Goal: Information Seeking & Learning: Learn about a topic

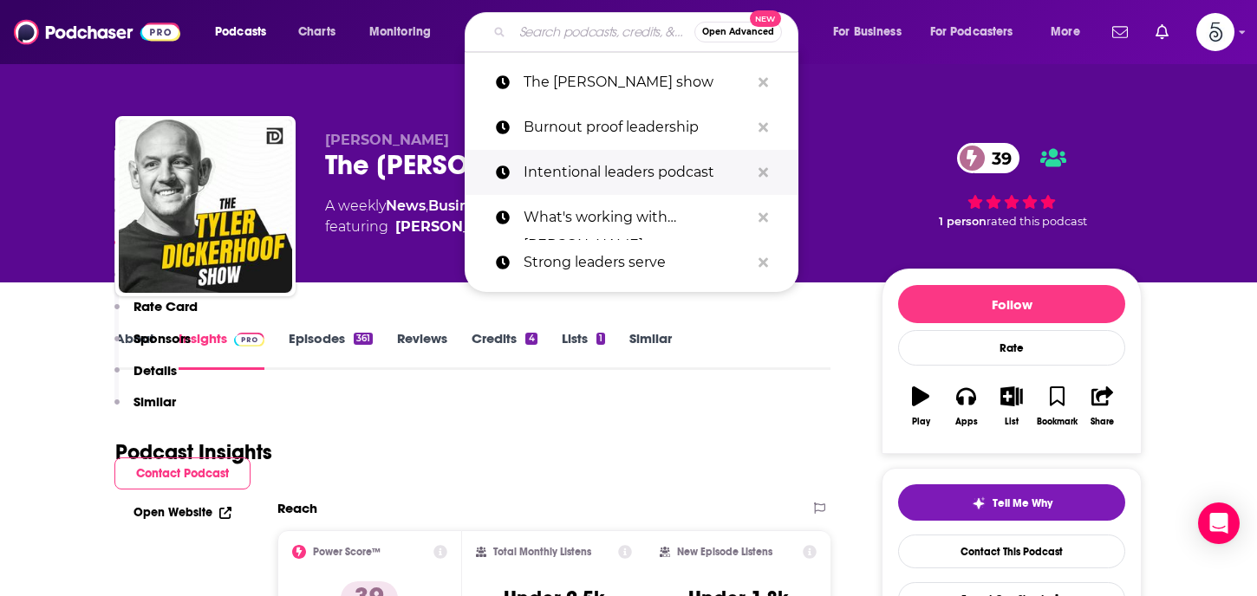
scroll to position [1487, 0]
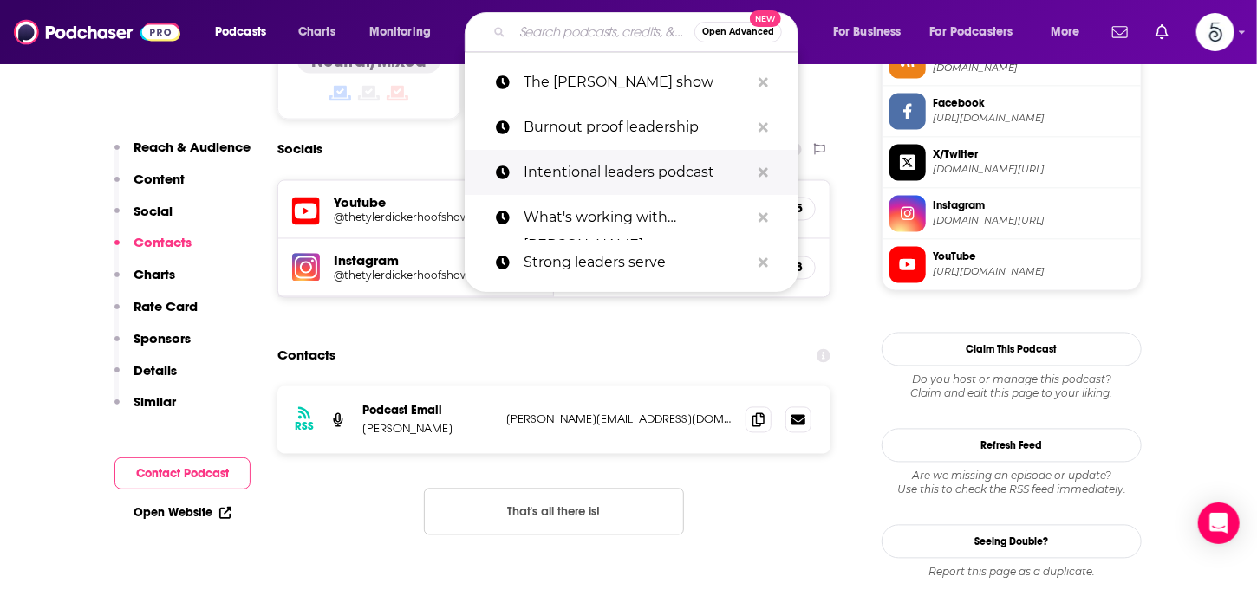
click at [582, 172] on p "Intentional leaders podcast" at bounding box center [636, 172] width 226 height 45
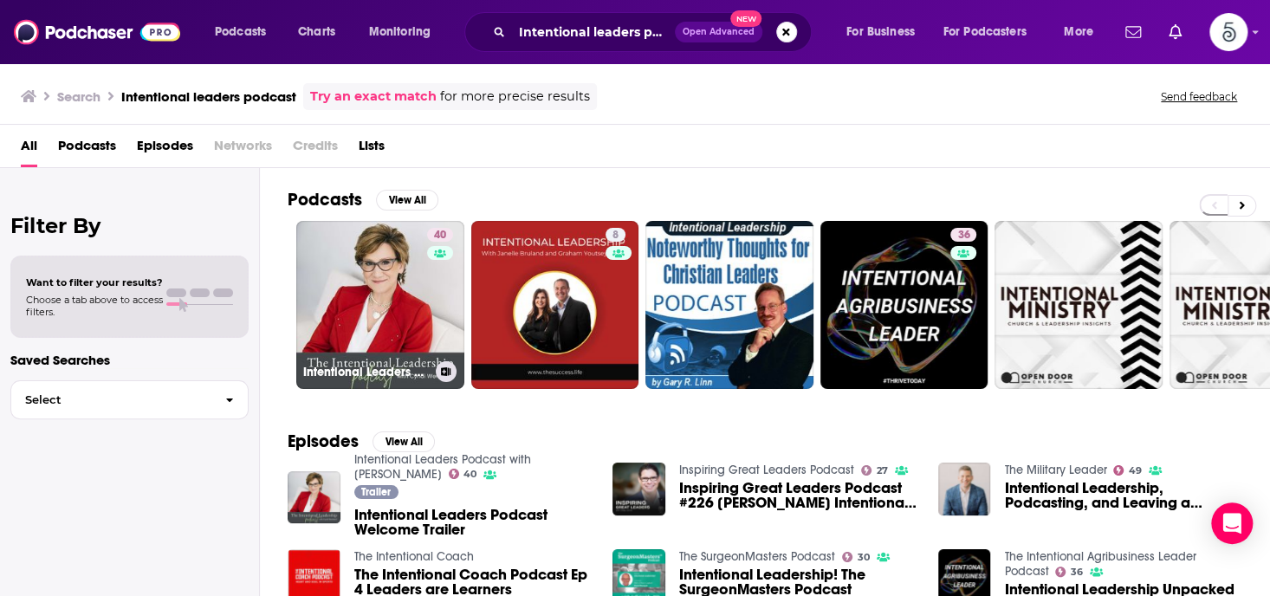
click at [409, 264] on link "40 Intentional Leaders Podcast with [PERSON_NAME]" at bounding box center [380, 305] width 168 height 168
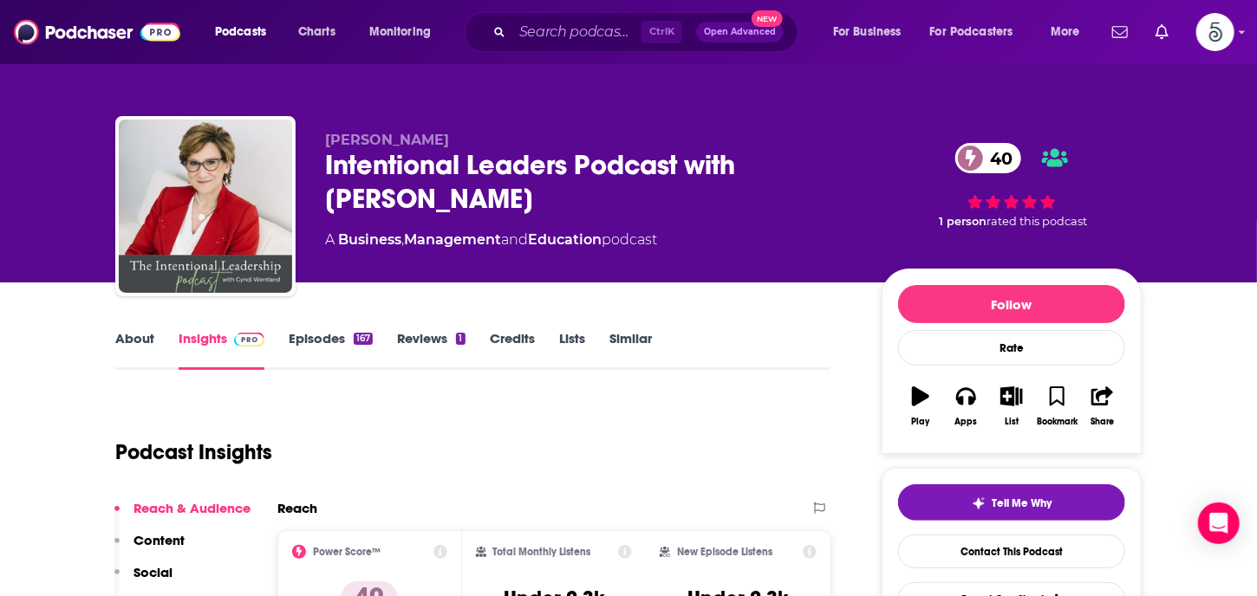
click at [174, 442] on h1 "Podcast Insights" at bounding box center [193, 452] width 157 height 26
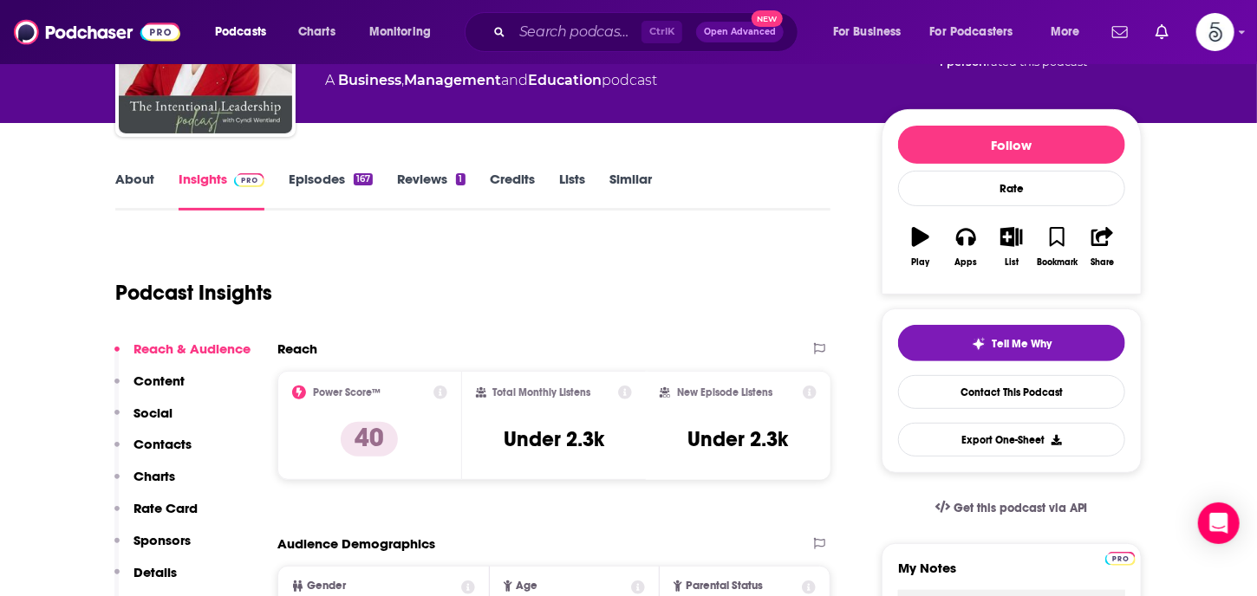
click at [170, 437] on p "Contacts" at bounding box center [162, 444] width 58 height 16
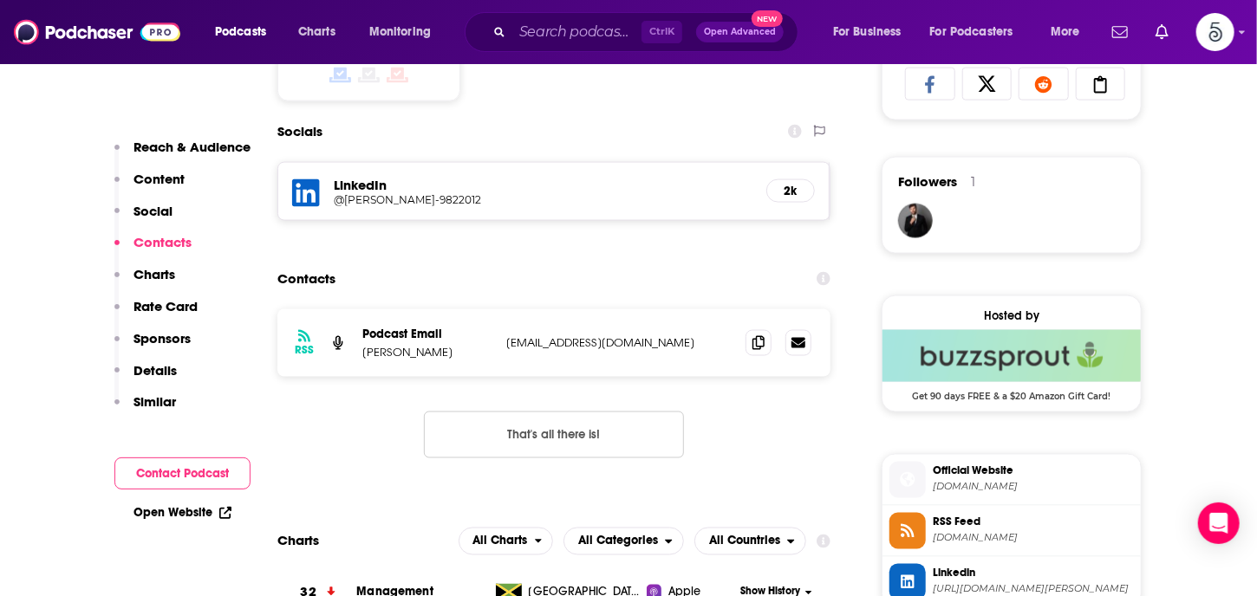
scroll to position [1196, 0]
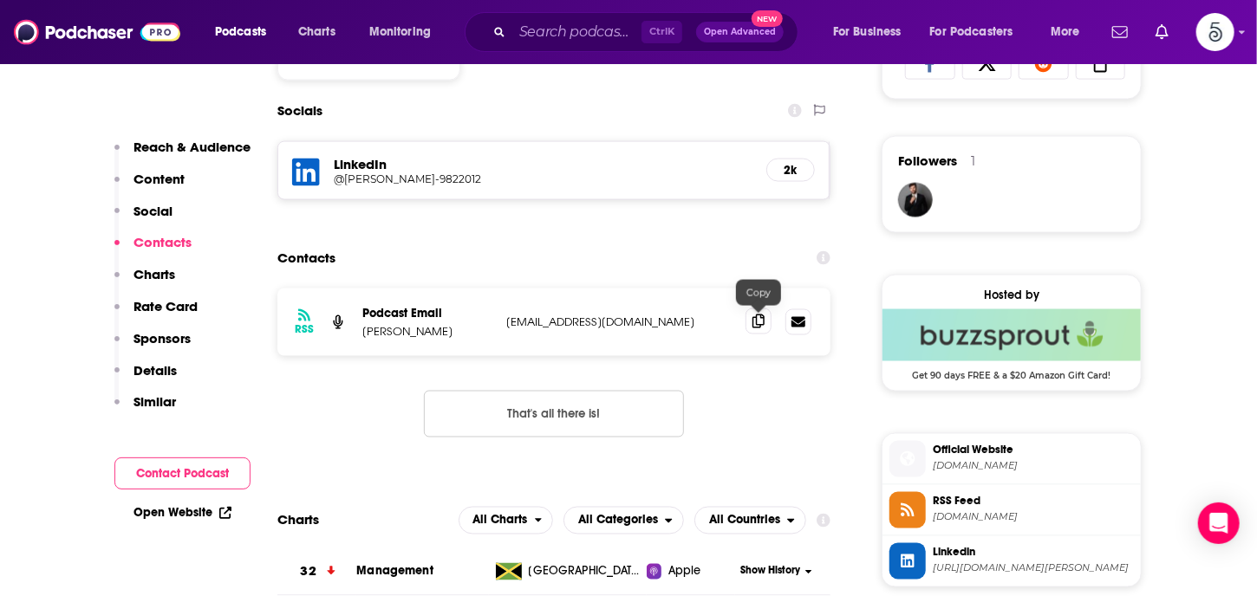
click at [754, 326] on icon at bounding box center [758, 322] width 12 height 14
click at [530, 29] on input "Search podcasts, credits, & more..." at bounding box center [576, 32] width 129 height 28
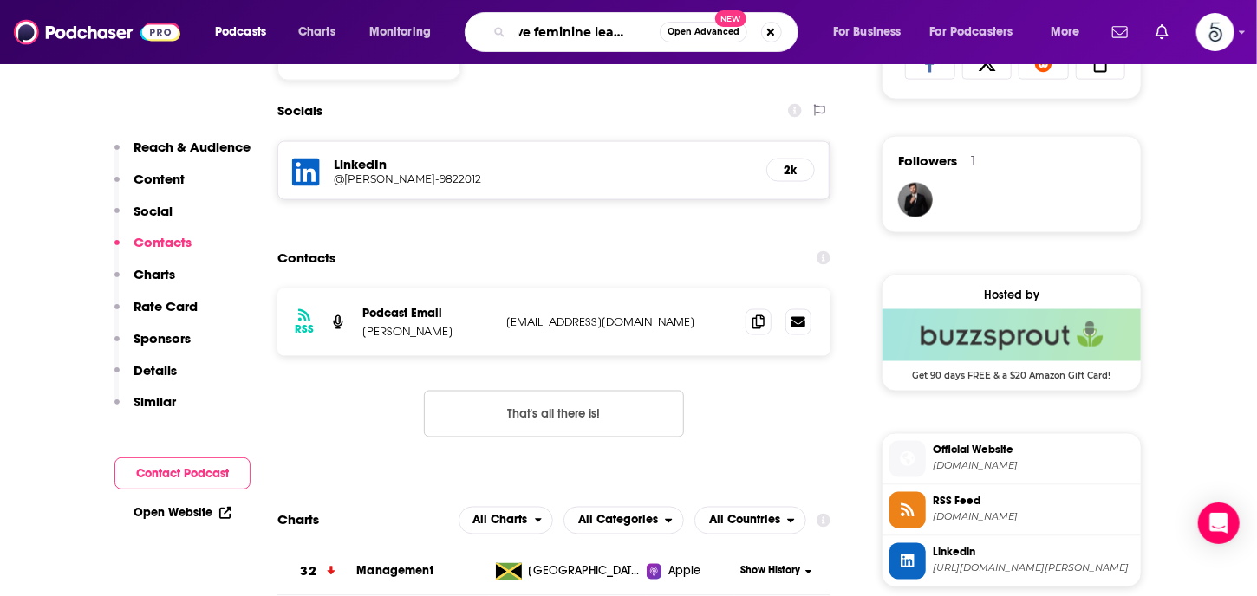
type input "Brave feminine leadership"
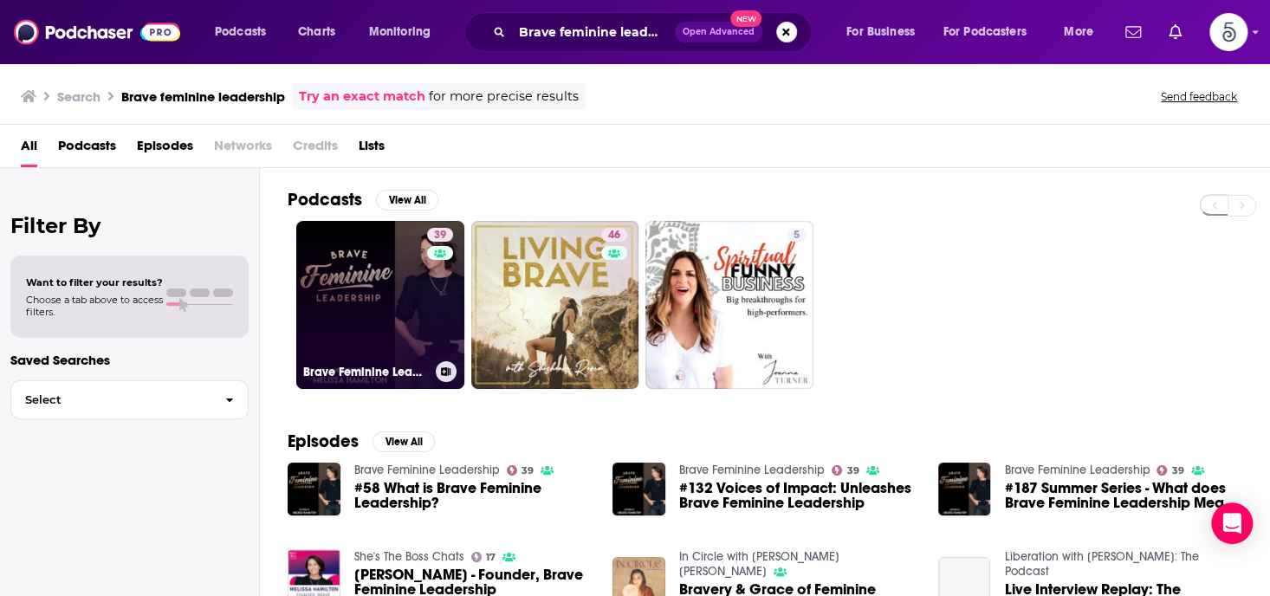
click at [356, 304] on link "39 Brave Feminine Leadership" at bounding box center [380, 305] width 168 height 168
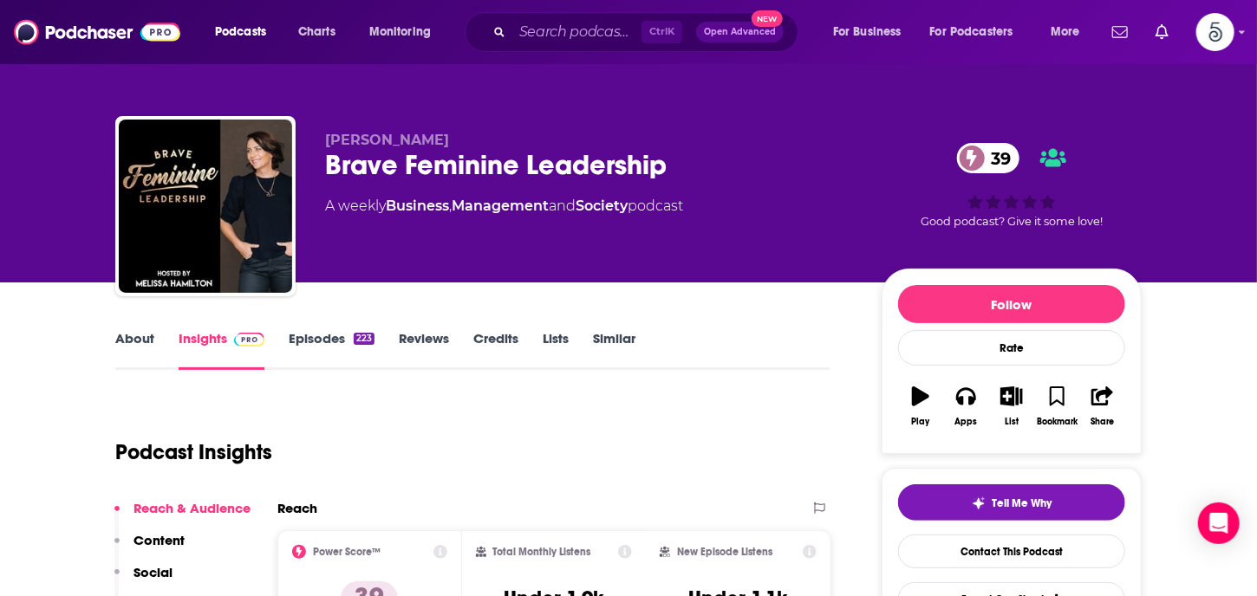
click at [325, 336] on link "Episodes 223" at bounding box center [332, 350] width 86 height 40
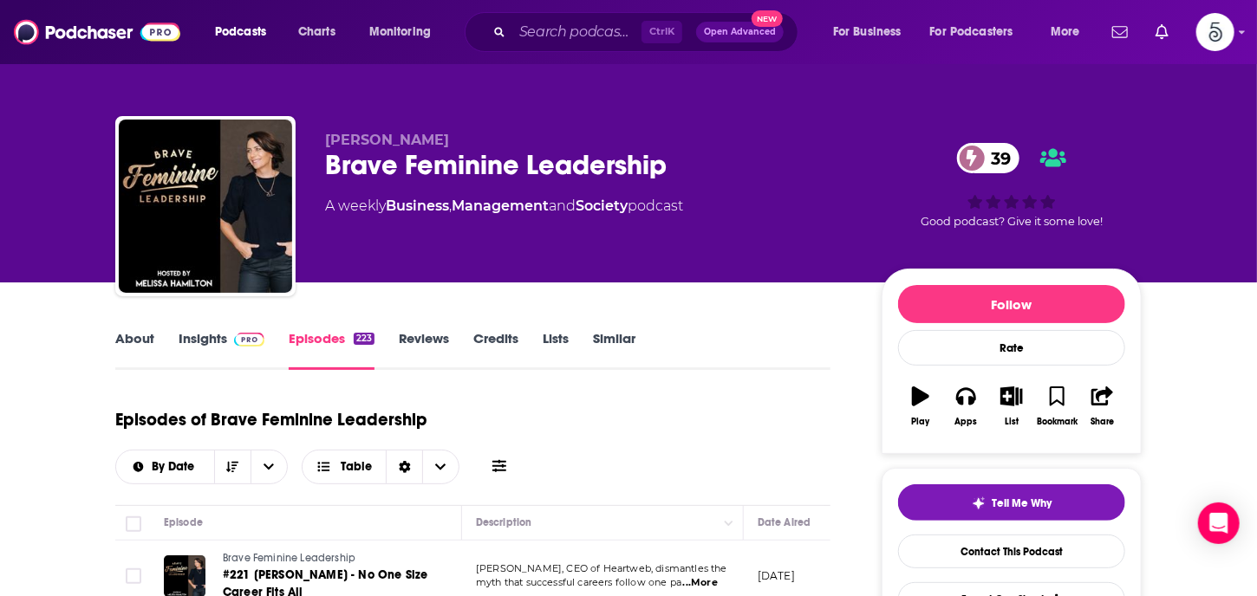
click at [185, 330] on link "Insights" at bounding box center [222, 350] width 86 height 40
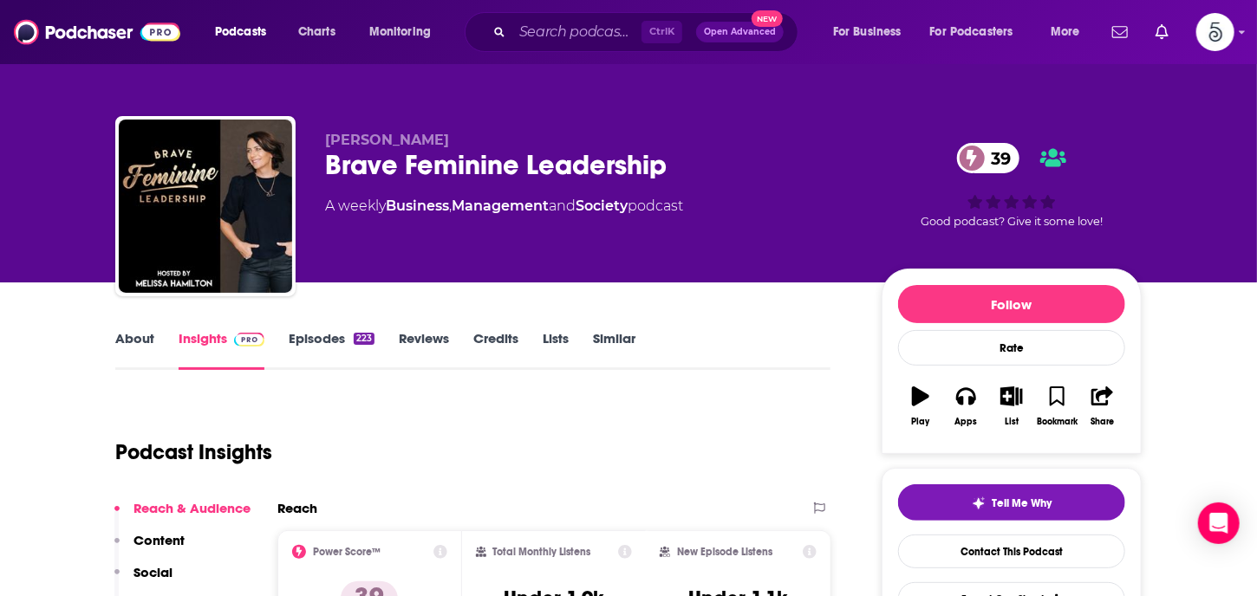
scroll to position [322, 0]
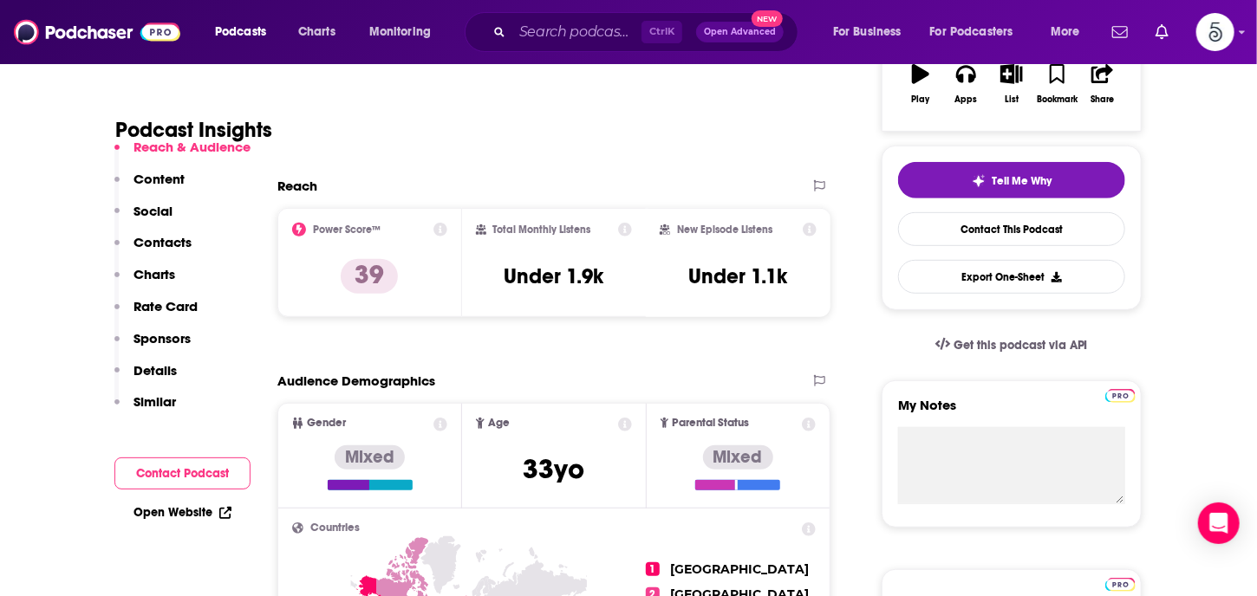
click at [174, 238] on p "Contacts" at bounding box center [162, 242] width 58 height 16
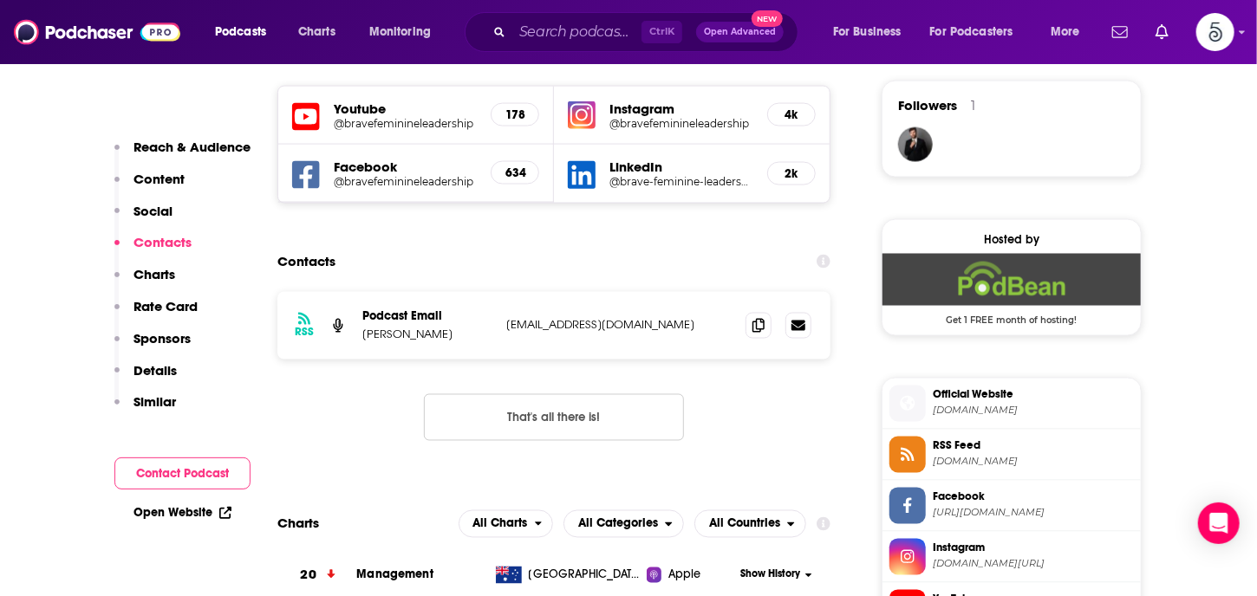
scroll to position [1257, 0]
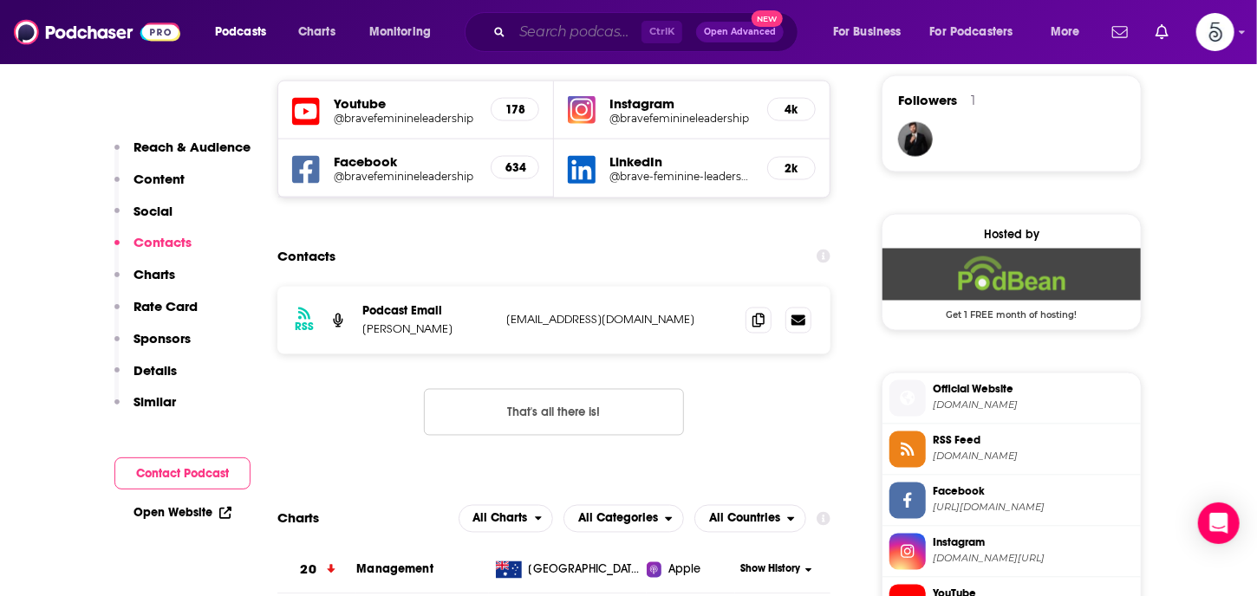
click at [531, 33] on input "Search podcasts, credits, & more..." at bounding box center [576, 32] width 129 height 28
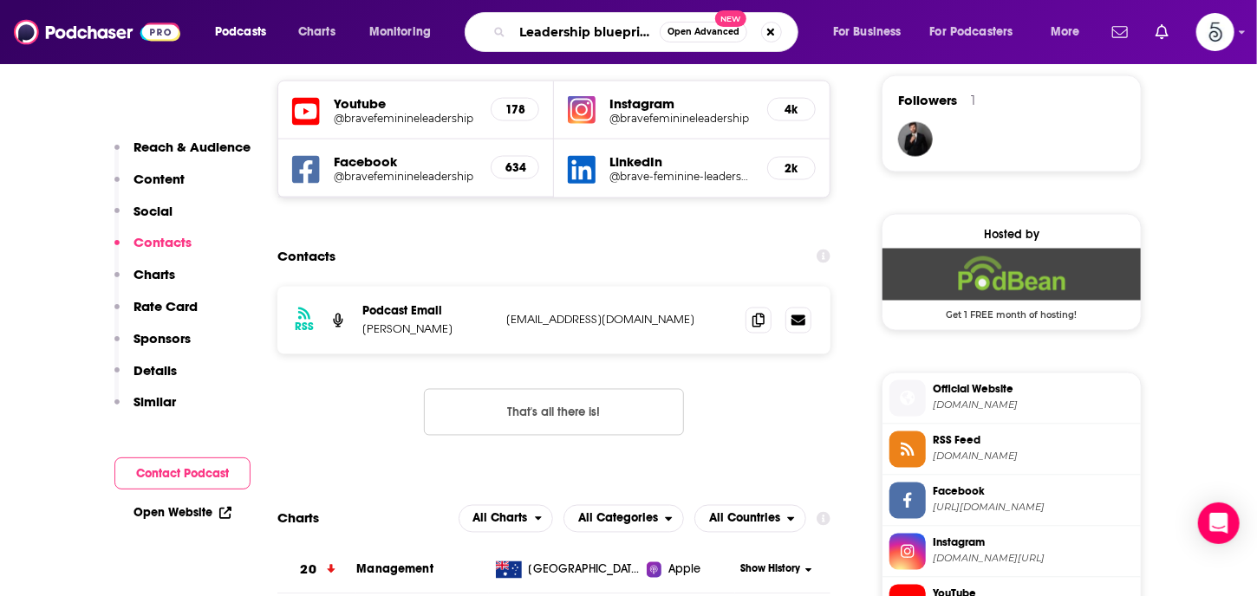
type input "Leadership blueprints"
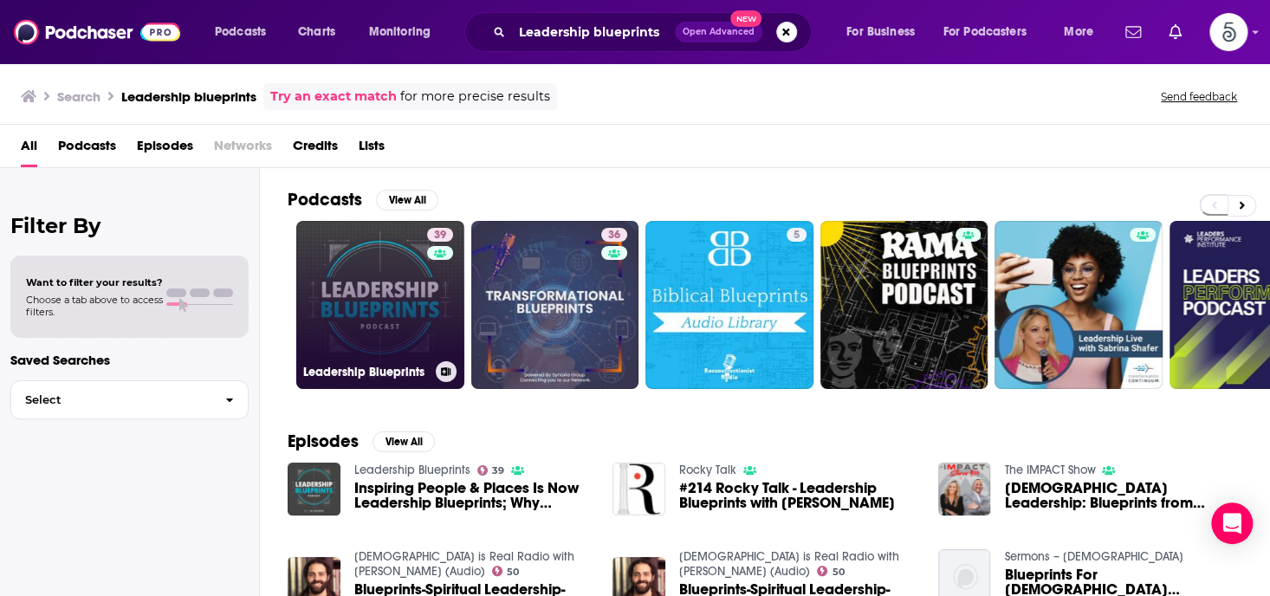
click at [357, 304] on link "39 Leadership Blueprints" at bounding box center [380, 305] width 168 height 168
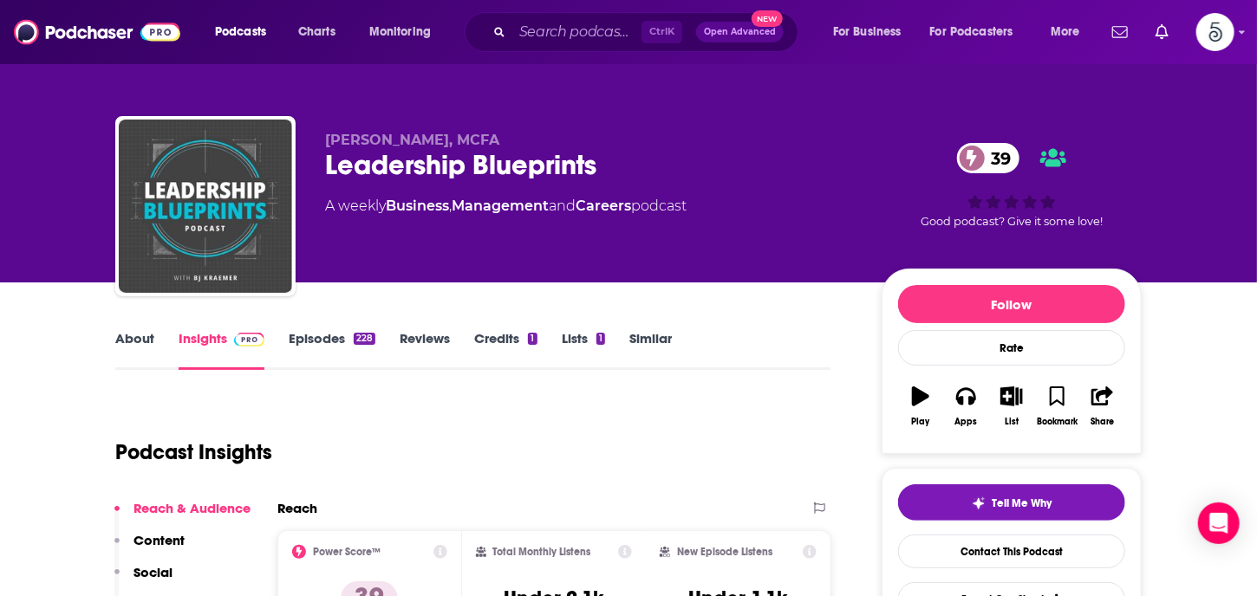
click at [329, 334] on link "Episodes 228" at bounding box center [332, 350] width 87 height 40
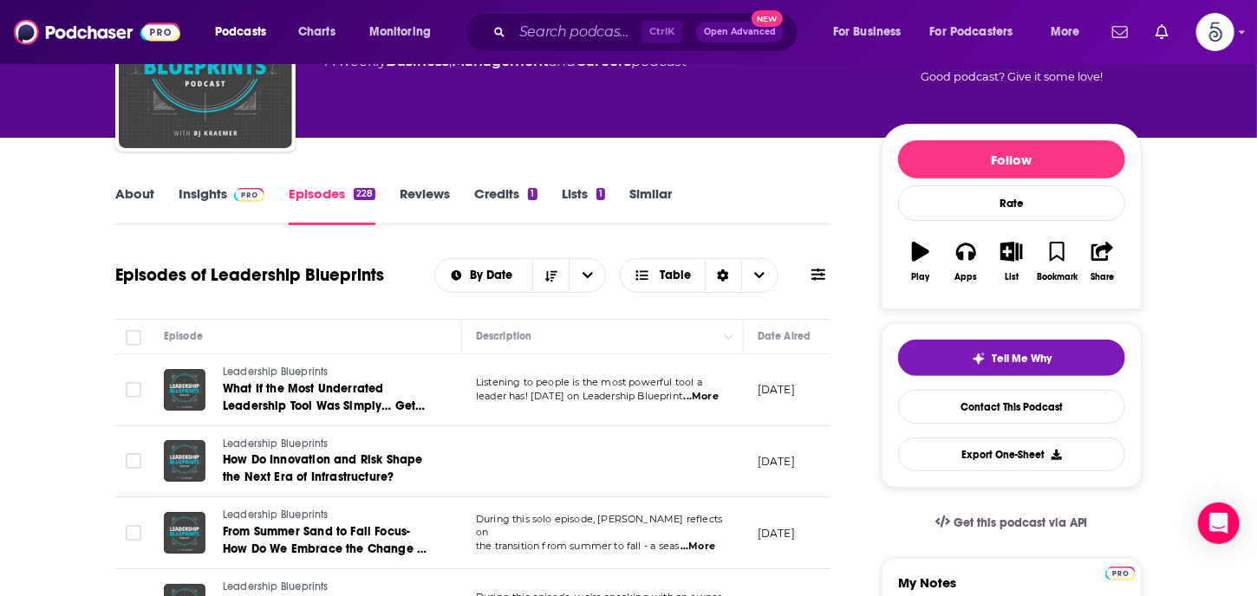
scroll to position [246, 0]
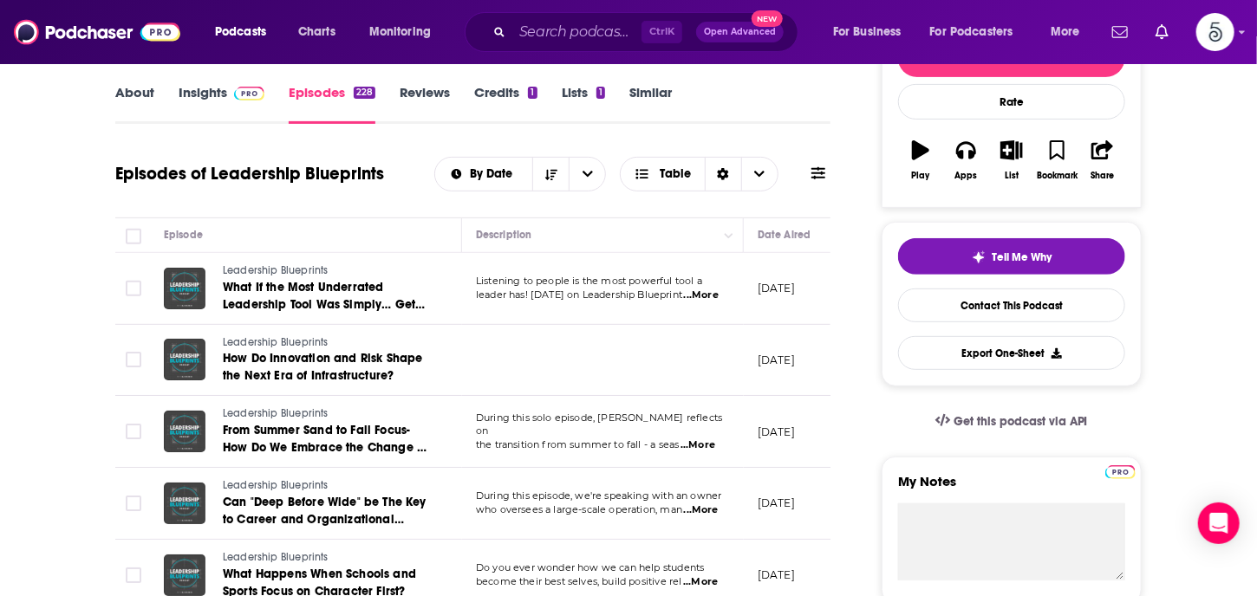
click at [704, 291] on span "...More" at bounding box center [701, 296] width 35 height 14
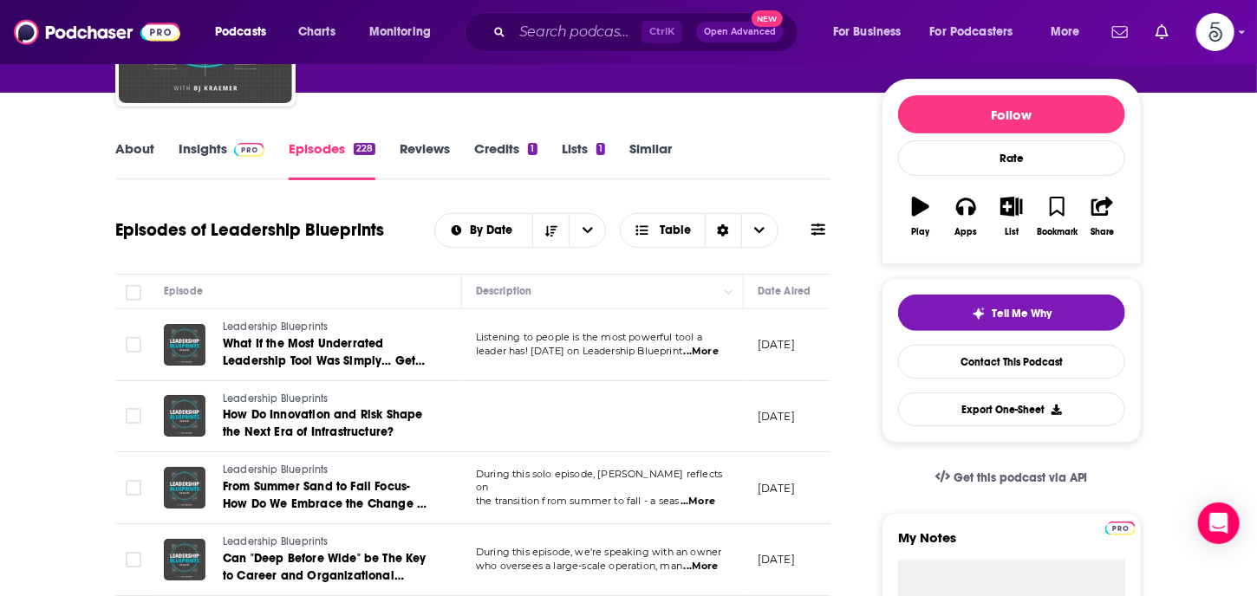
scroll to position [0, 0]
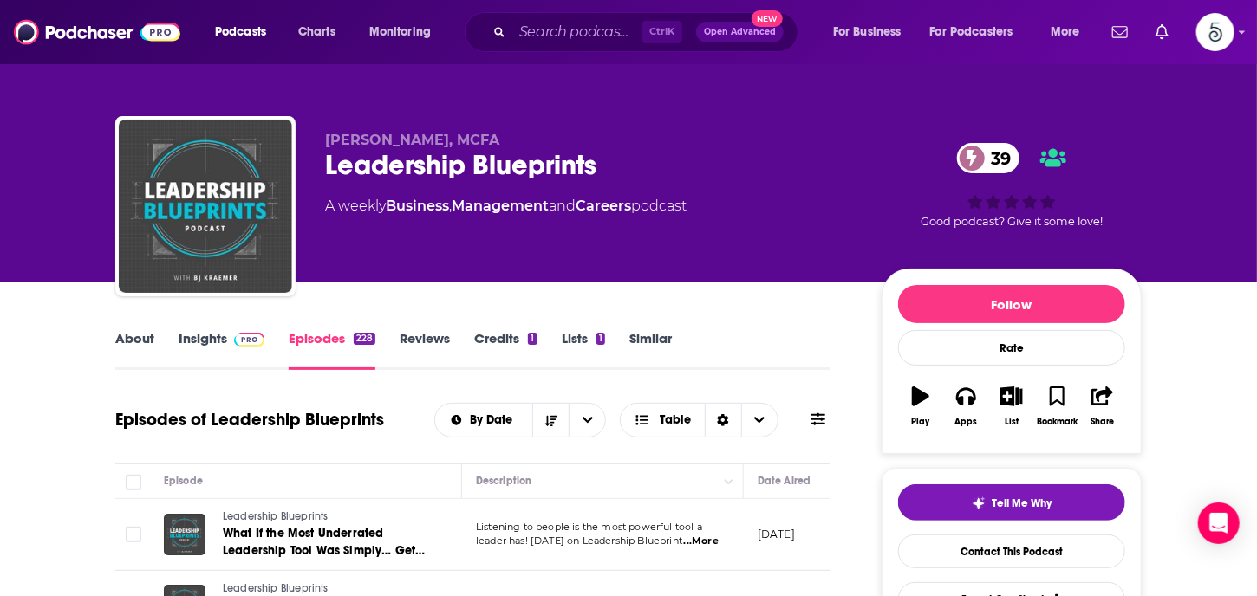
click at [201, 337] on link "Insights" at bounding box center [222, 350] width 86 height 40
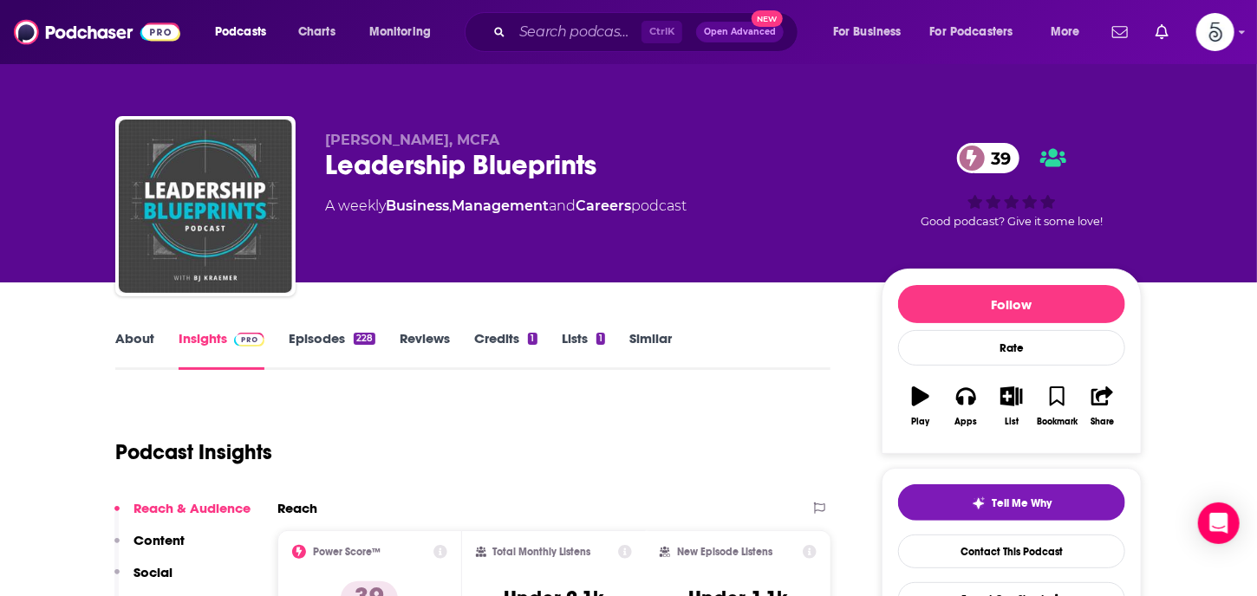
scroll to position [297, 0]
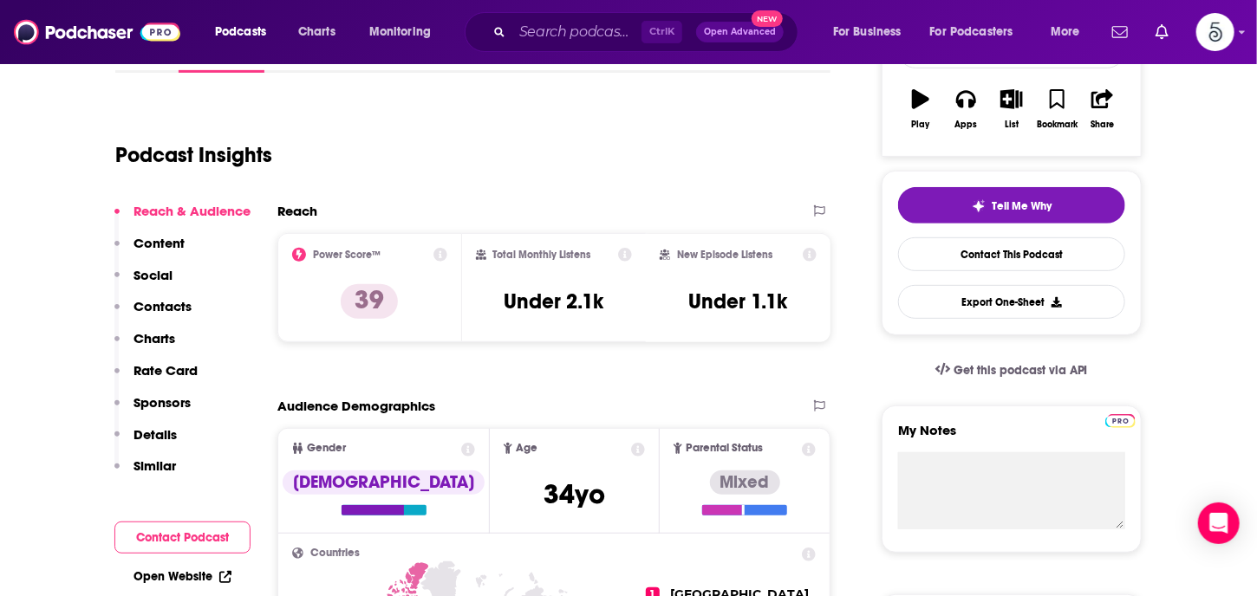
click at [172, 302] on p "Contacts" at bounding box center [162, 306] width 58 height 16
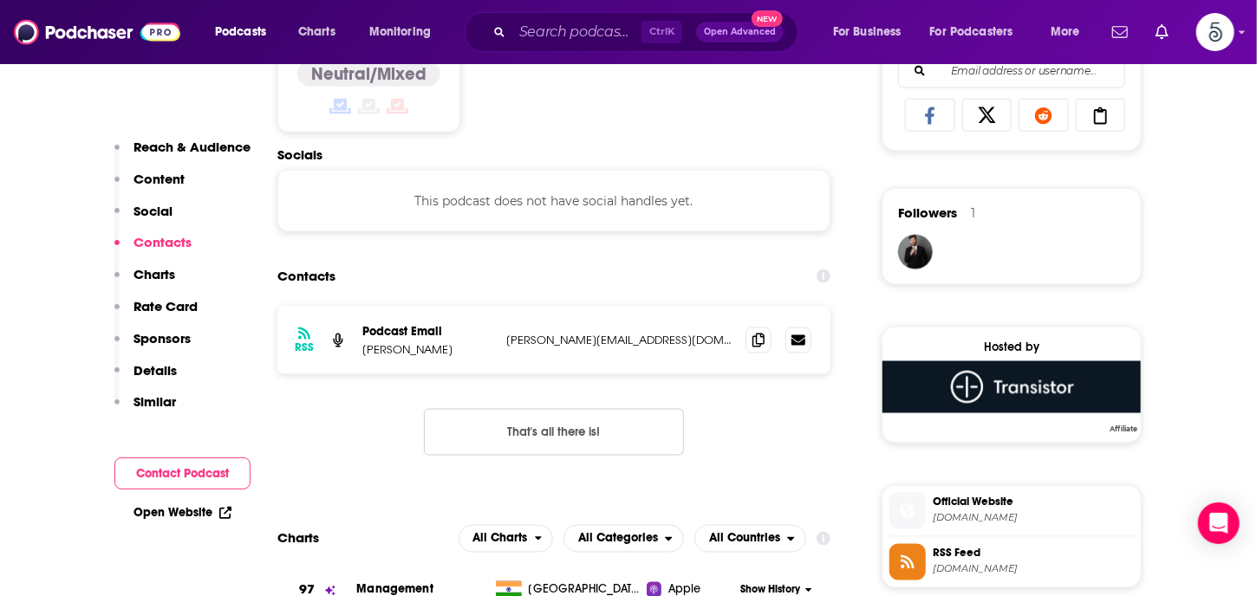
scroll to position [1164, 0]
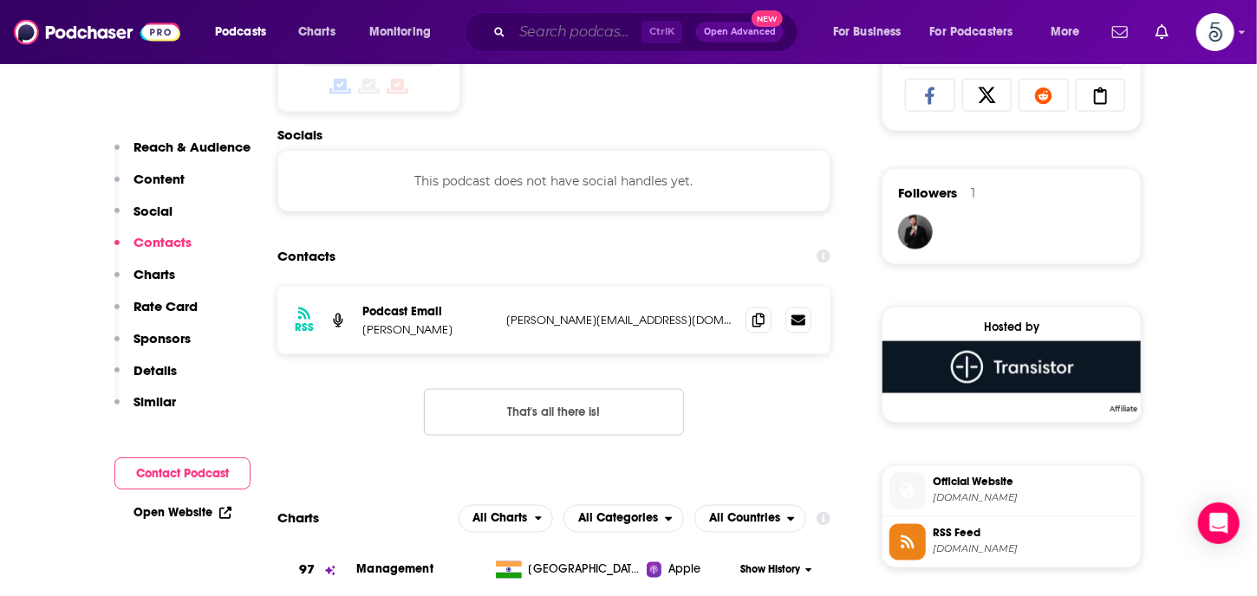
click at [566, 34] on input "Search podcasts, credits, & more..." at bounding box center [576, 32] width 129 height 28
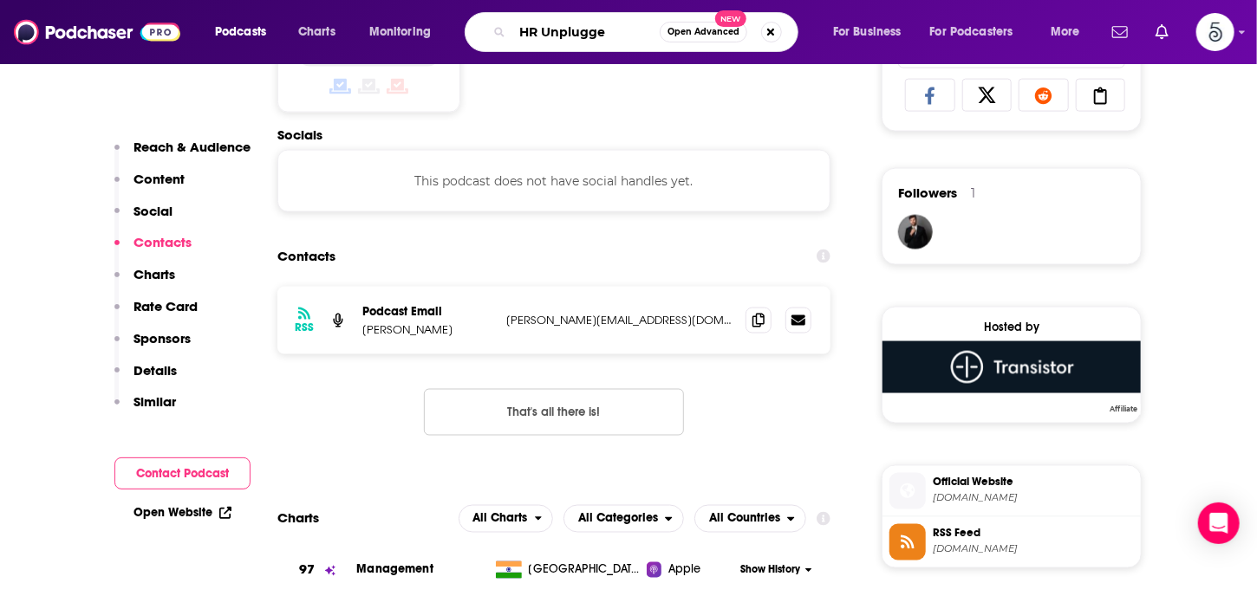
type input "HR Unplugged"
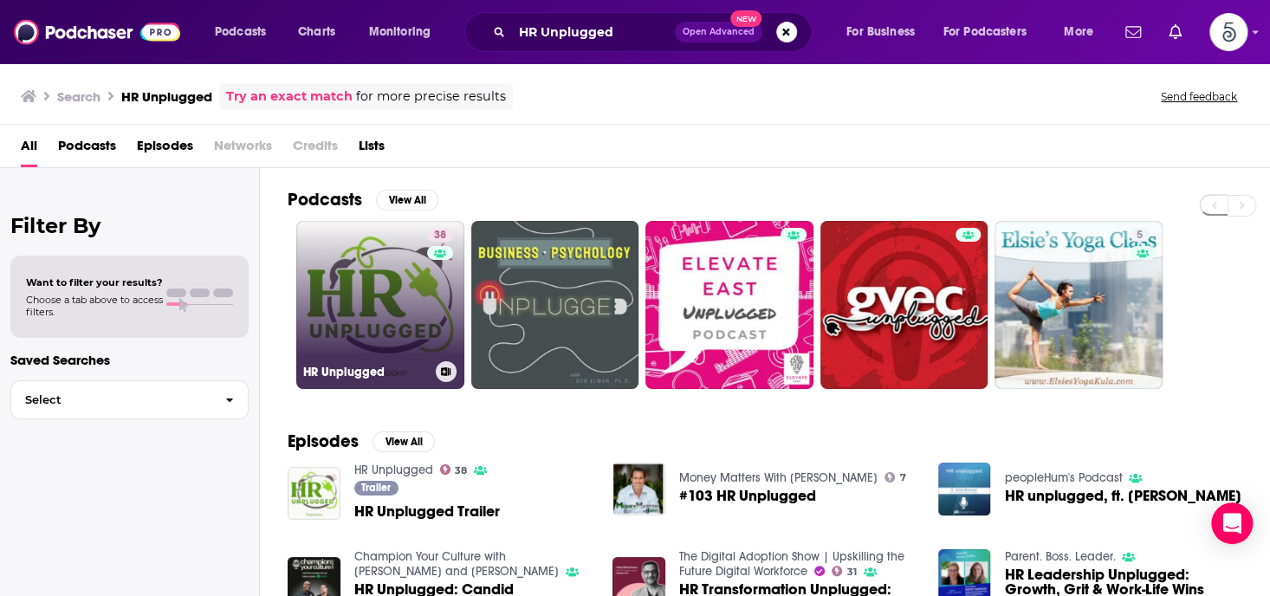
click at [372, 297] on link "38 HR Unplugged" at bounding box center [380, 305] width 168 height 168
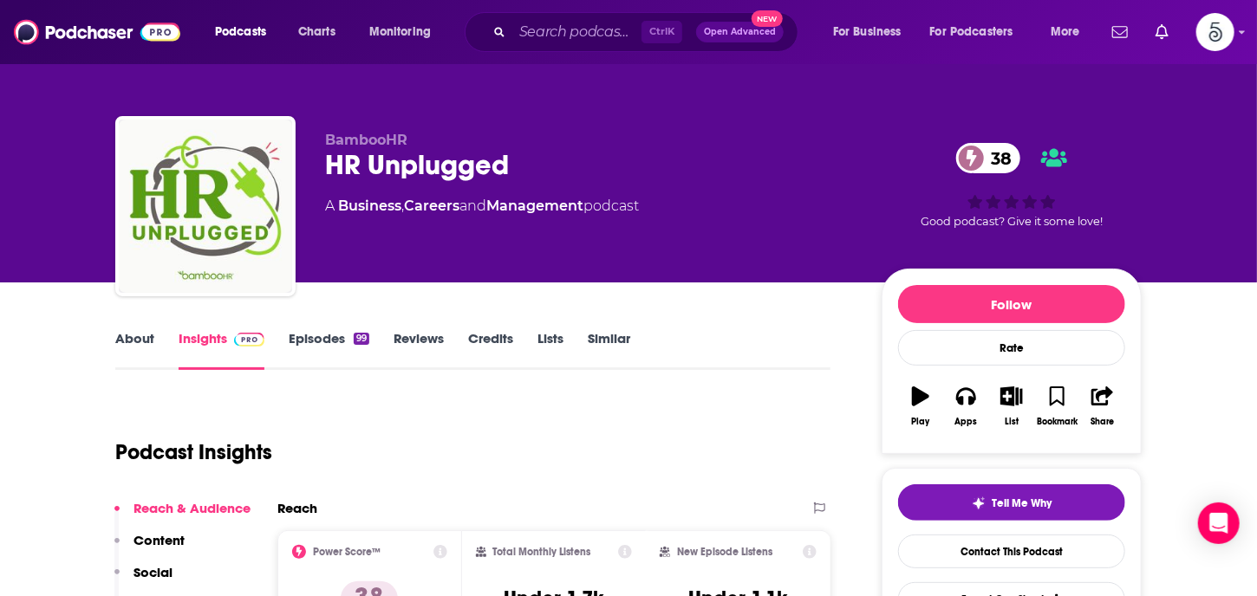
click at [139, 338] on link "About" at bounding box center [134, 350] width 39 height 40
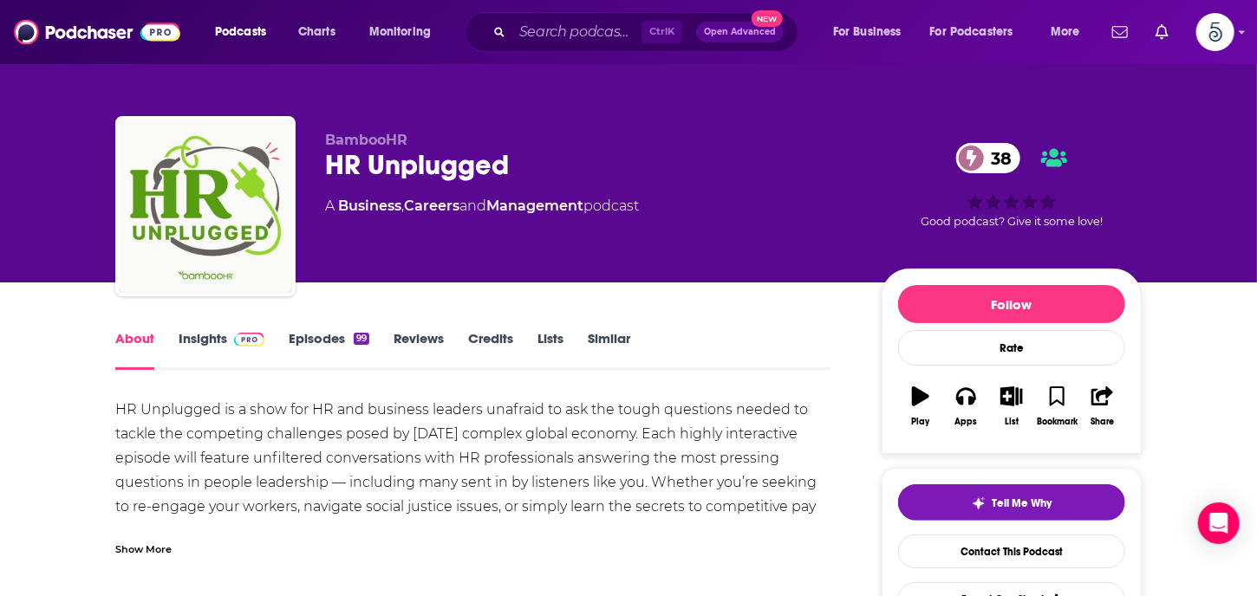
click at [330, 337] on link "Episodes 99" at bounding box center [329, 350] width 81 height 40
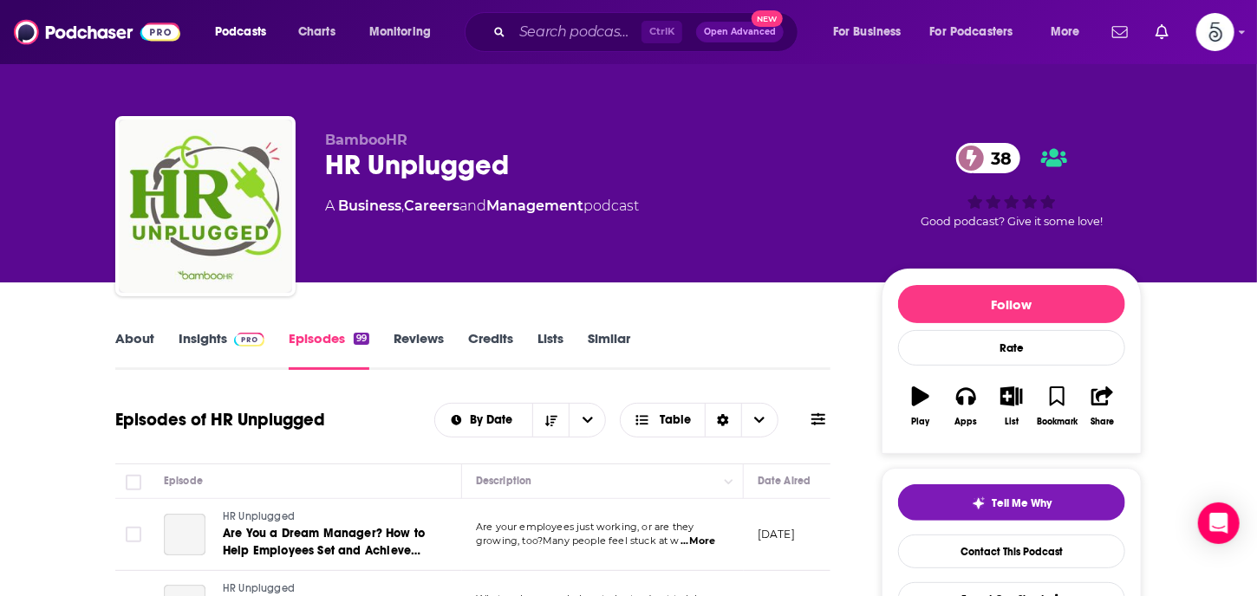
scroll to position [211, 0]
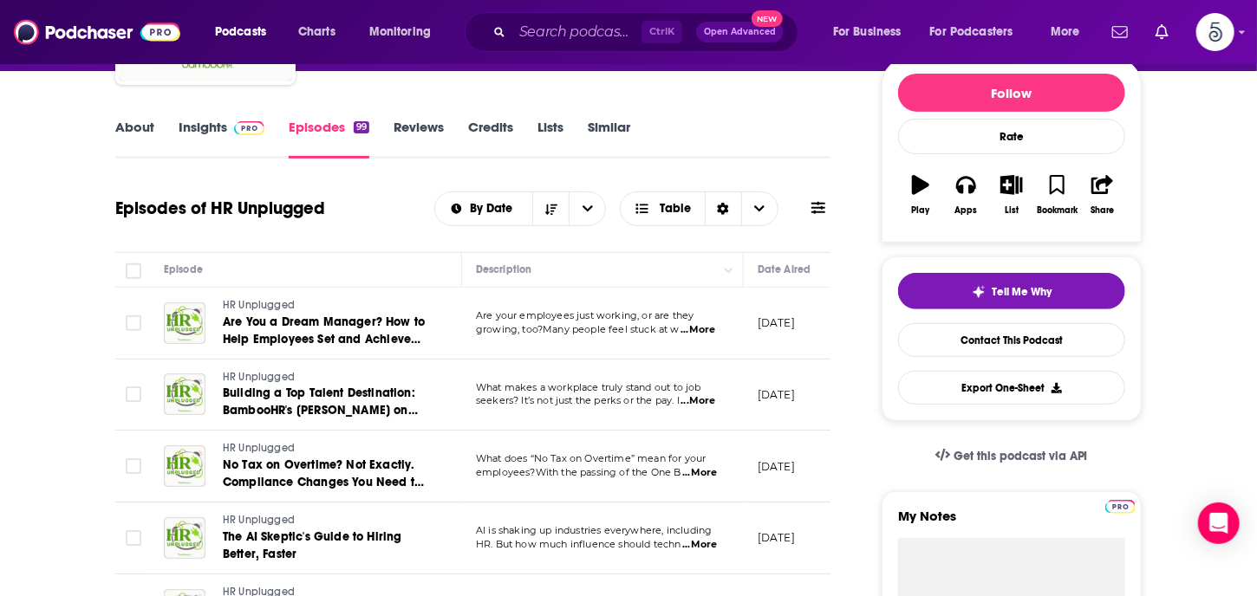
click at [705, 331] on span "...More" at bounding box center [697, 330] width 35 height 14
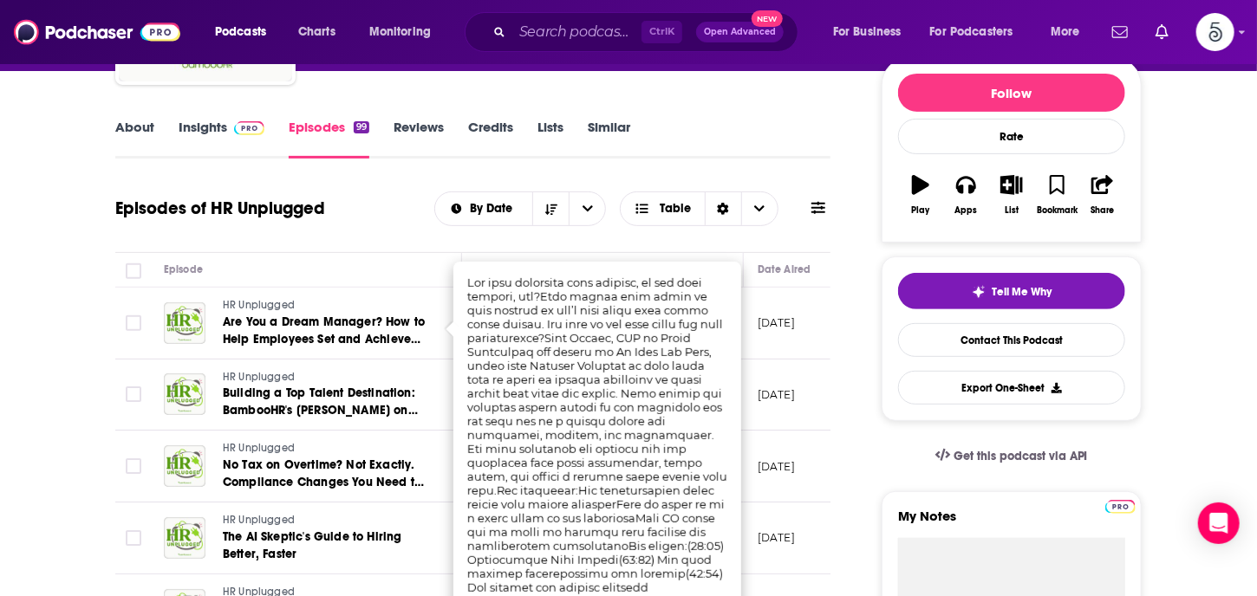
click at [421, 269] on div "Episode" at bounding box center [305, 269] width 283 height 21
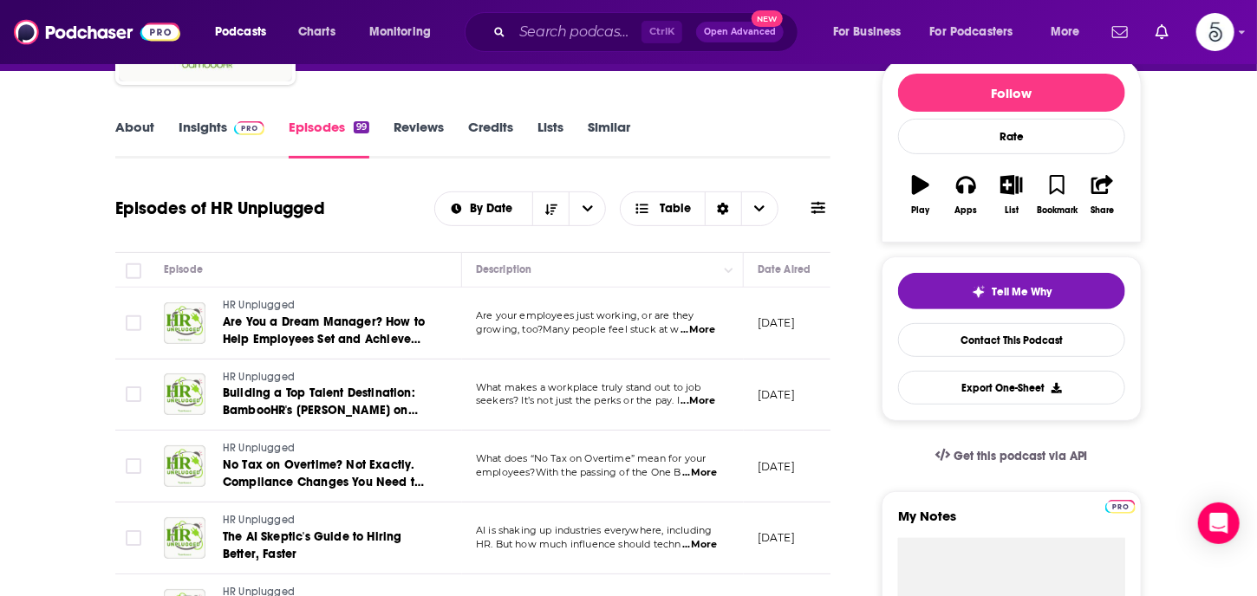
click at [706, 400] on span "...More" at bounding box center [697, 401] width 35 height 14
click at [698, 472] on span "...More" at bounding box center [699, 473] width 35 height 14
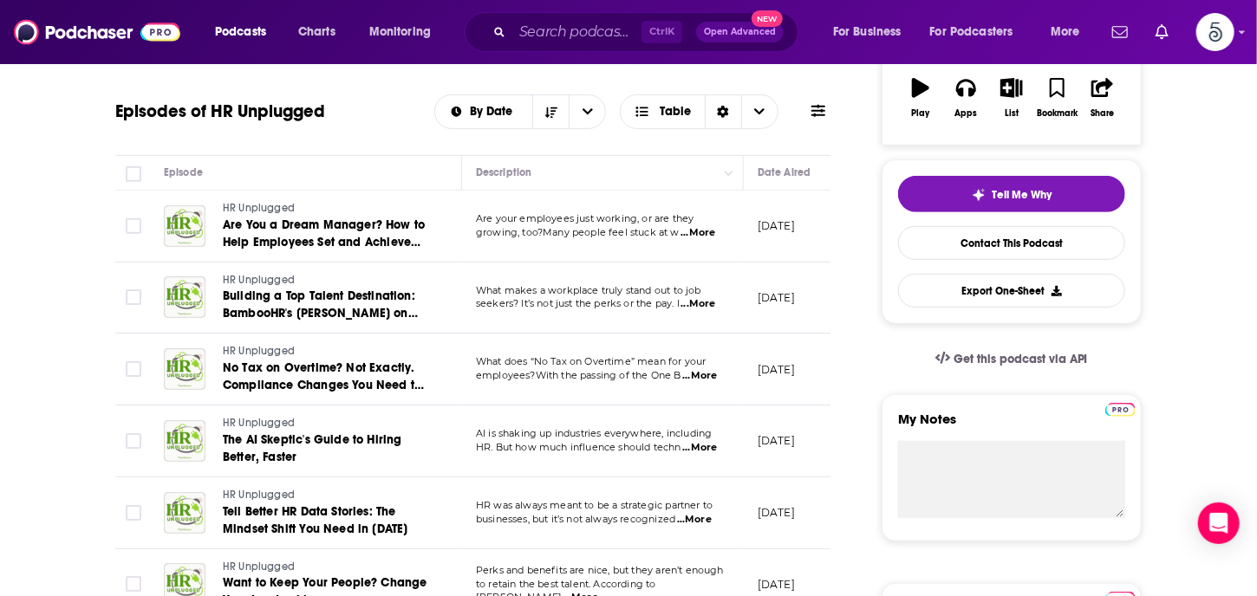
scroll to position [378, 0]
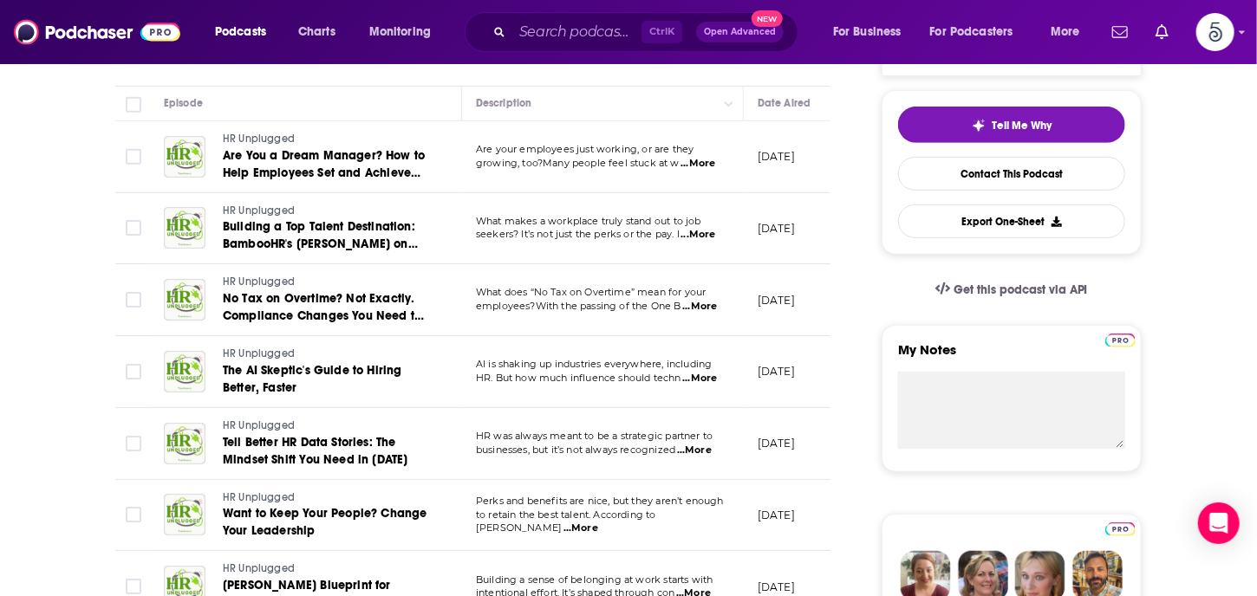
click at [709, 379] on span "...More" at bounding box center [699, 379] width 35 height 14
click at [598, 523] on span "...More" at bounding box center [580, 529] width 35 height 14
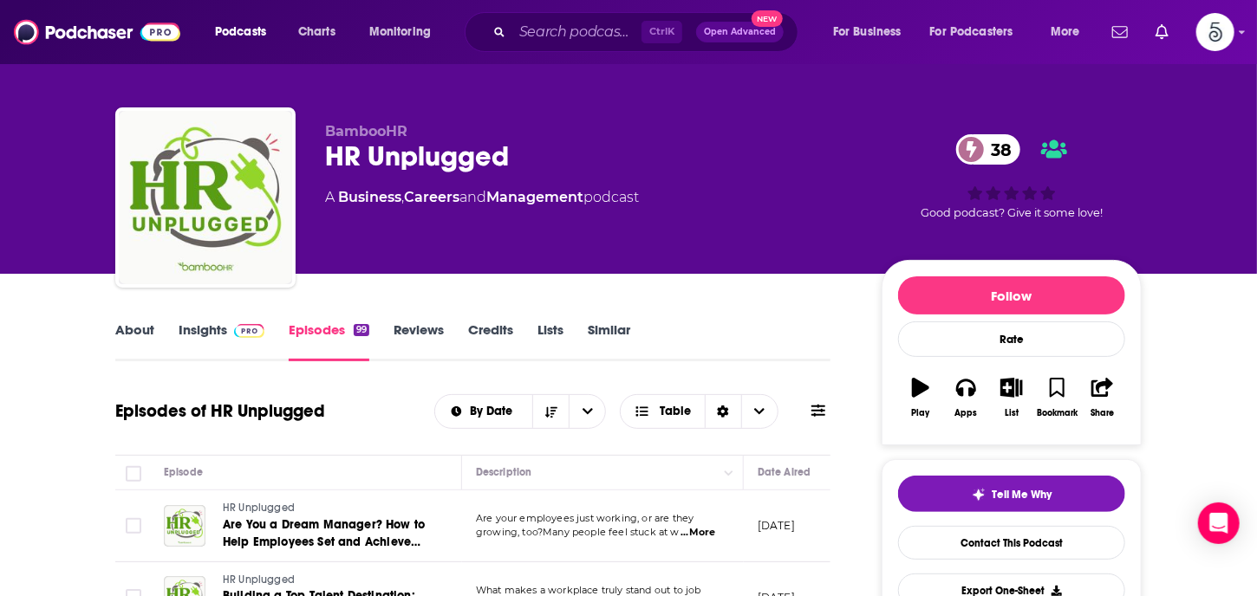
scroll to position [0, 0]
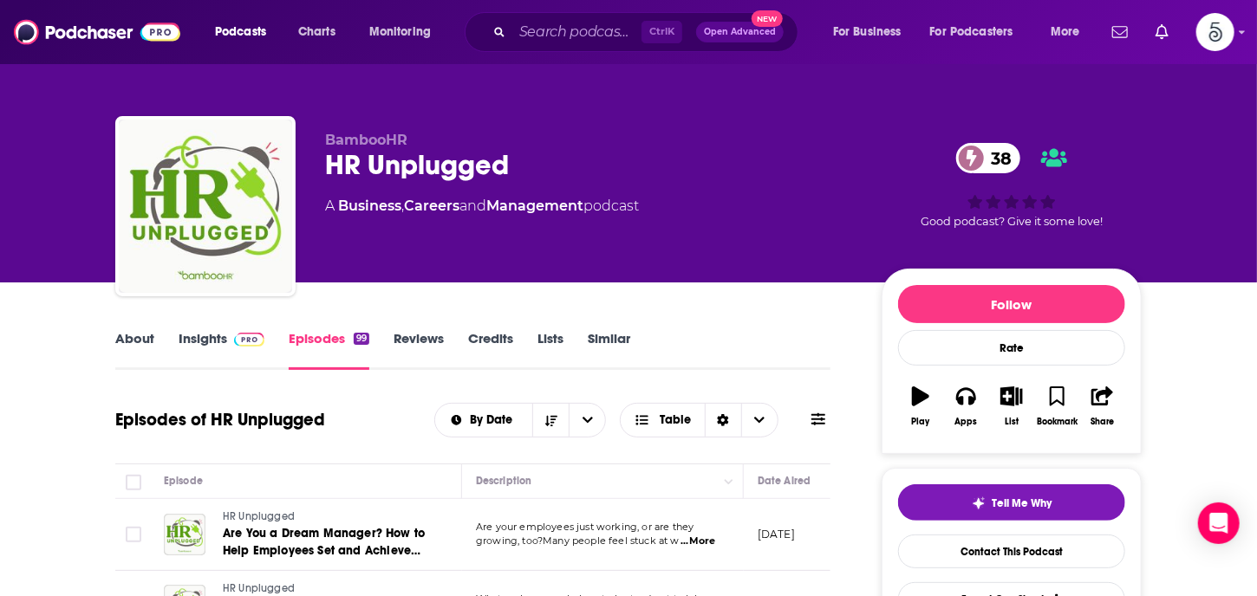
click at [205, 341] on link "Insights" at bounding box center [222, 350] width 86 height 40
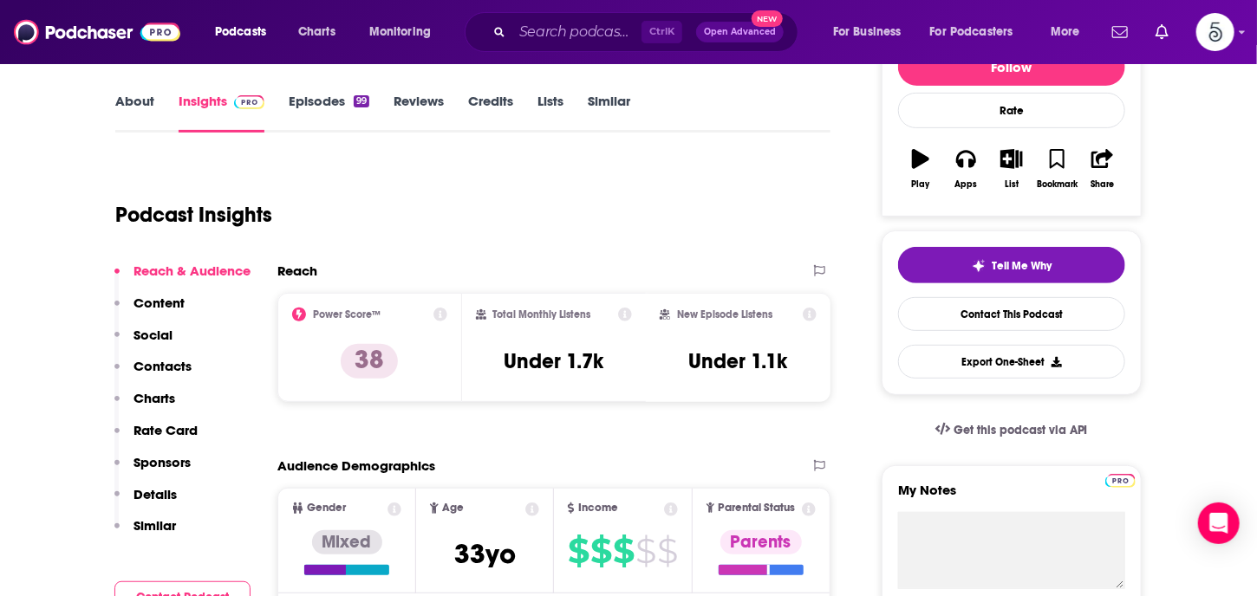
scroll to position [383, 0]
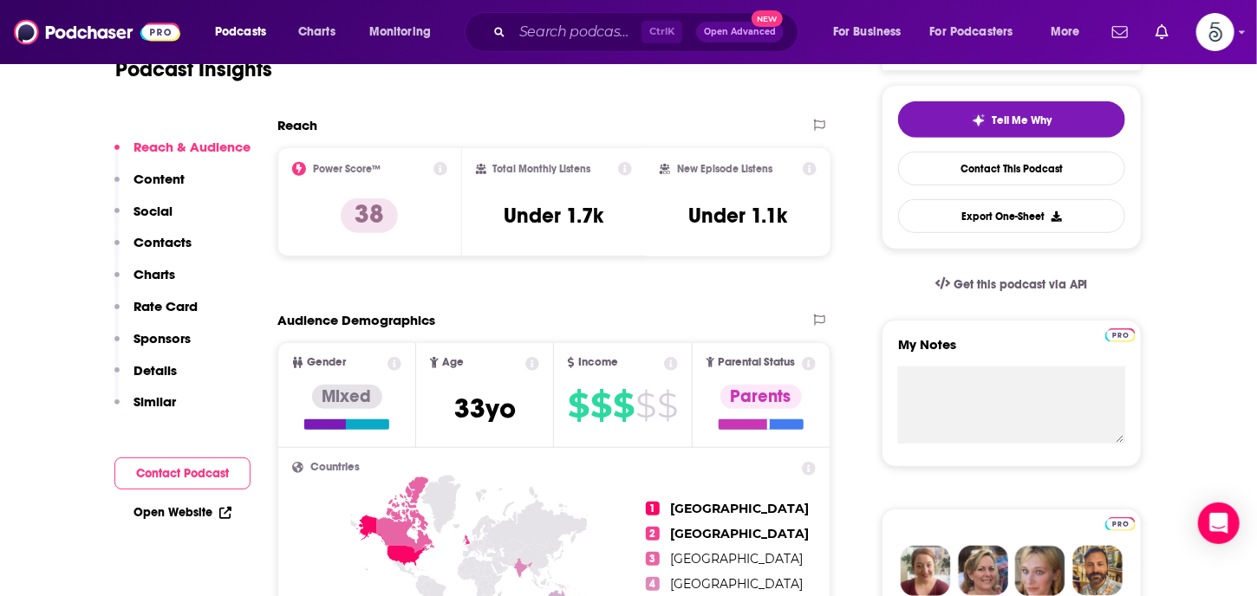
click at [156, 238] on p "Contacts" at bounding box center [162, 242] width 58 height 16
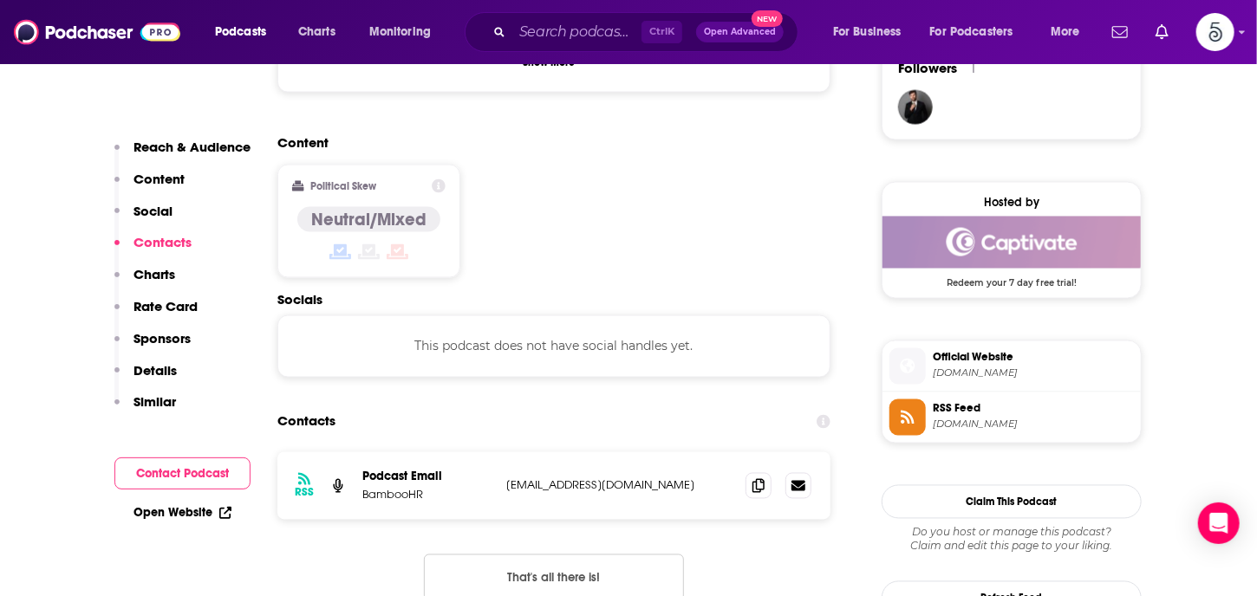
scroll to position [1374, 0]
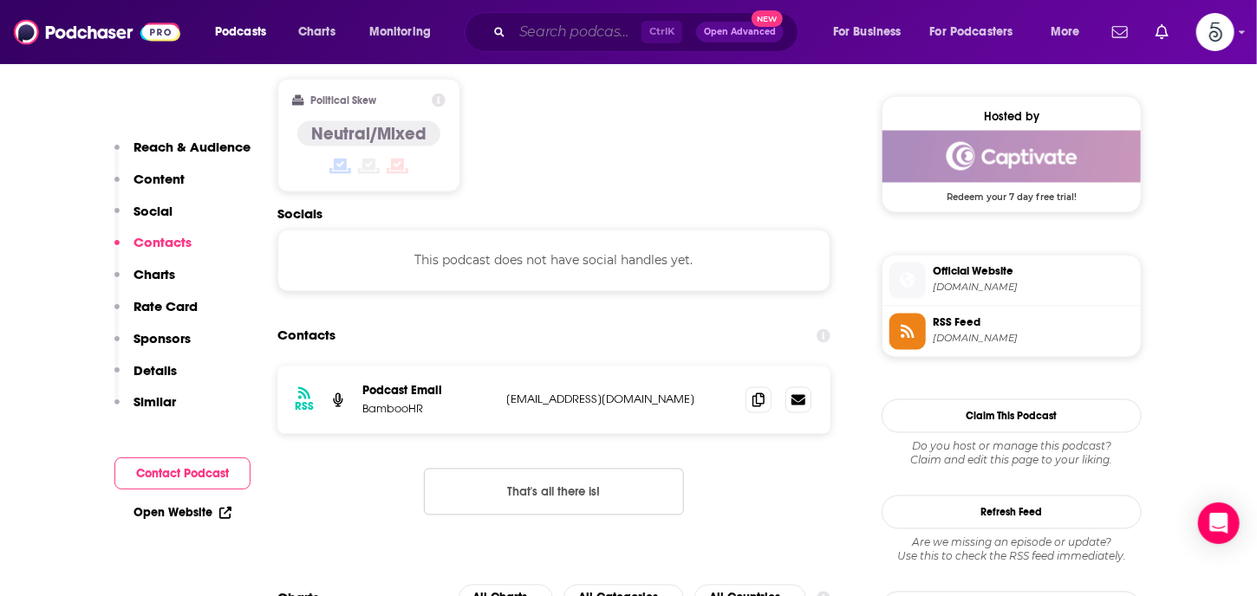
click at [526, 36] on input "Search podcasts, credits, & more..." at bounding box center [576, 32] width 129 height 28
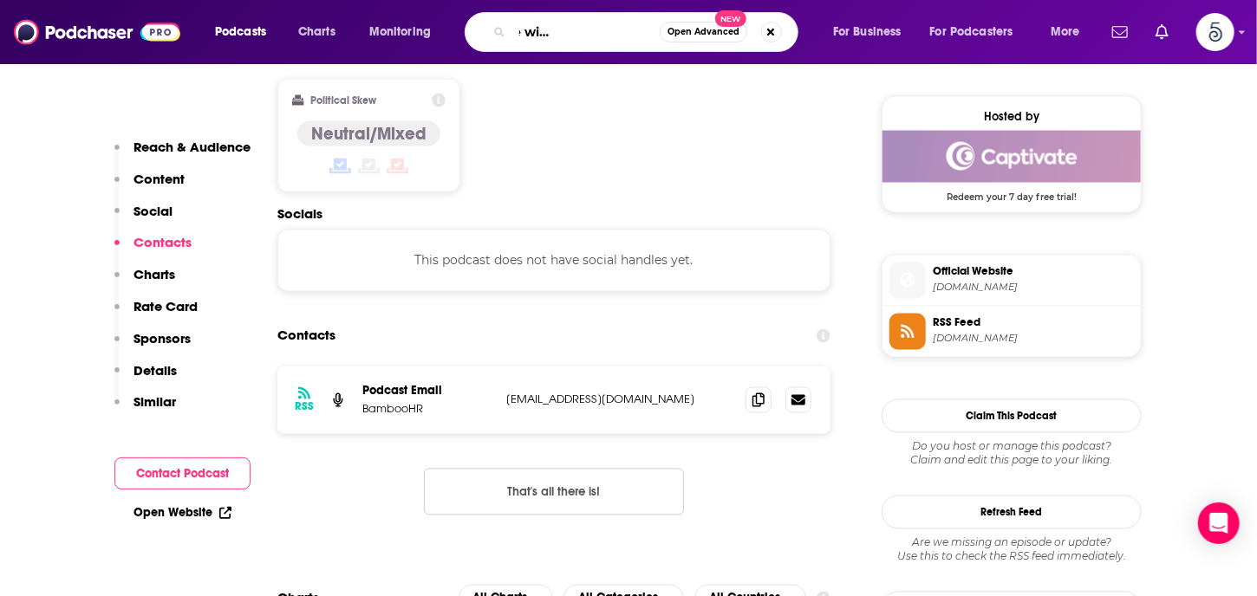
type input "women emerge with [PERSON_NAME]"
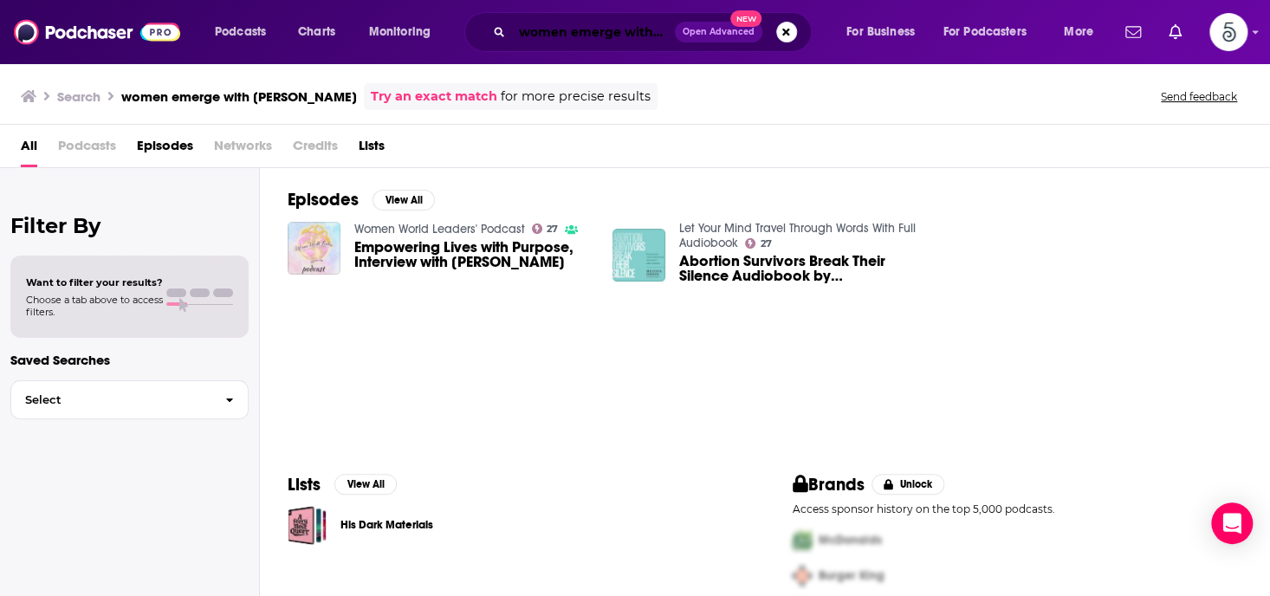
click at [636, 32] on input "women emerge with [PERSON_NAME]" at bounding box center [593, 32] width 163 height 28
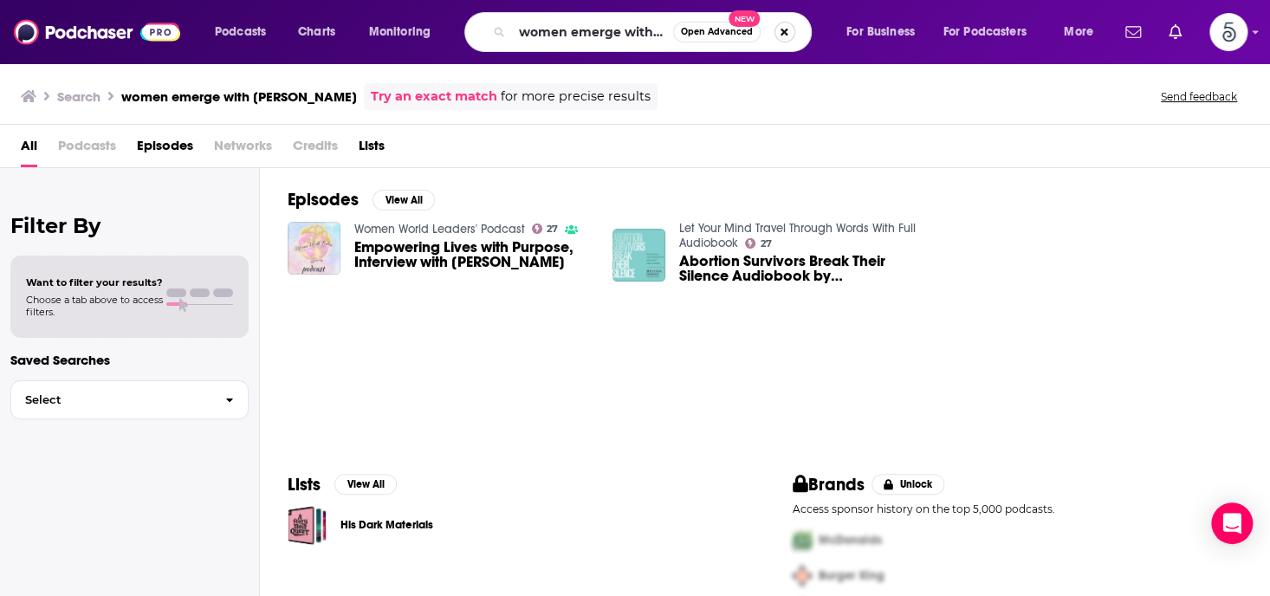
click at [781, 28] on button "Search podcasts, credits, & more..." at bounding box center [785, 32] width 21 height 21
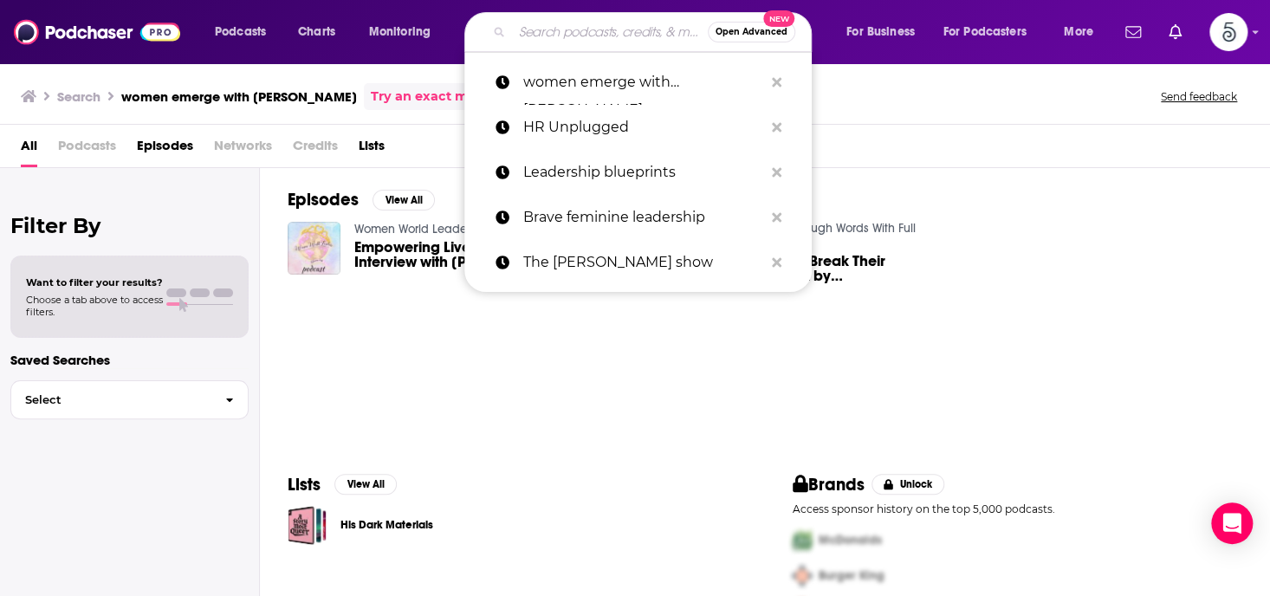
click at [587, 31] on input "Search podcasts, credits, & more..." at bounding box center [610, 32] width 196 height 28
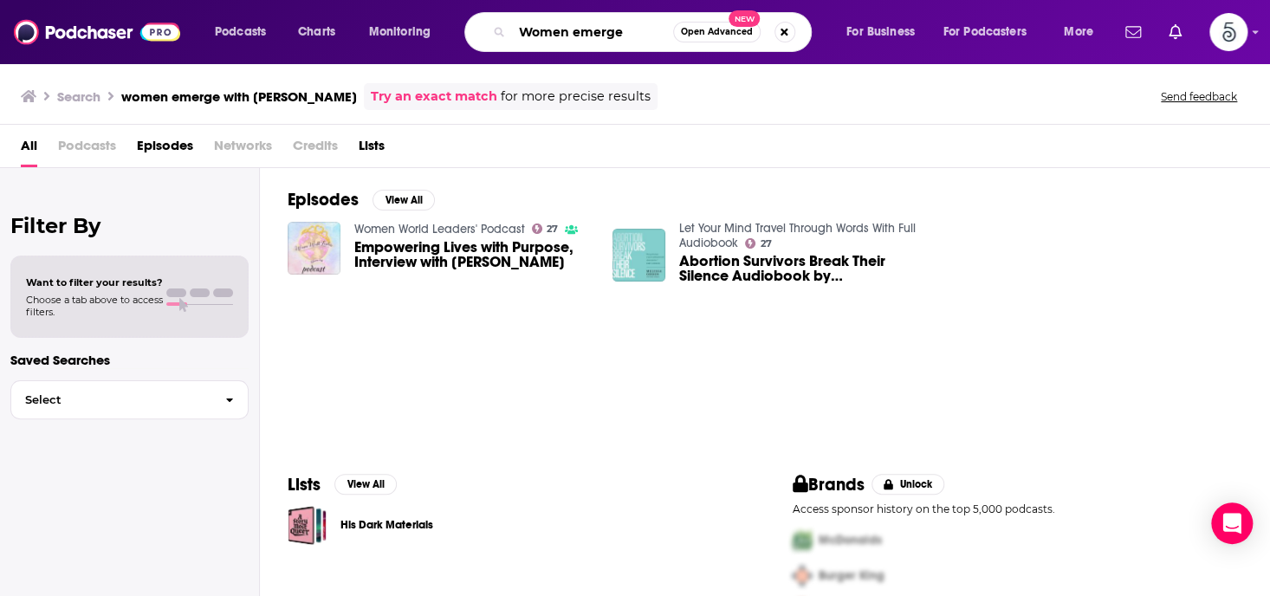
type input "Women emerge"
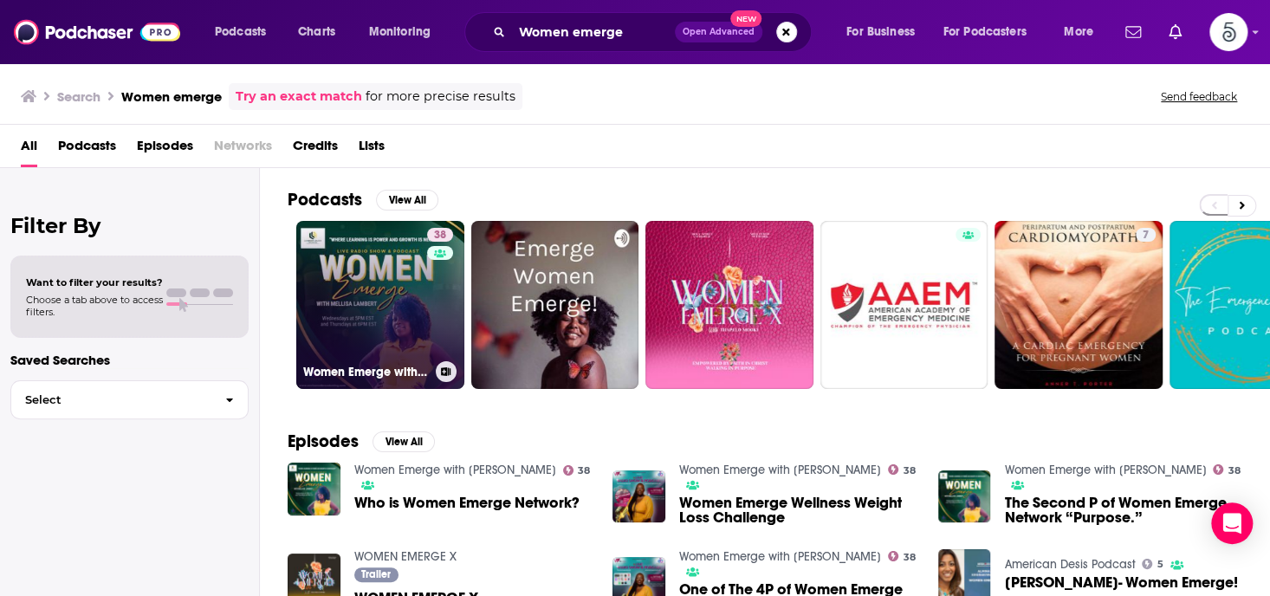
click at [423, 293] on link "38 Women Emerge with [PERSON_NAME]" at bounding box center [380, 305] width 168 height 168
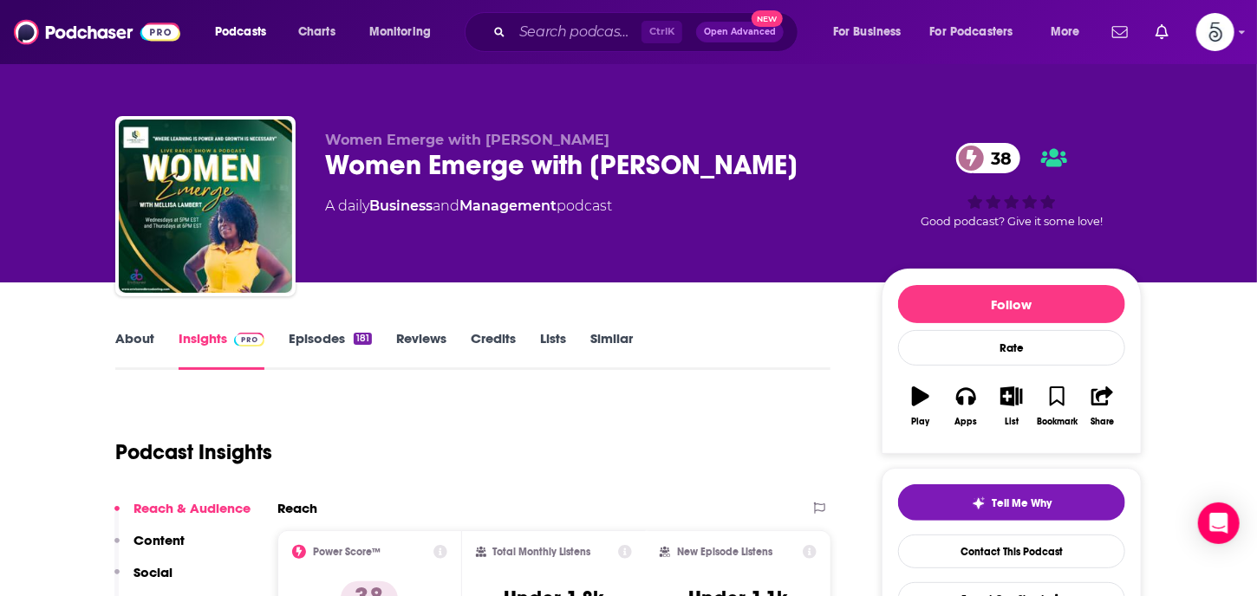
click at [322, 338] on link "Episodes 181" at bounding box center [330, 350] width 83 height 40
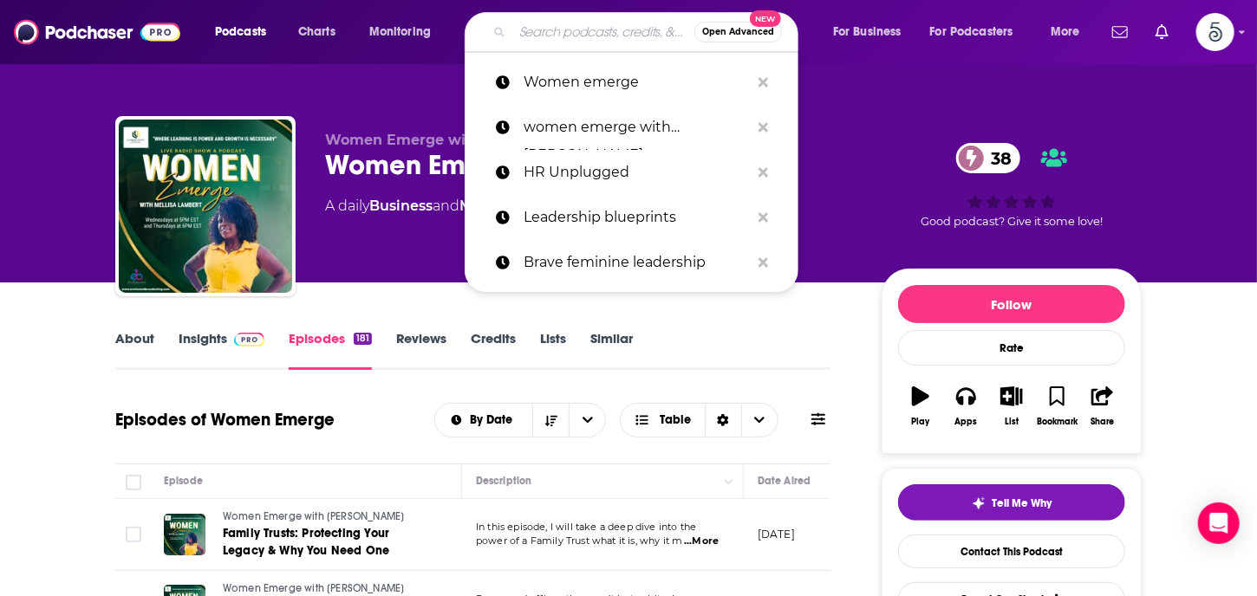
click at [593, 34] on input "Search podcasts, credits, & more..." at bounding box center [603, 32] width 182 height 28
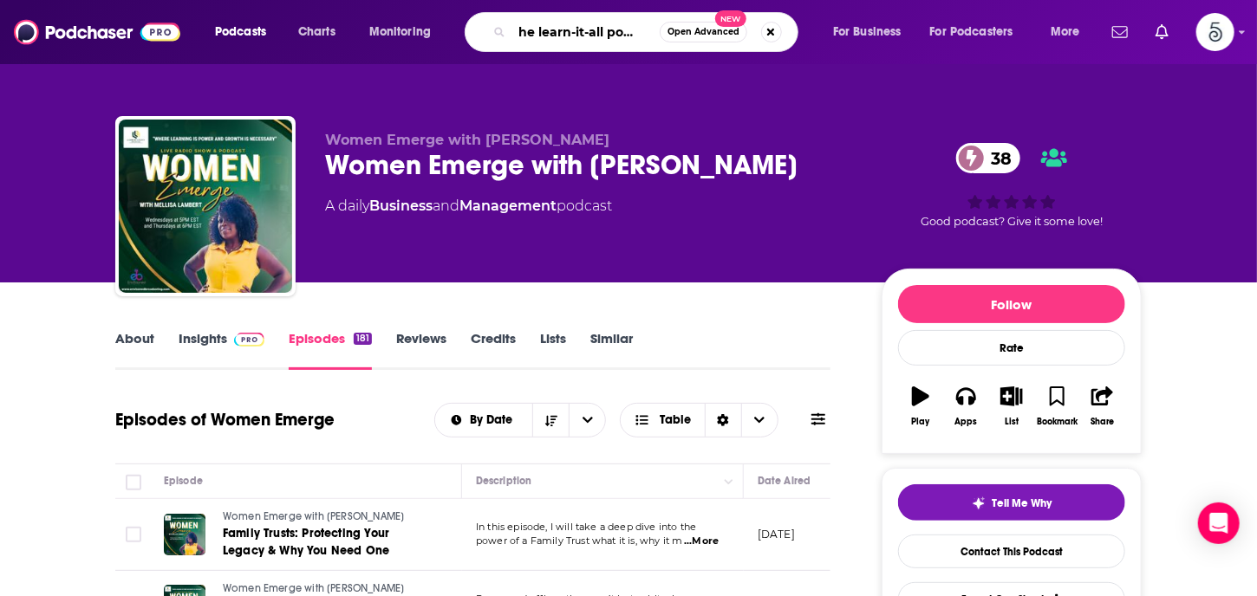
type input "The learn-it-all podcast"
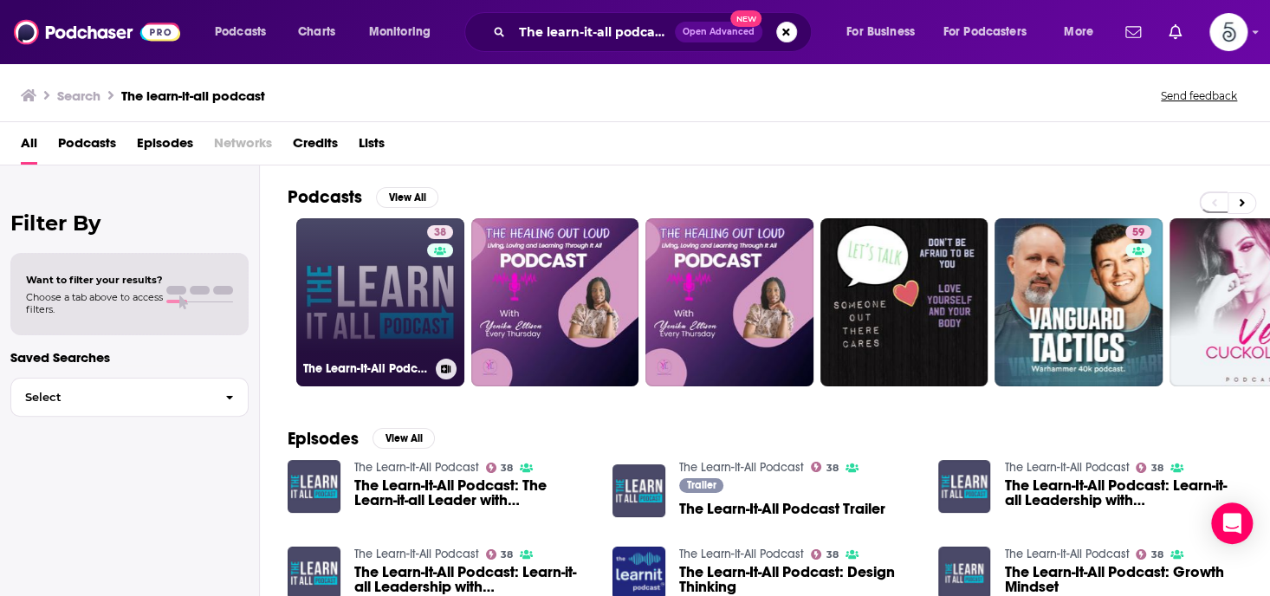
click at [373, 266] on link "38 The Learn-It-All Podcast" at bounding box center [380, 302] width 168 height 168
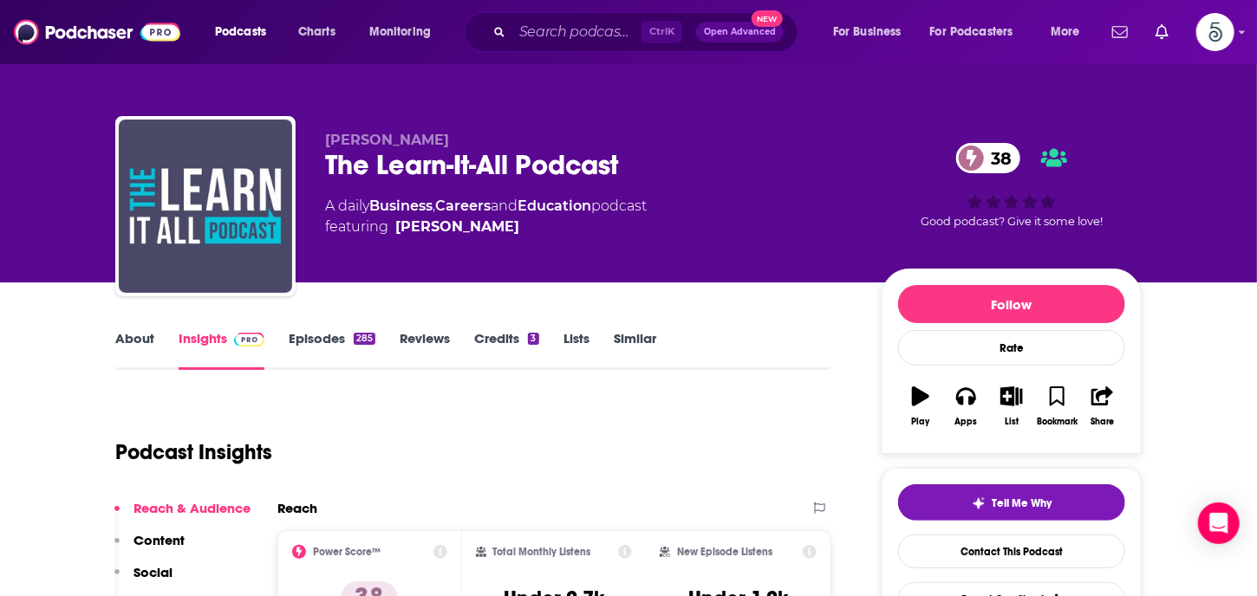
click at [326, 335] on link "Episodes 285" at bounding box center [332, 350] width 87 height 40
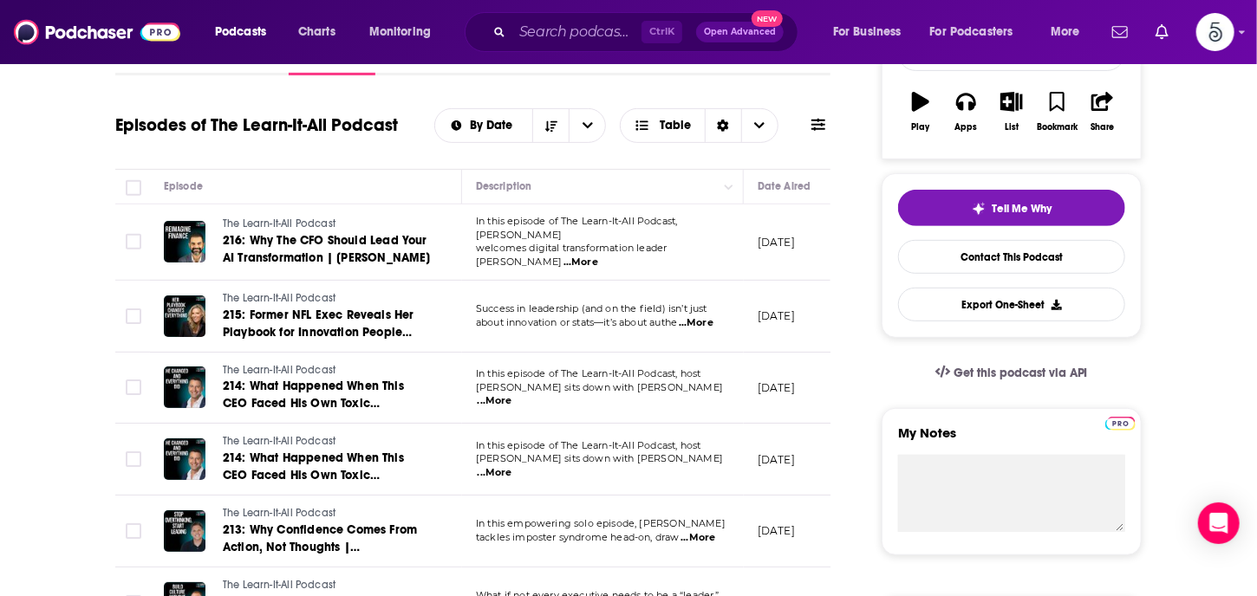
scroll to position [344, 0]
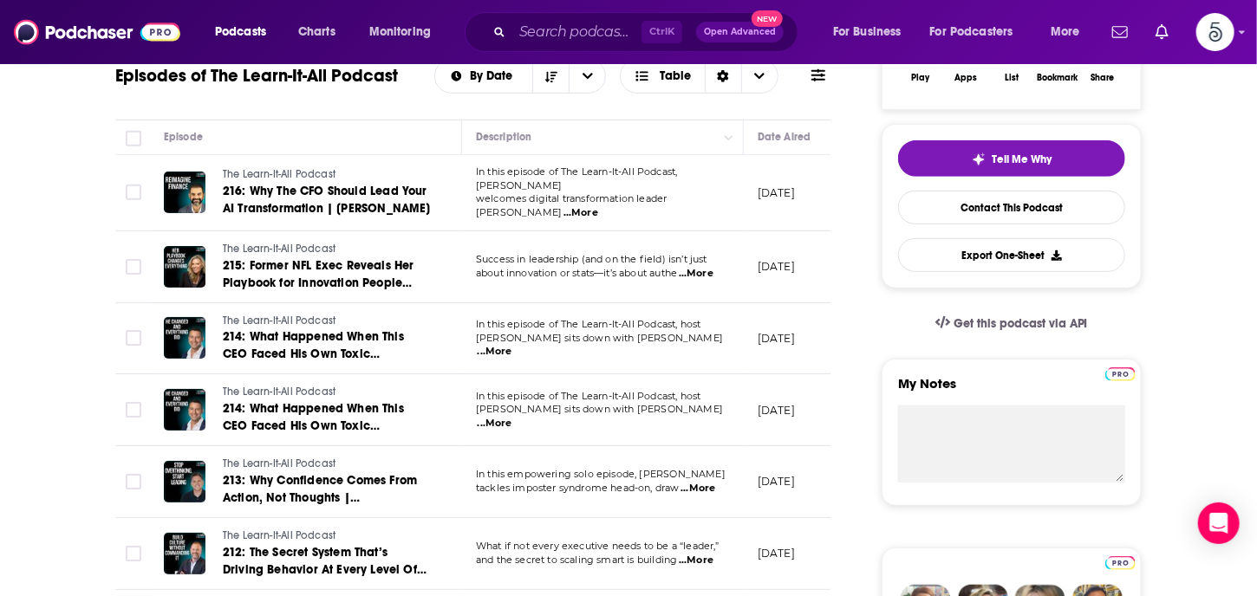
click at [512, 417] on span "...More" at bounding box center [494, 424] width 35 height 14
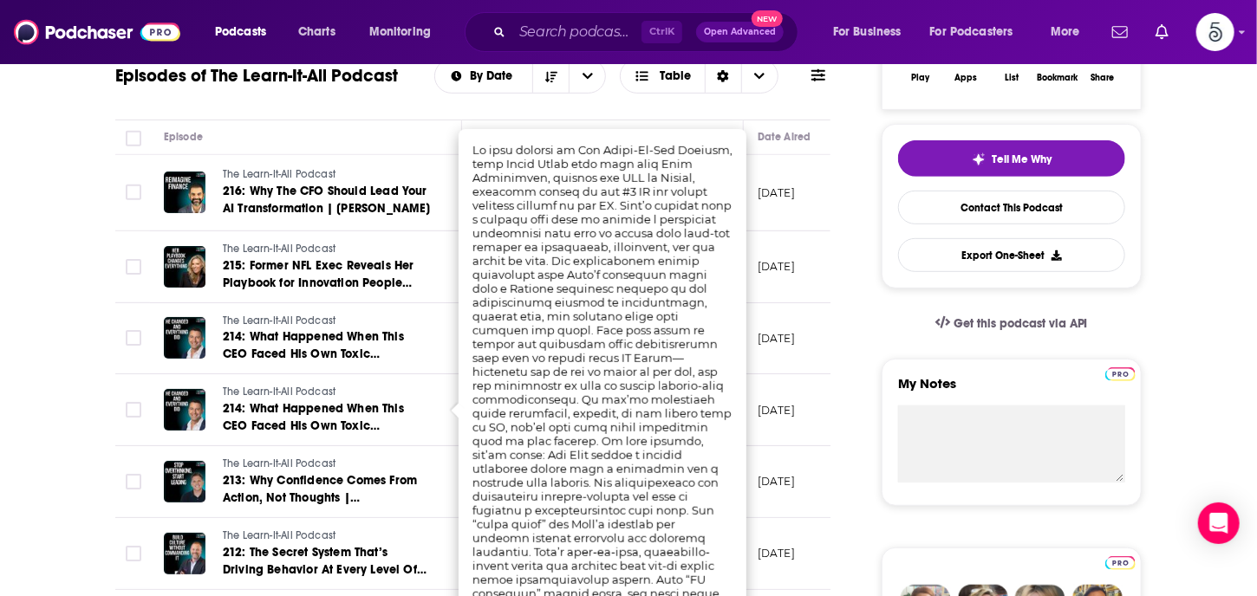
click at [449, 408] on td "The Learn-It-All Podcast 214: What Happened When This CEO Faced His Own Toxic L…" at bounding box center [306, 410] width 312 height 72
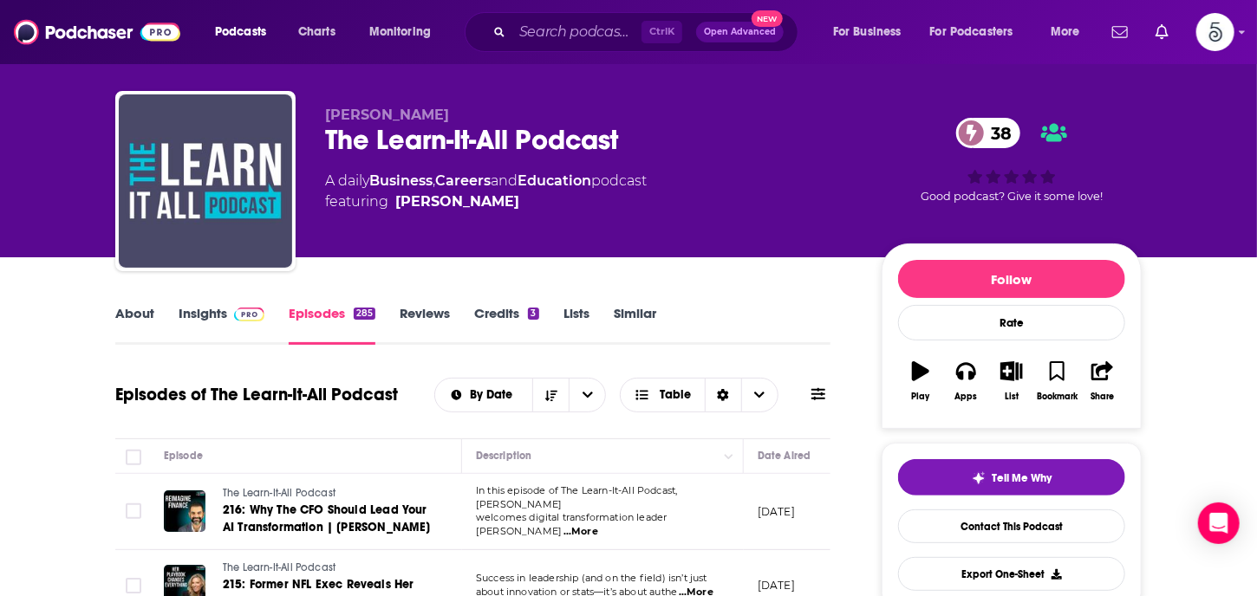
scroll to position [0, 0]
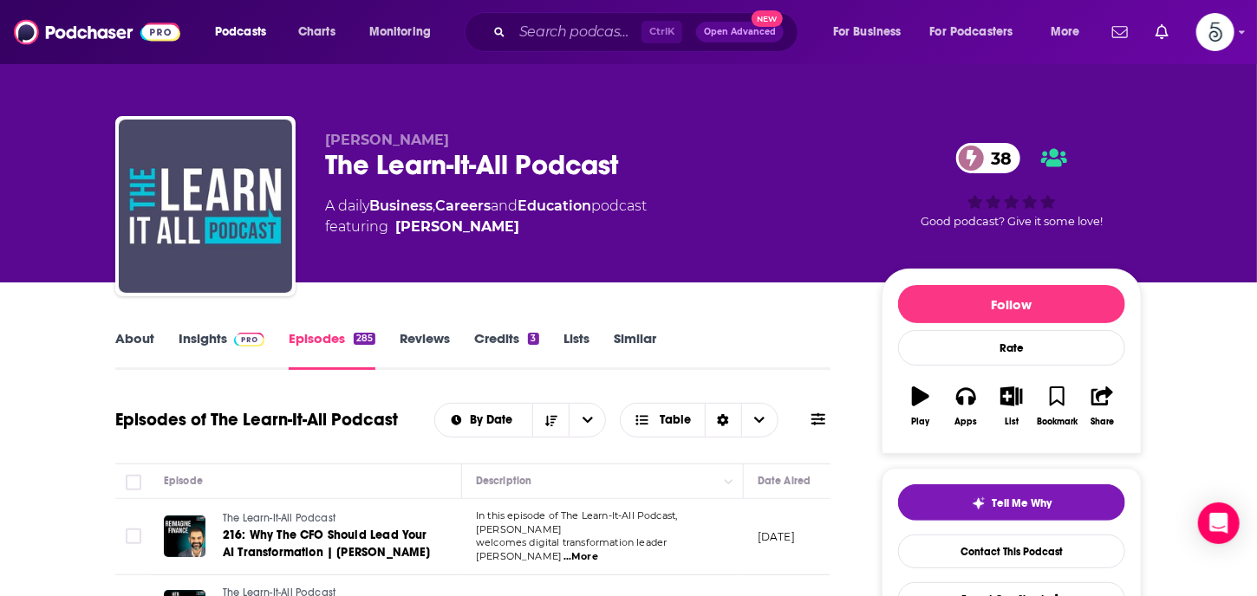
click at [206, 339] on link "Insights" at bounding box center [222, 350] width 86 height 40
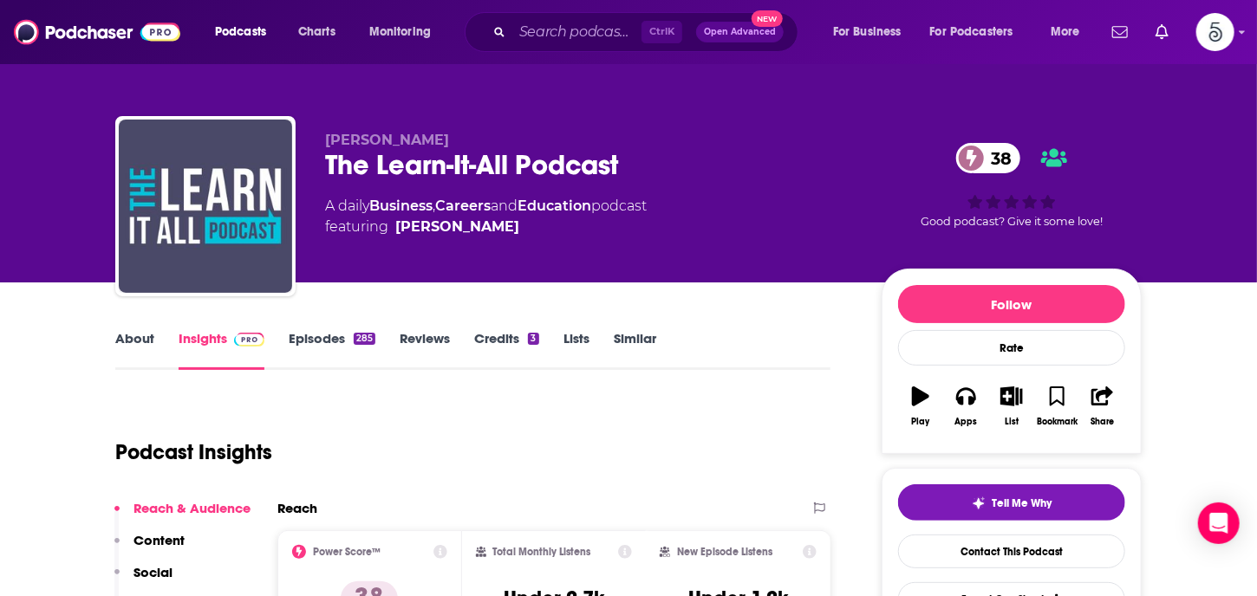
scroll to position [266, 0]
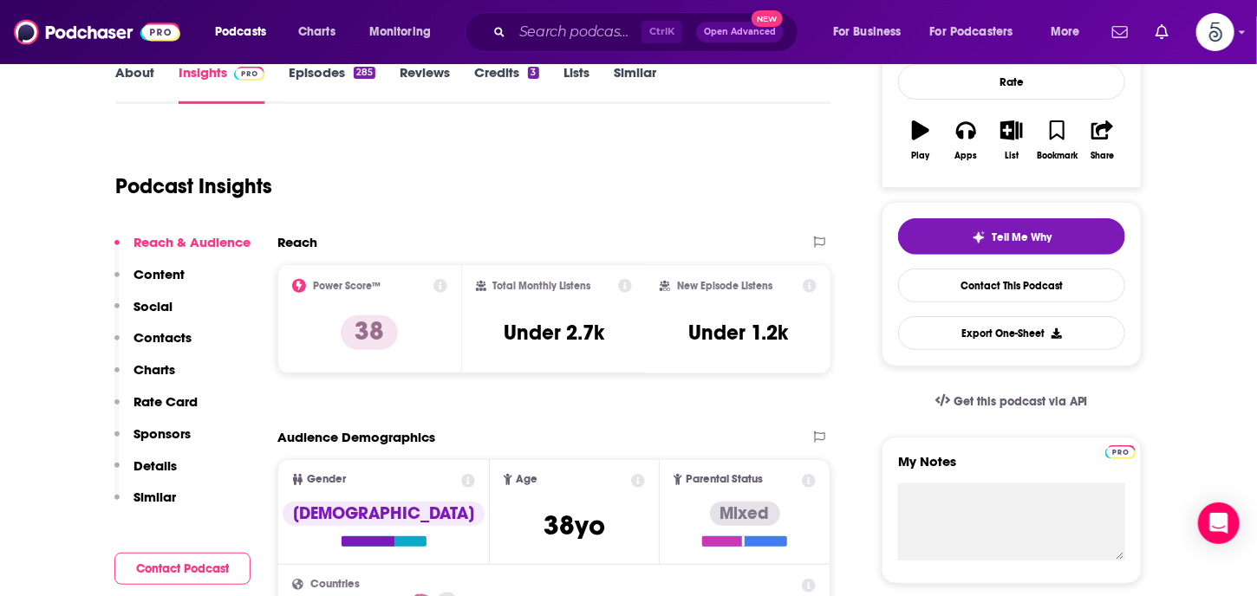
click at [149, 338] on p "Contacts" at bounding box center [162, 337] width 58 height 16
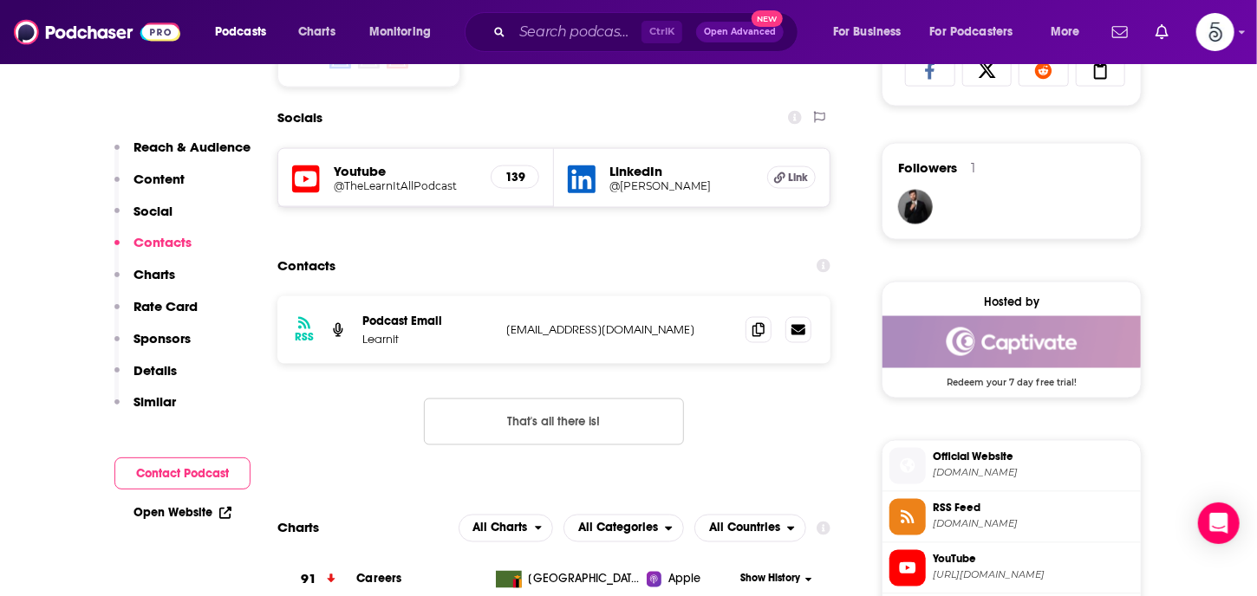
scroll to position [1198, 0]
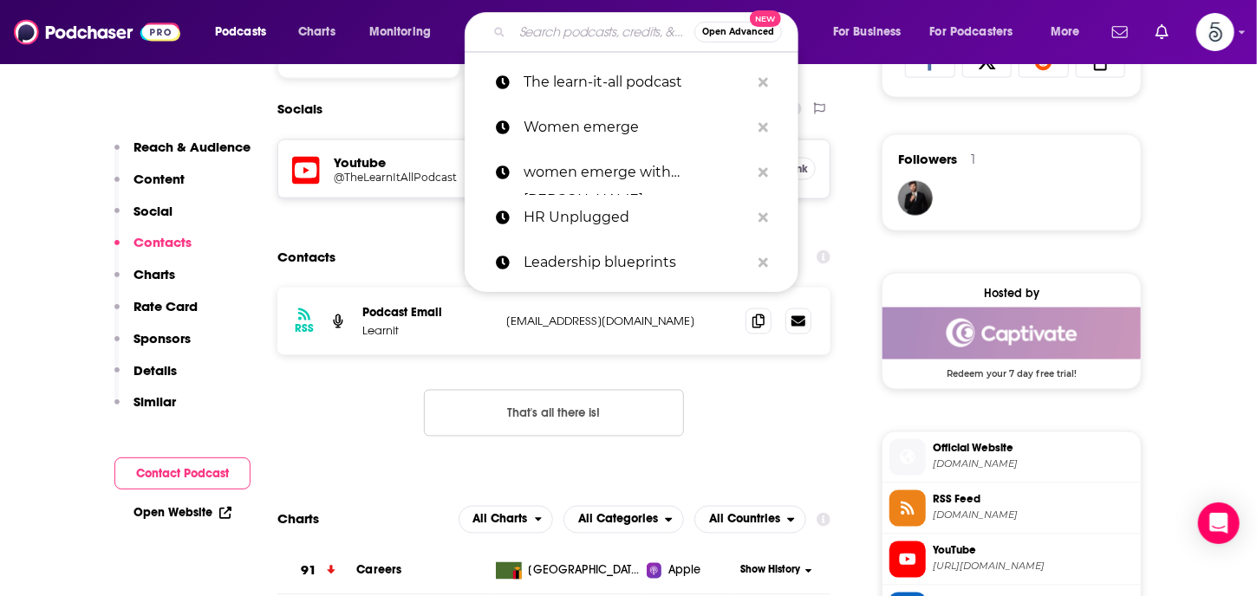
click at [568, 28] on input "Search podcasts, credits, & more..." at bounding box center [603, 32] width 182 height 28
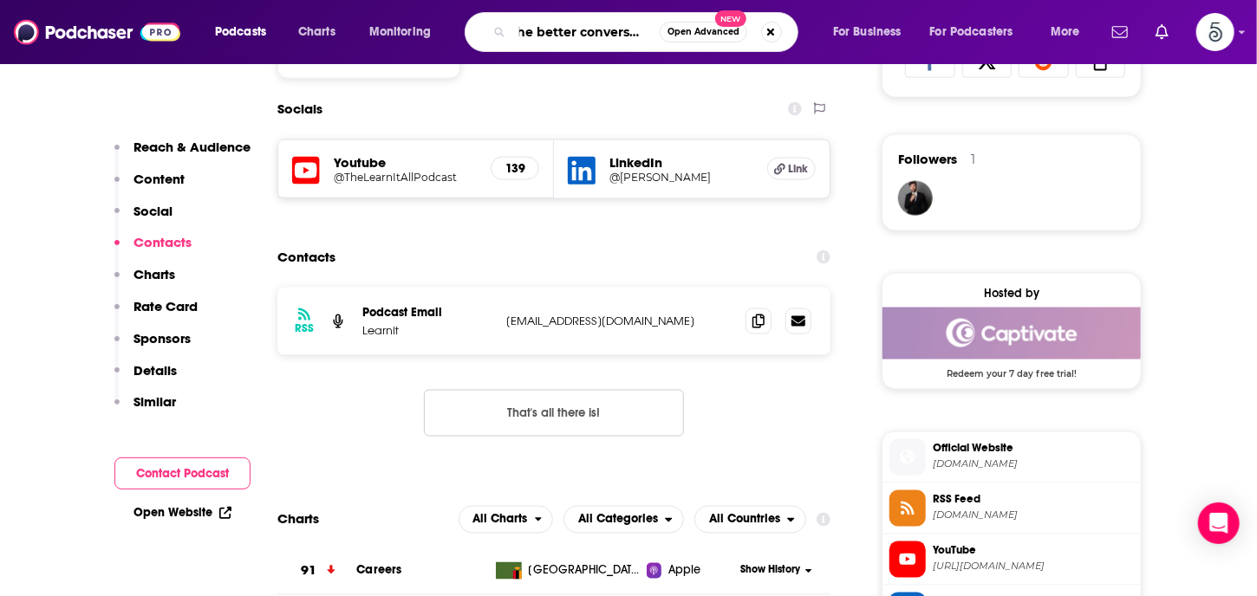
scroll to position [0, 19]
type input "The better conversations"
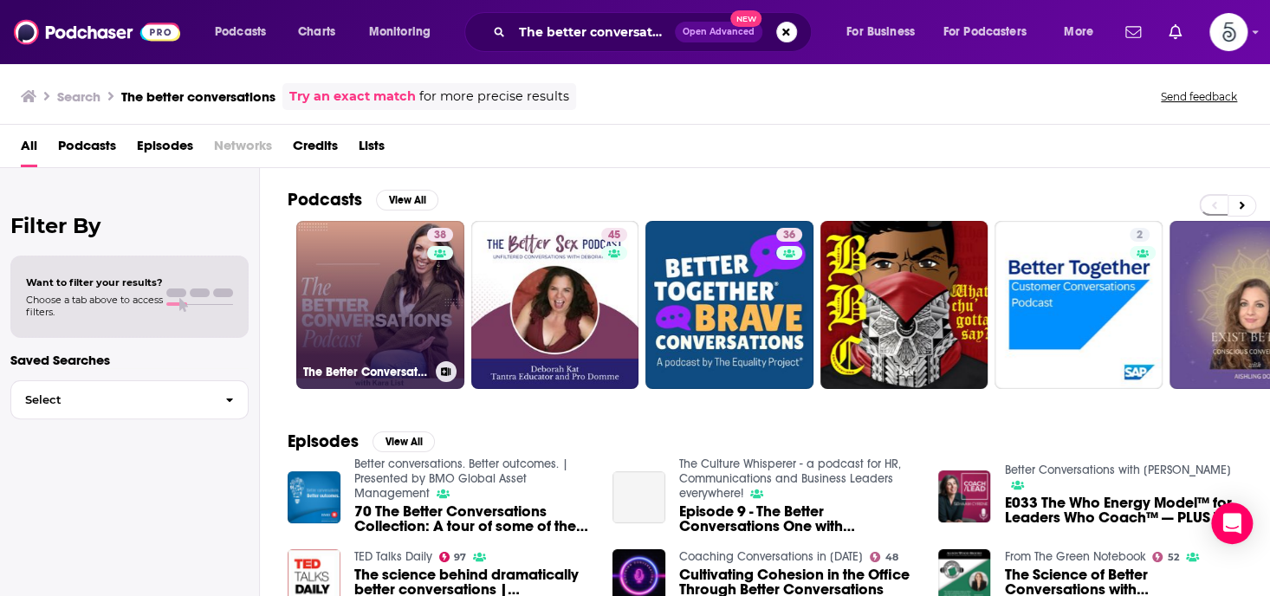
click at [367, 292] on link "38 The Better Conversations Podcast" at bounding box center [380, 305] width 168 height 168
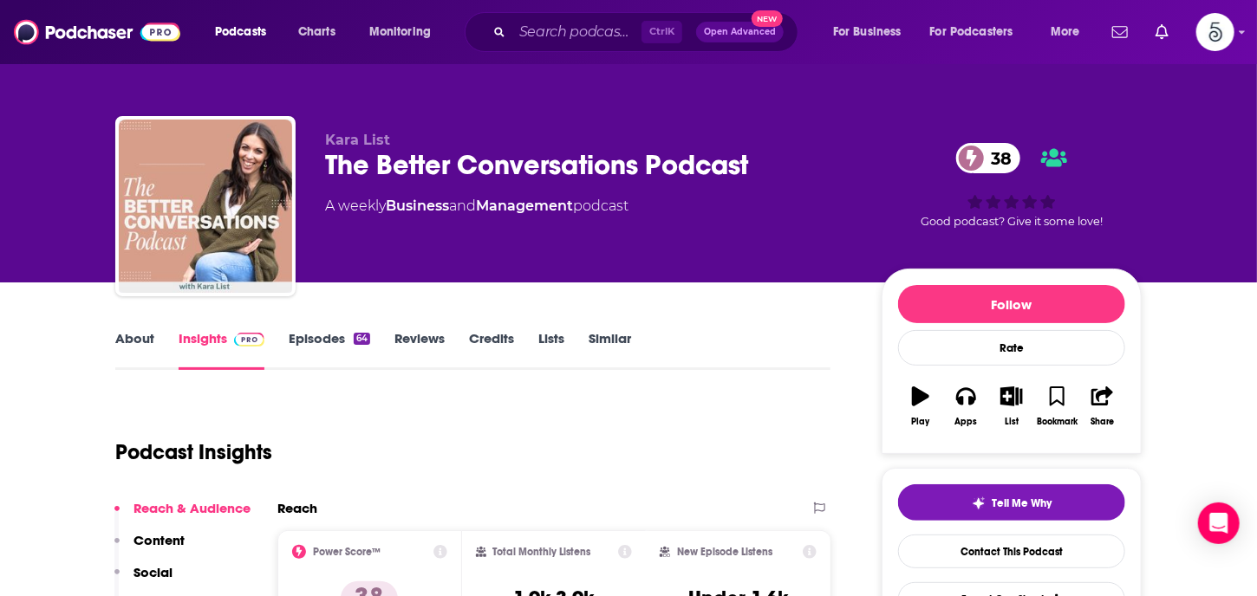
click at [133, 341] on link "About" at bounding box center [134, 350] width 39 height 40
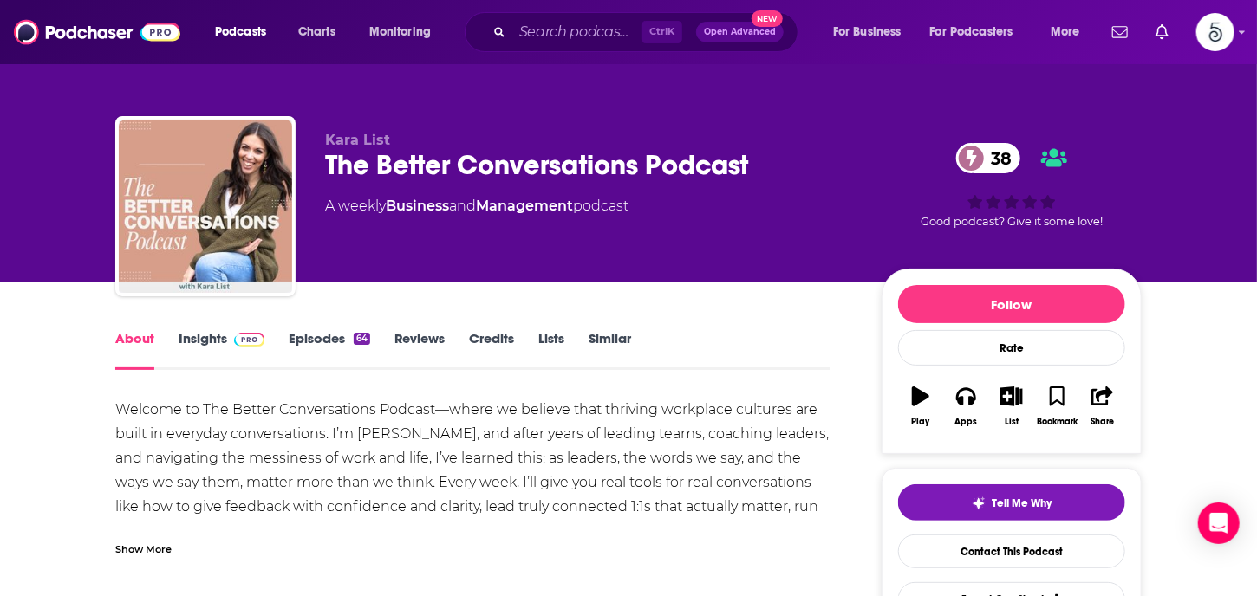
click at [133, 341] on link "About" at bounding box center [134, 350] width 39 height 40
click at [310, 330] on link "Episodes 64" at bounding box center [329, 350] width 81 height 40
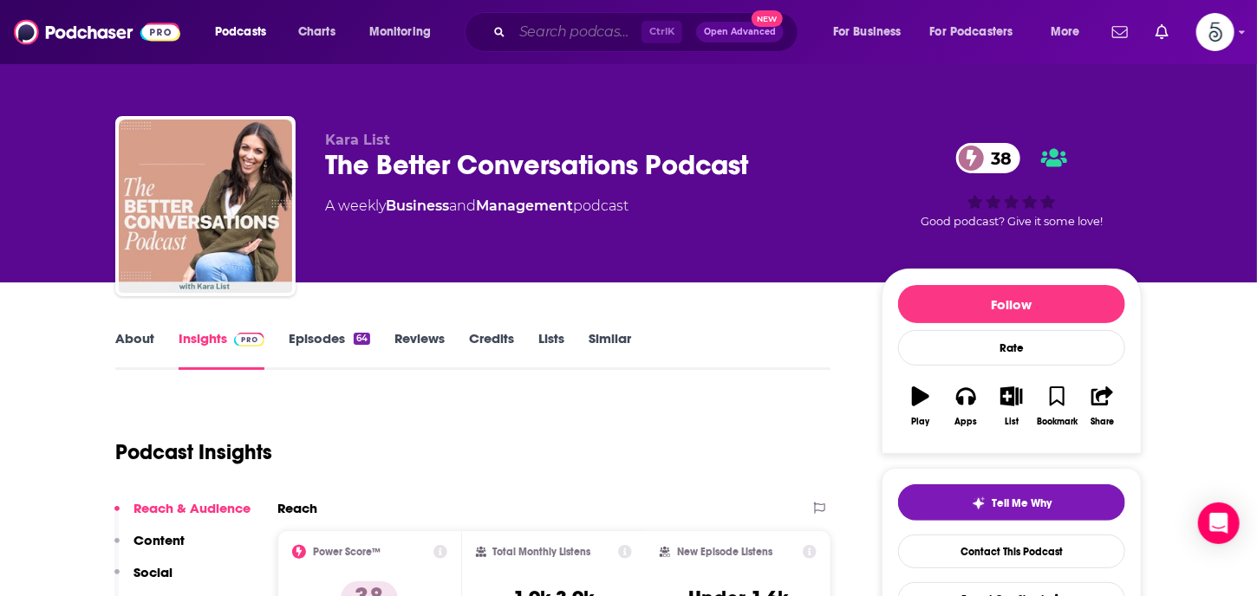
click at [568, 26] on input "Search podcasts, credits, & more..." at bounding box center [576, 32] width 129 height 28
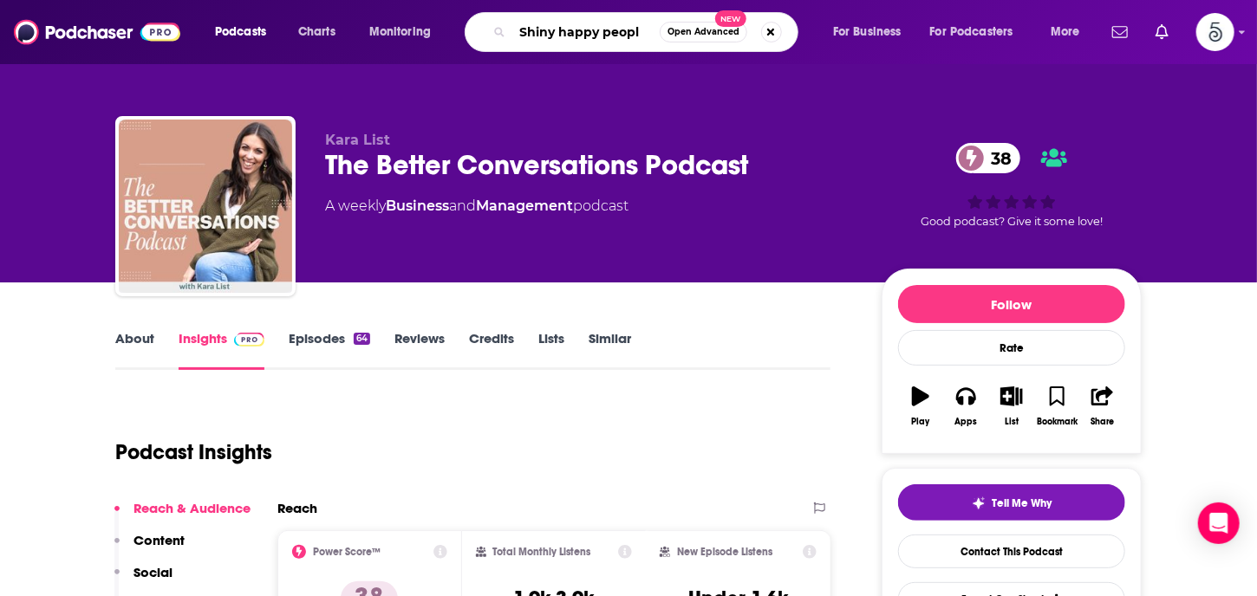
type input "Shiny happy people"
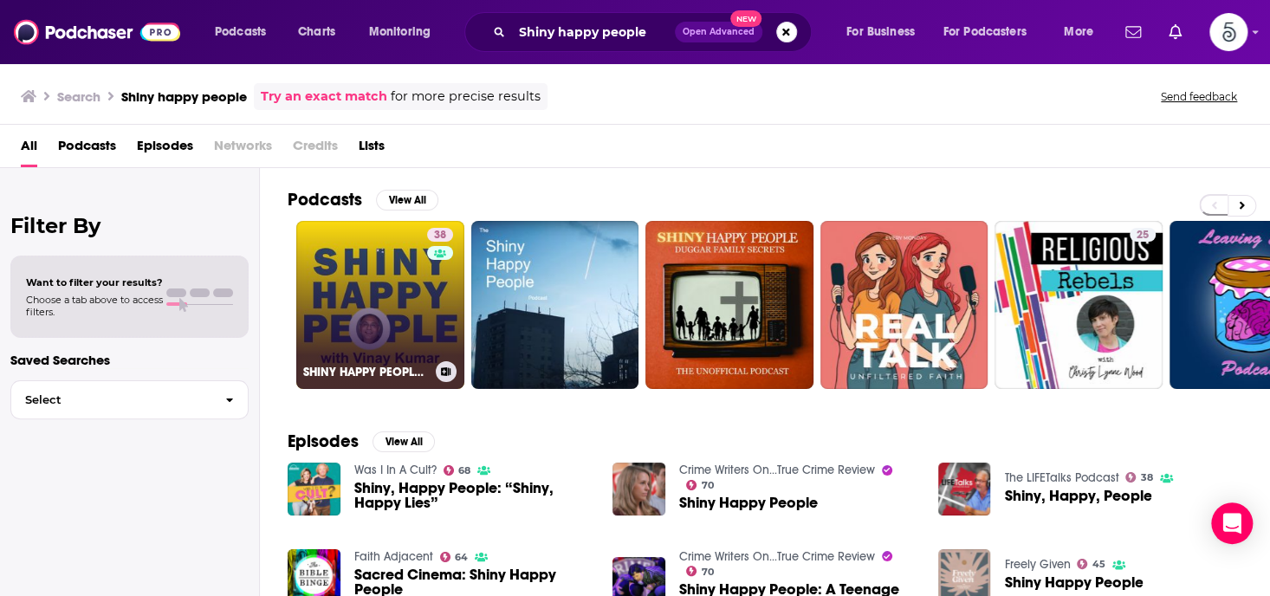
click at [341, 285] on link "38 SHINY HAPPY PEOPLE with [PERSON_NAME]" at bounding box center [380, 305] width 168 height 168
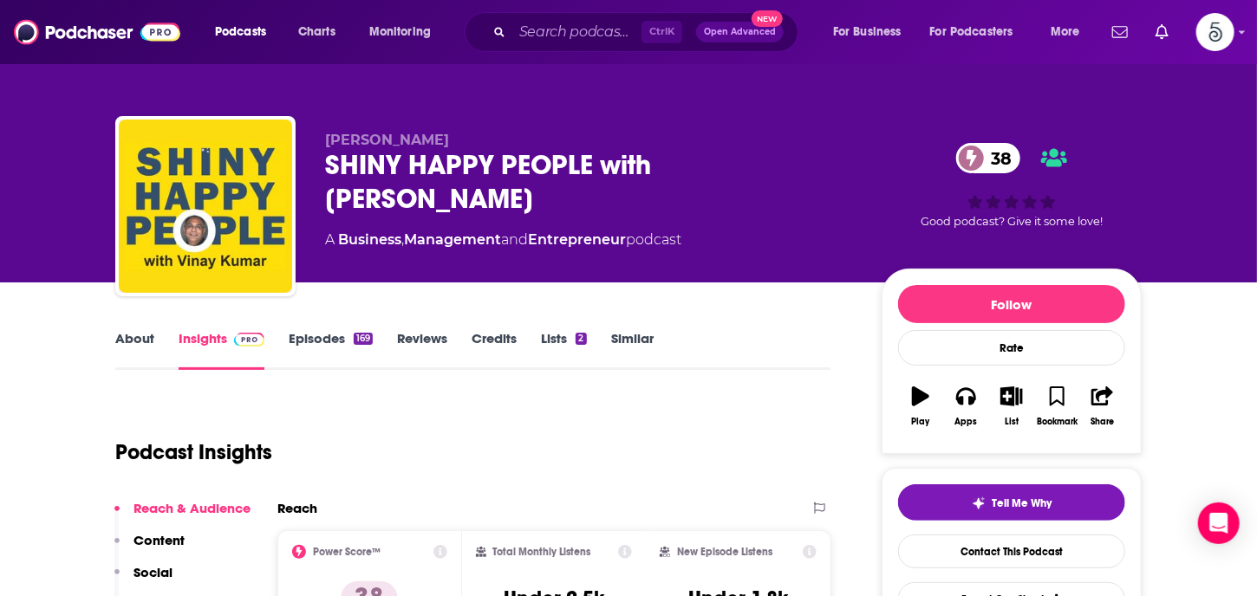
click at [309, 333] on link "Episodes 169" at bounding box center [331, 350] width 84 height 40
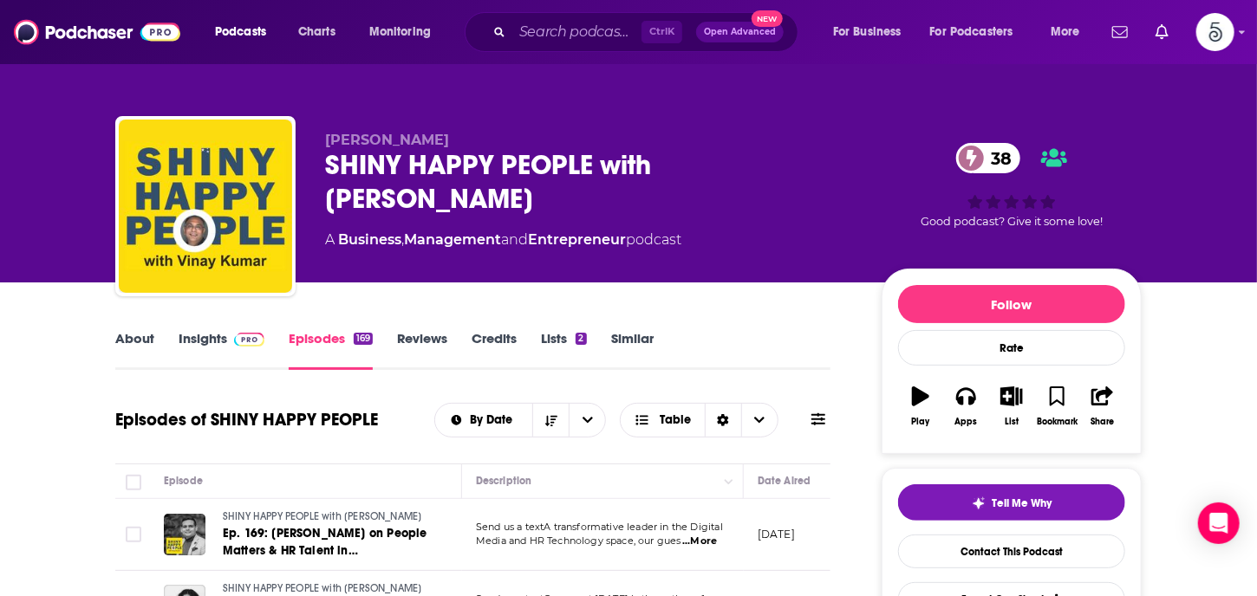
click at [140, 335] on link "About" at bounding box center [134, 350] width 39 height 40
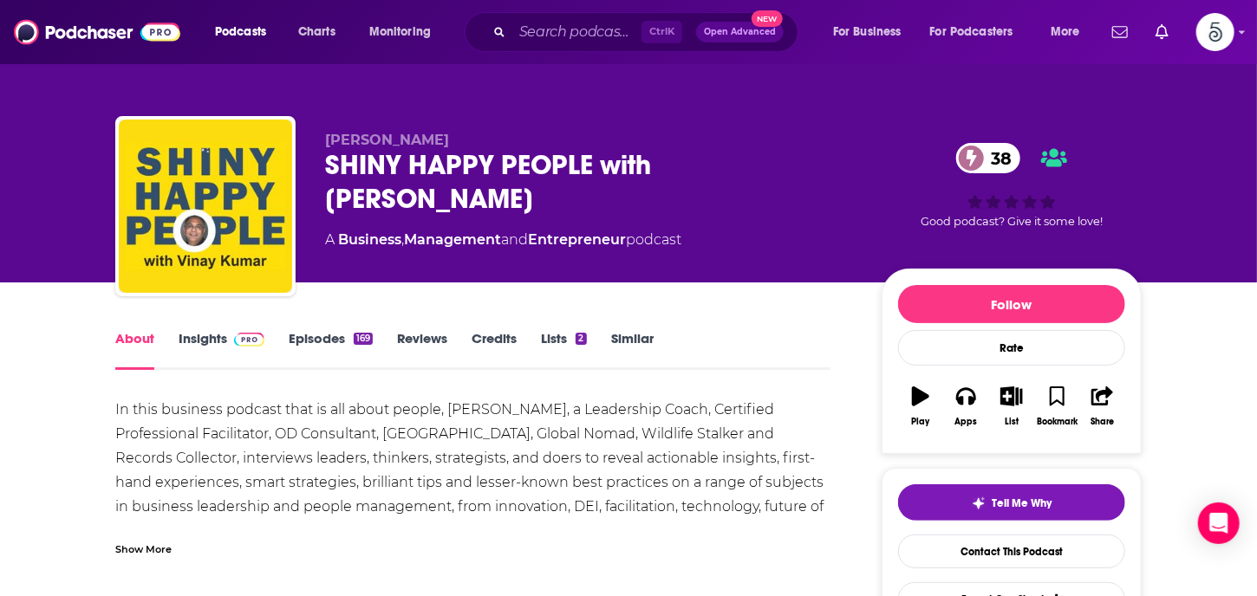
click at [201, 342] on link "Insights" at bounding box center [222, 350] width 86 height 40
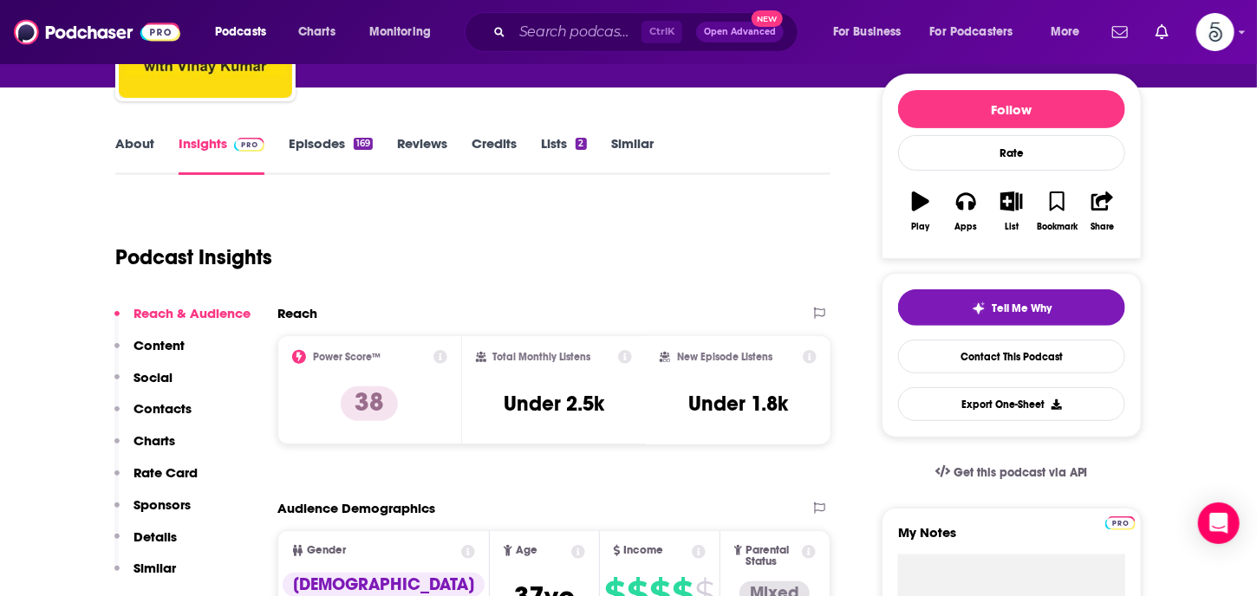
scroll to position [207, 0]
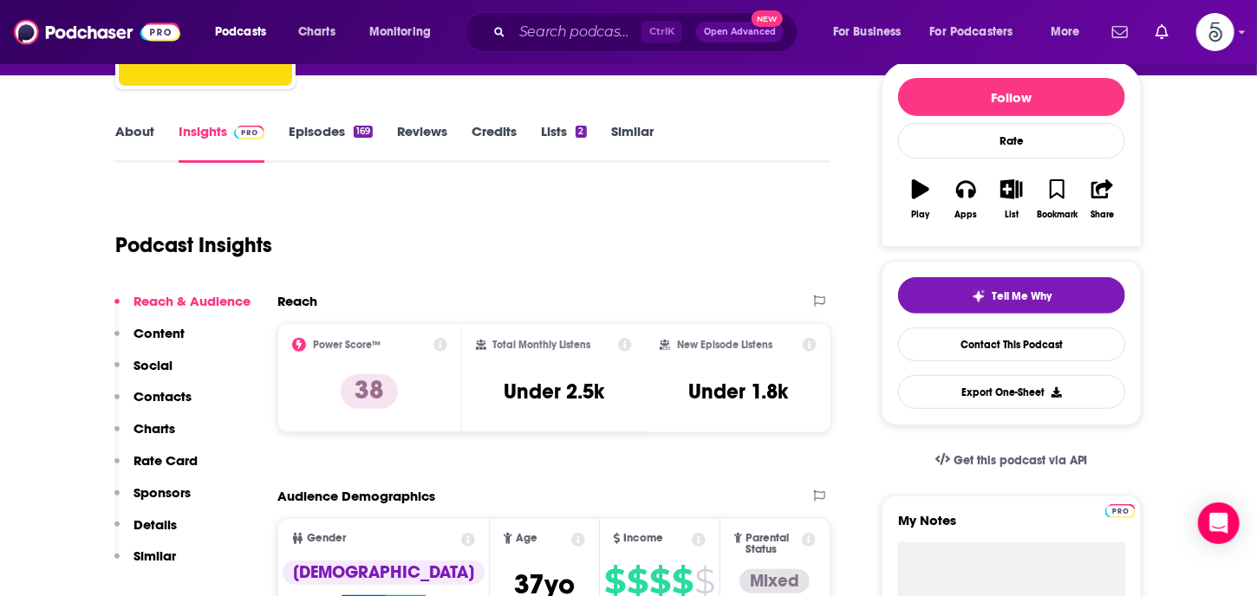
click at [160, 393] on p "Contacts" at bounding box center [162, 396] width 58 height 16
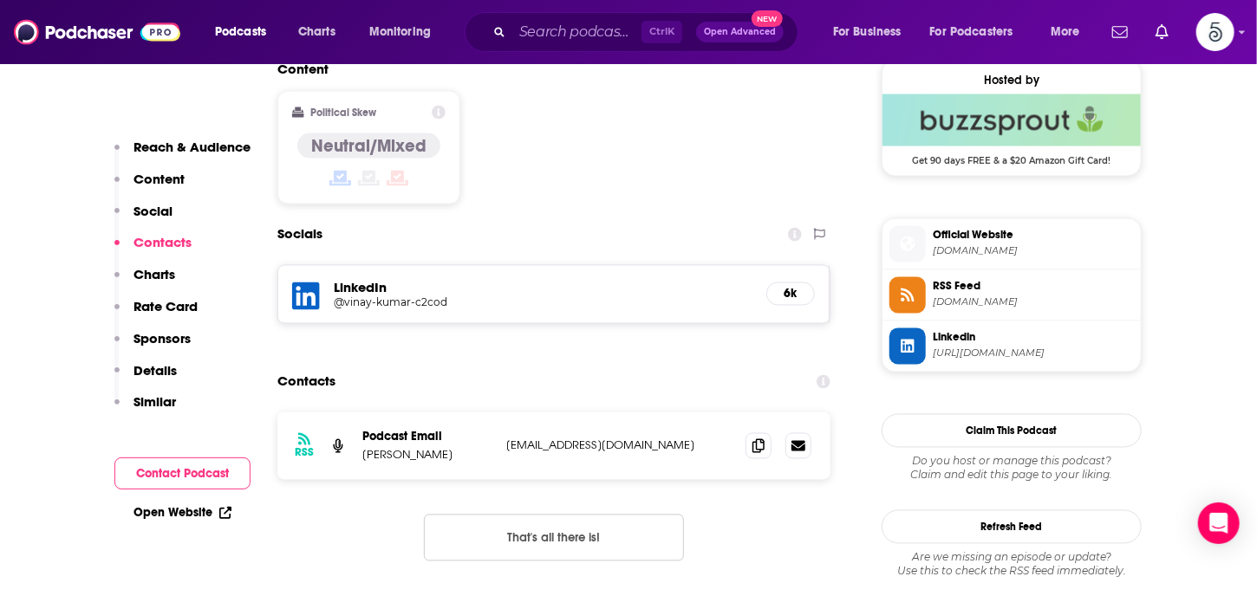
scroll to position [1428, 0]
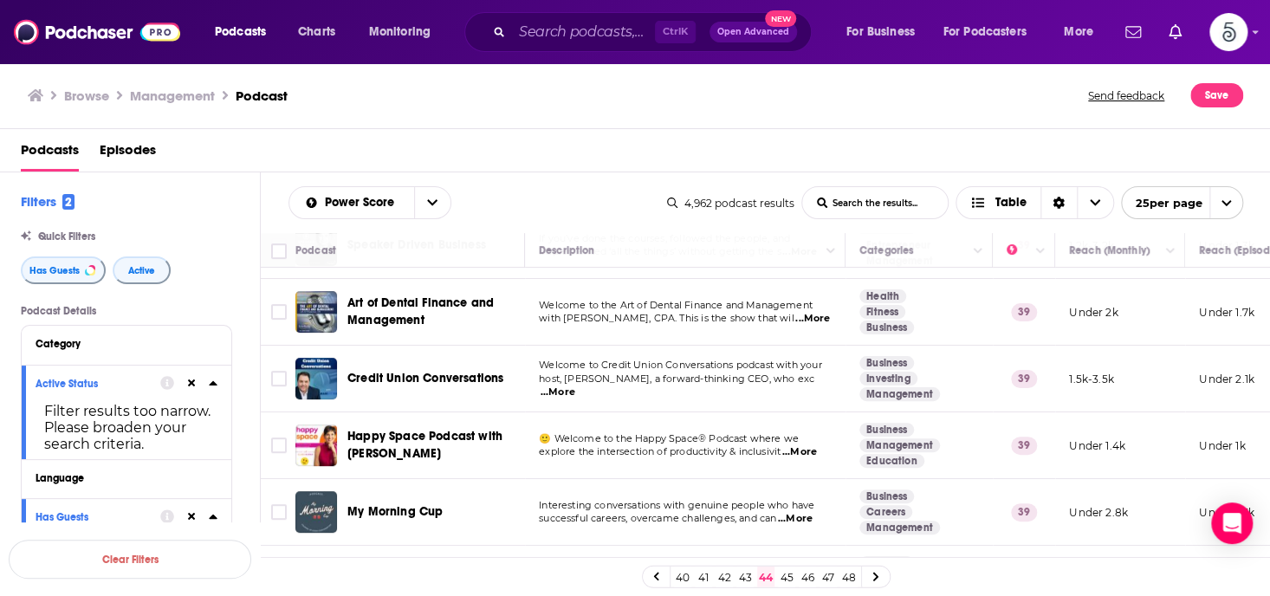
scroll to position [352, 0]
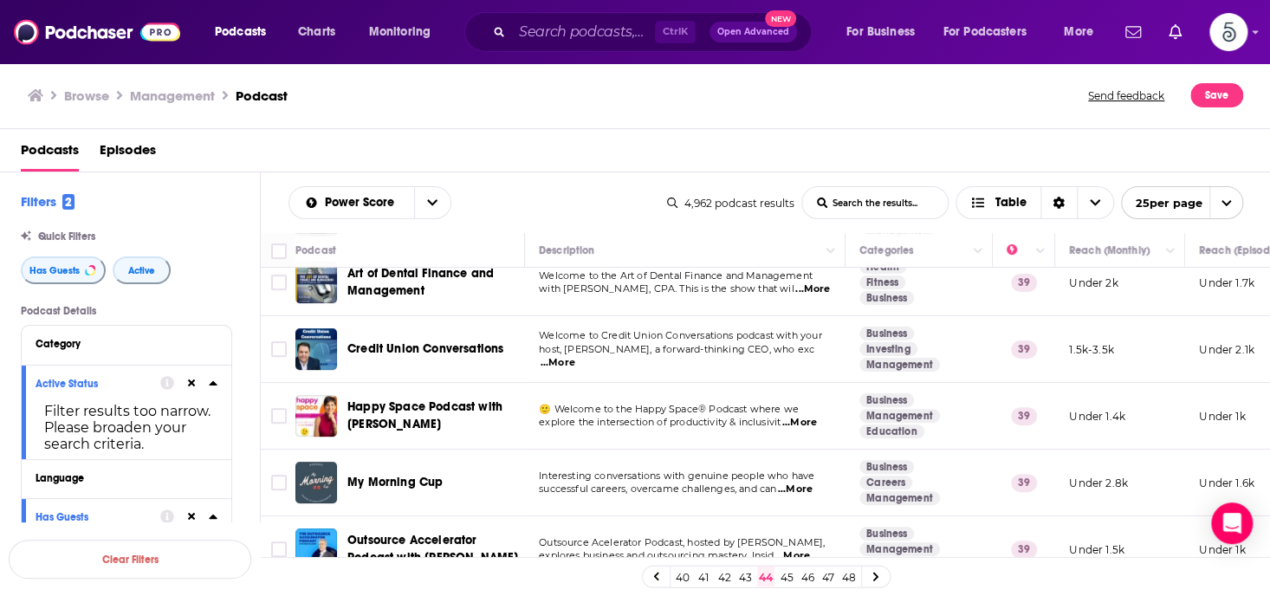
click at [804, 422] on span "...More" at bounding box center [800, 423] width 35 height 14
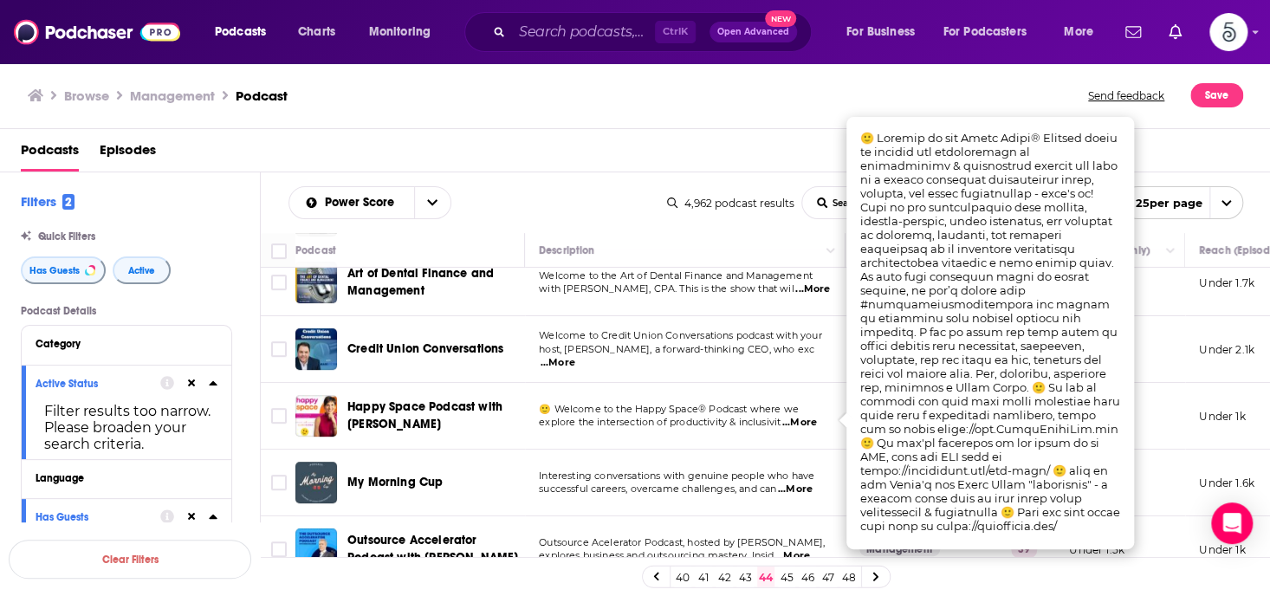
click at [809, 425] on span "...More" at bounding box center [800, 423] width 35 height 14
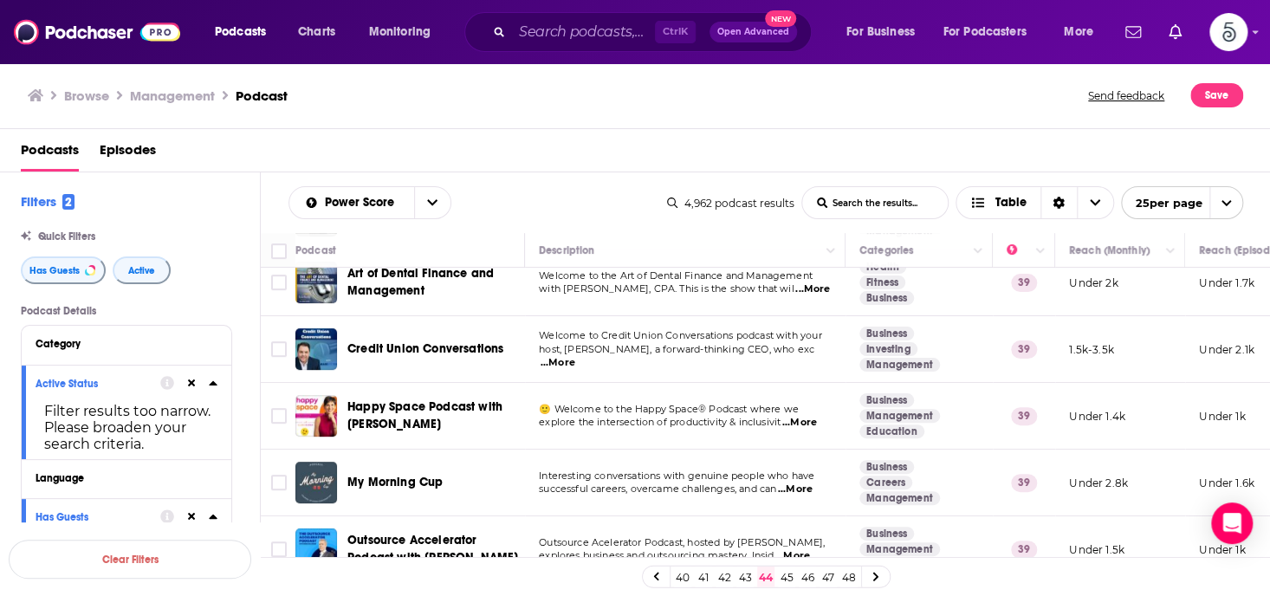
click at [810, 484] on span "...More" at bounding box center [795, 490] width 35 height 14
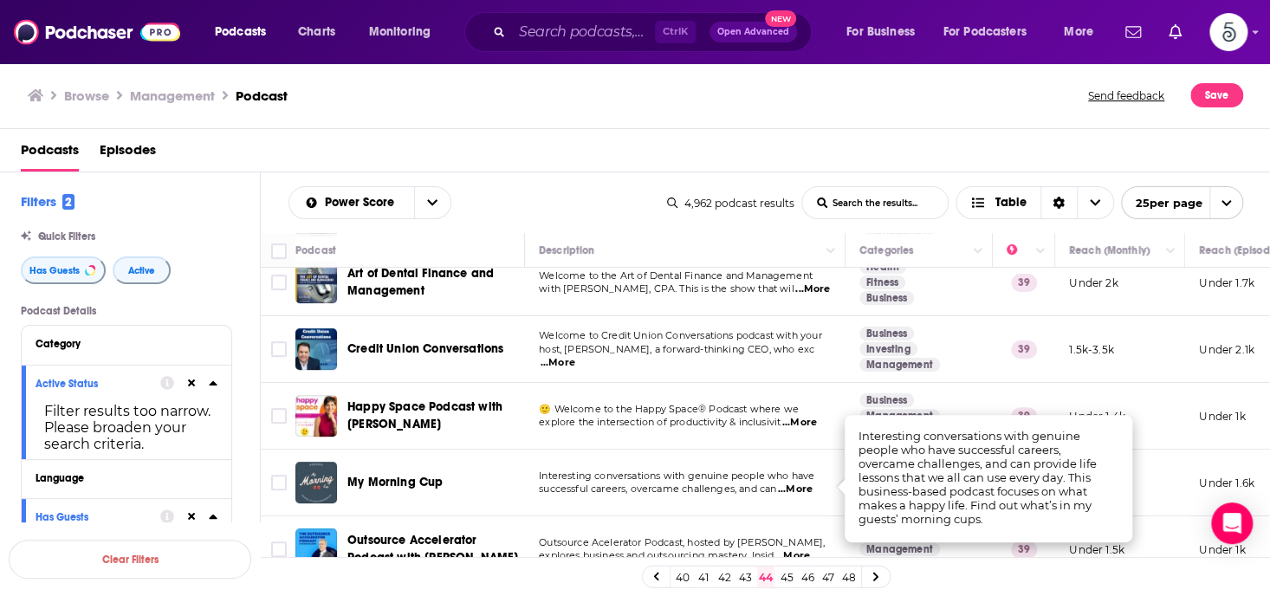
click at [808, 486] on span "...More" at bounding box center [795, 490] width 35 height 14
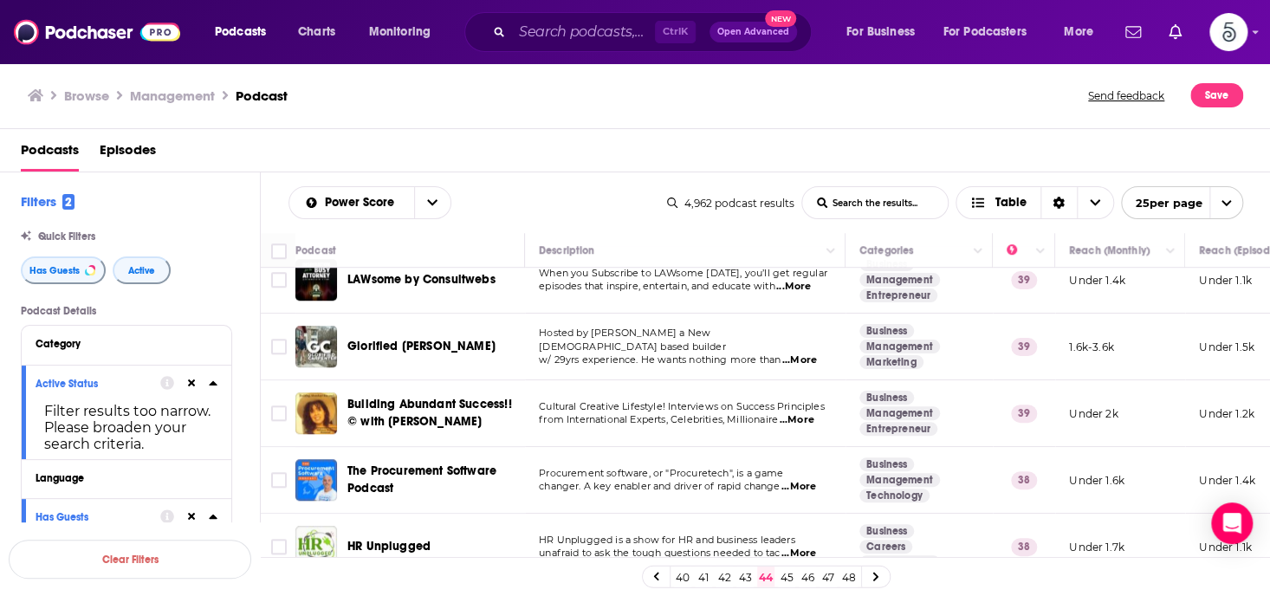
scroll to position [731, 0]
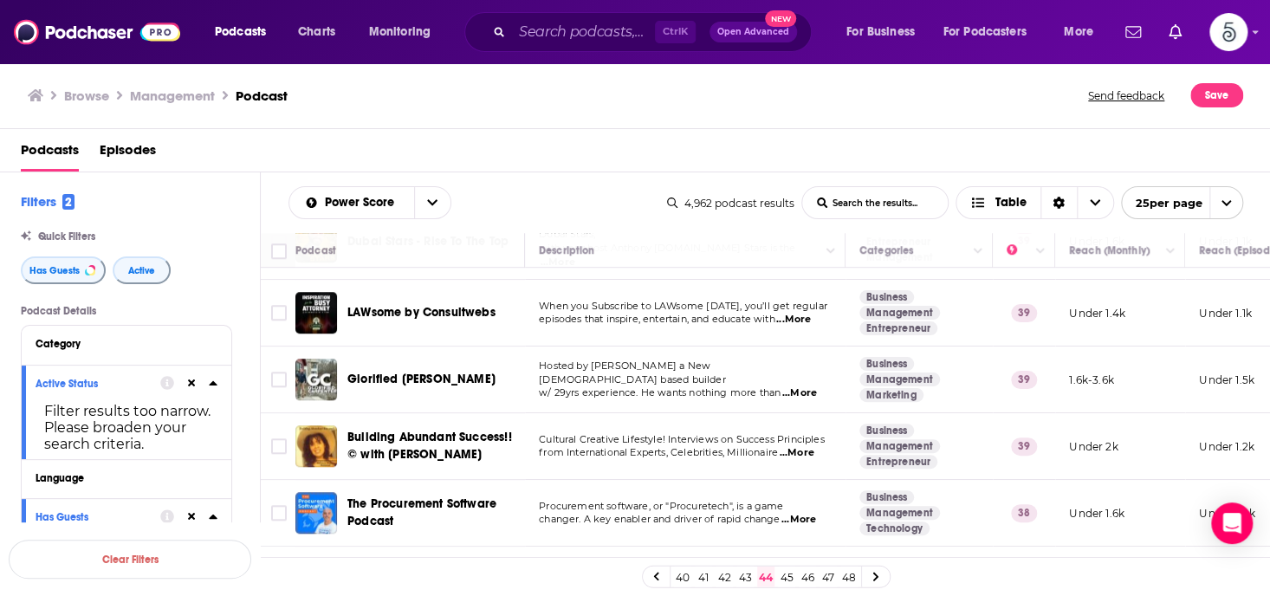
click at [804, 446] on span "...More" at bounding box center [796, 453] width 35 height 14
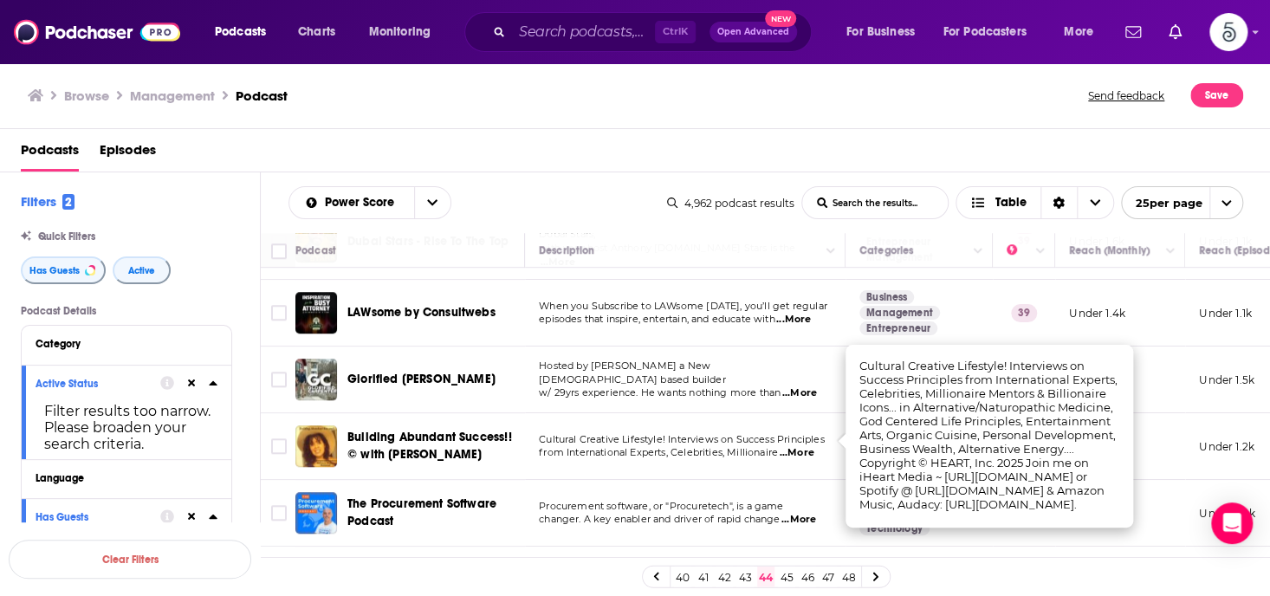
click at [804, 446] on span "...More" at bounding box center [796, 453] width 35 height 14
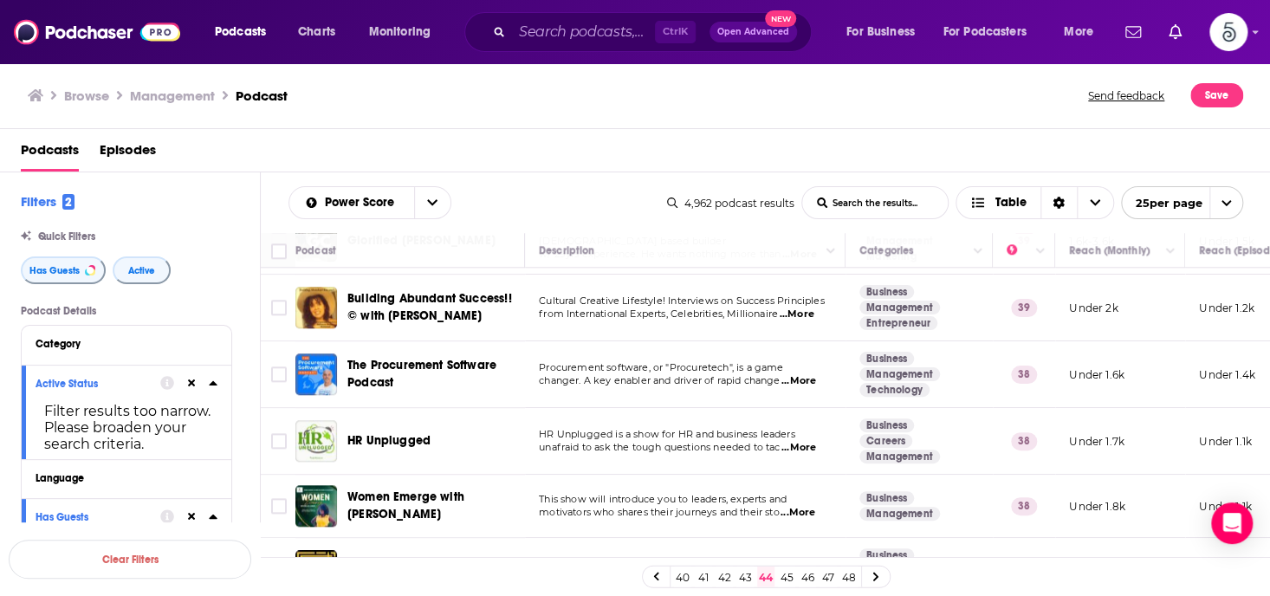
scroll to position [899, 0]
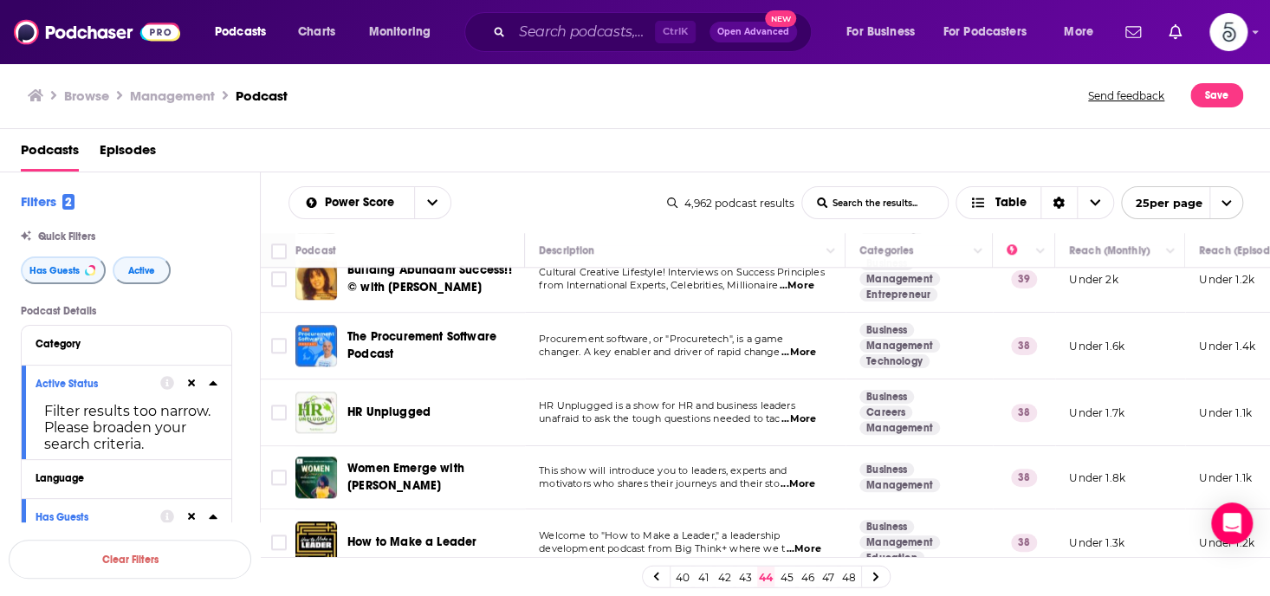
click at [808, 412] on span "...More" at bounding box center [799, 419] width 35 height 14
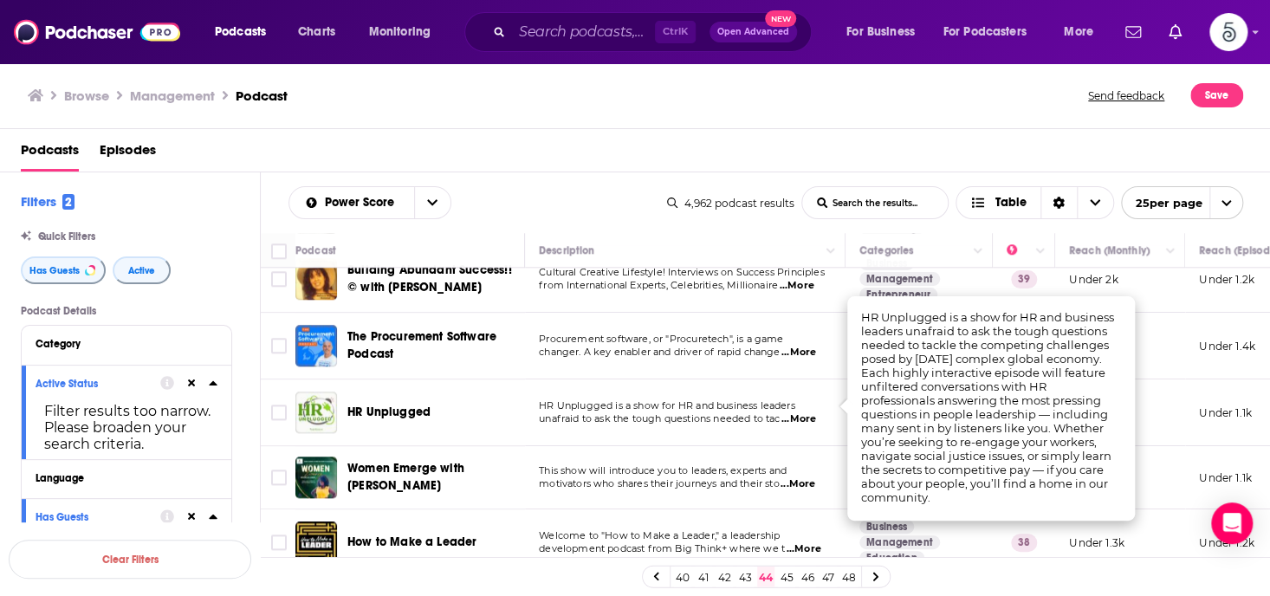
click at [808, 412] on span "...More" at bounding box center [799, 419] width 35 height 14
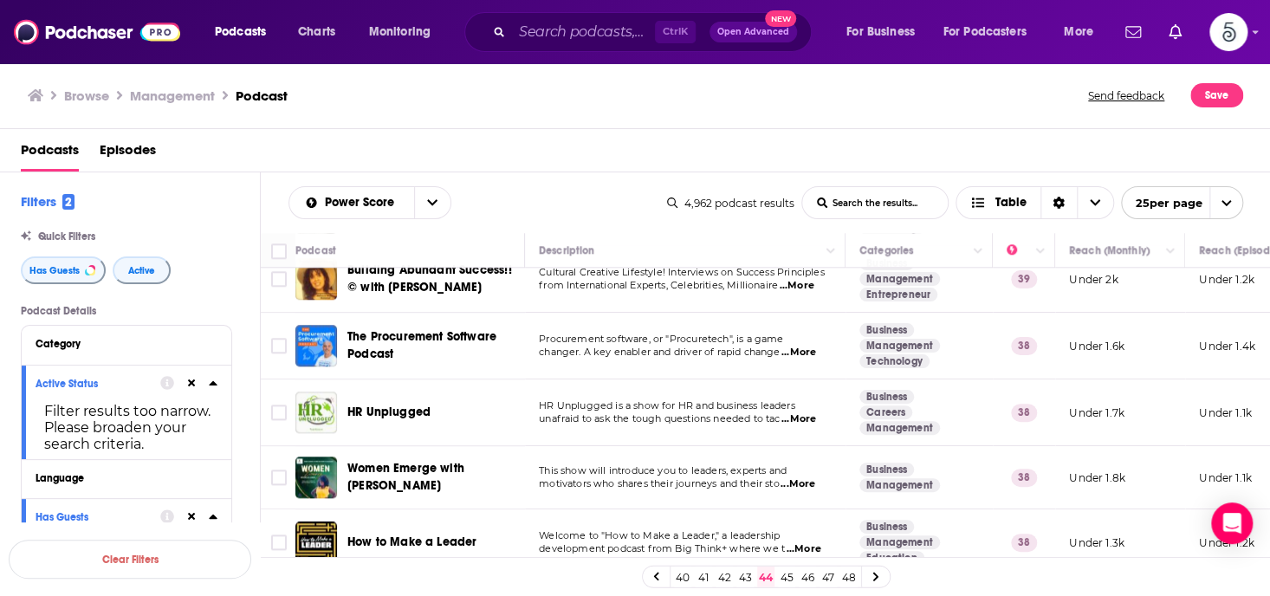
click at [808, 477] on span "...More" at bounding box center [798, 484] width 35 height 14
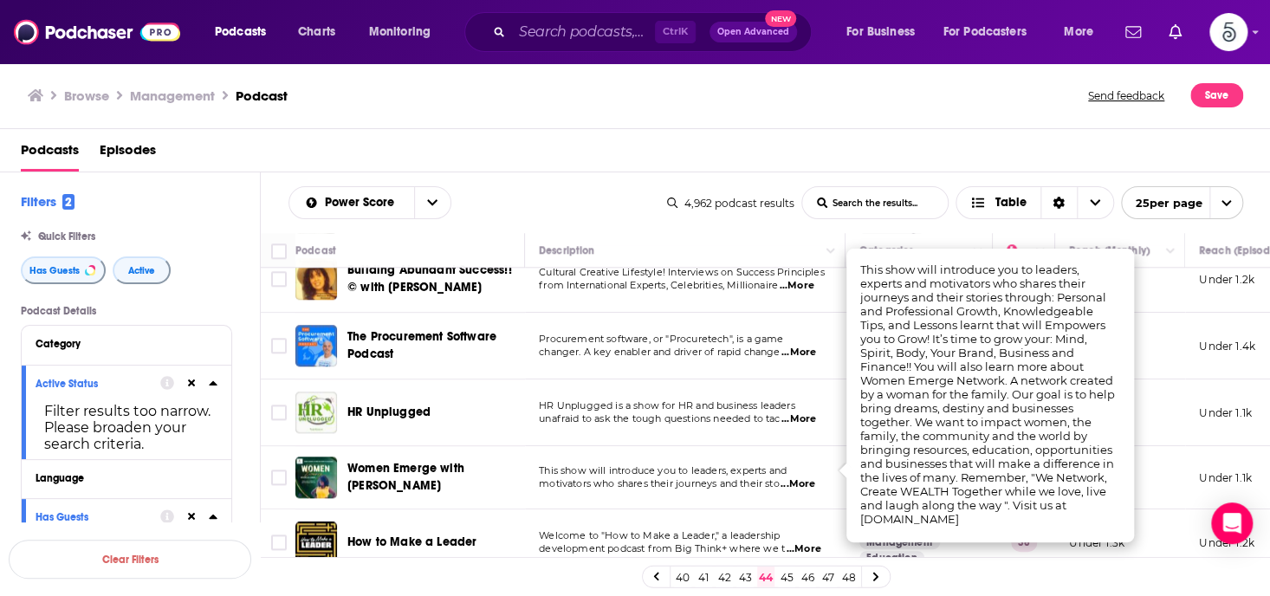
click at [815, 477] on span "...More" at bounding box center [798, 484] width 35 height 14
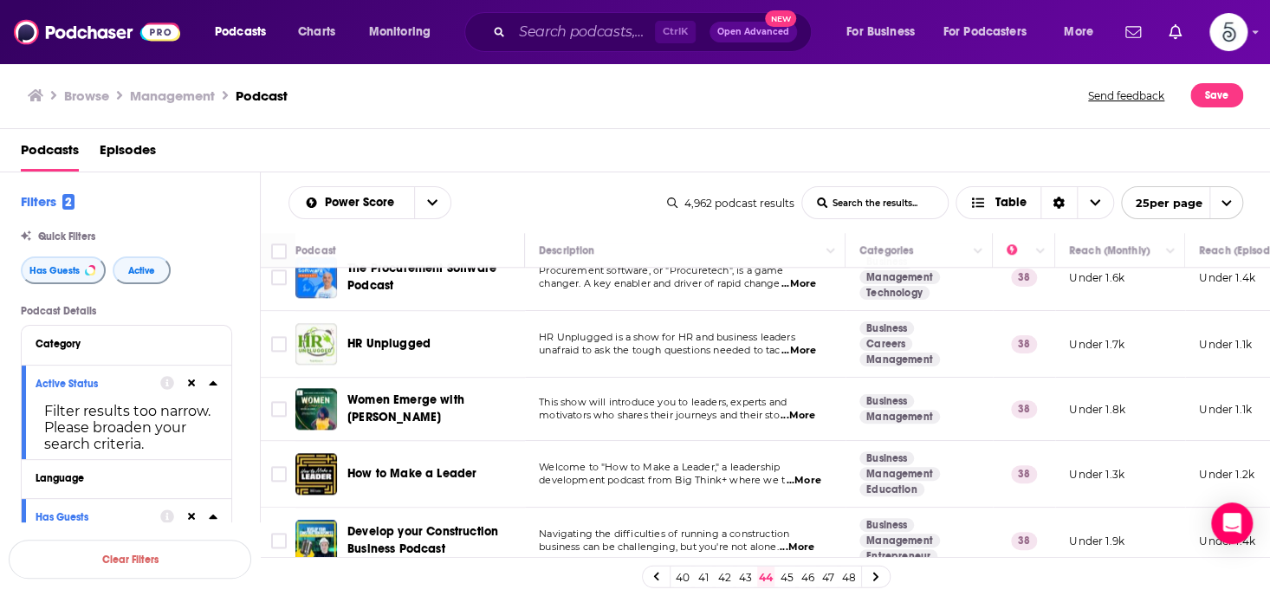
scroll to position [979, 0]
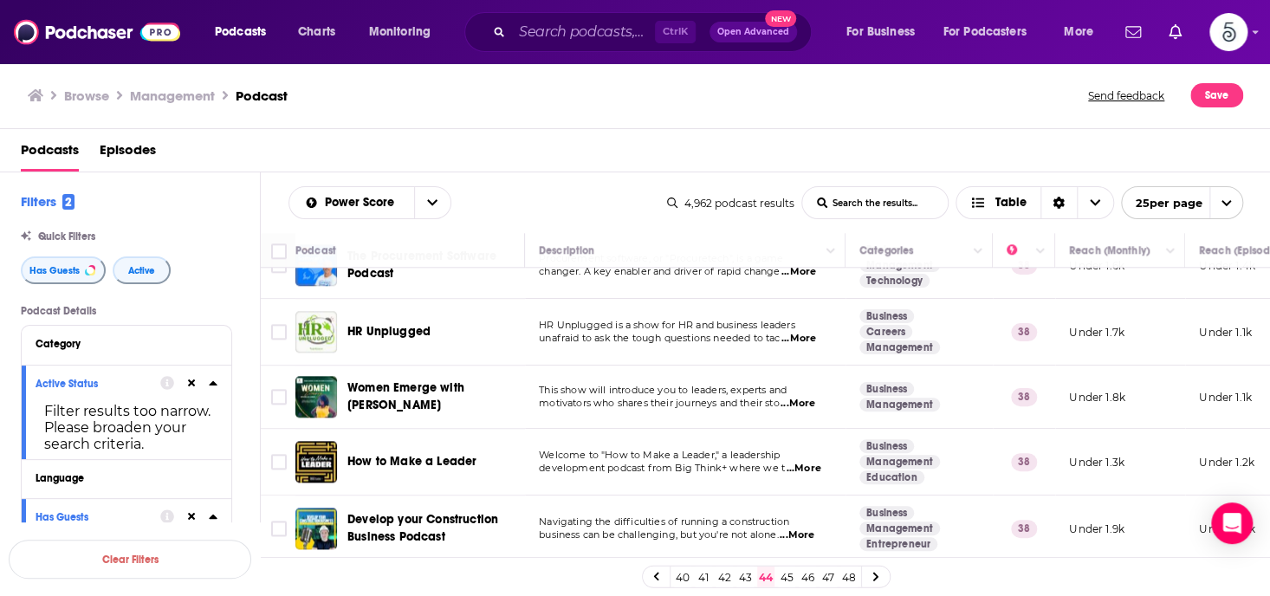
click at [807, 462] on span "...More" at bounding box center [803, 469] width 35 height 14
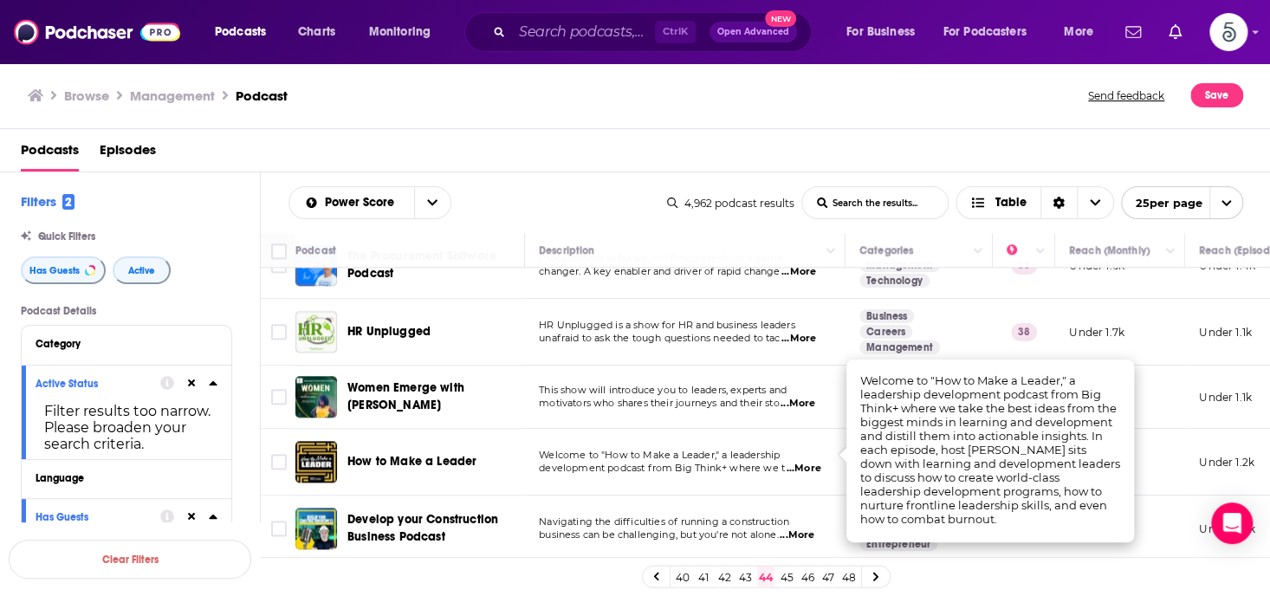
click at [807, 462] on span "...More" at bounding box center [803, 469] width 35 height 14
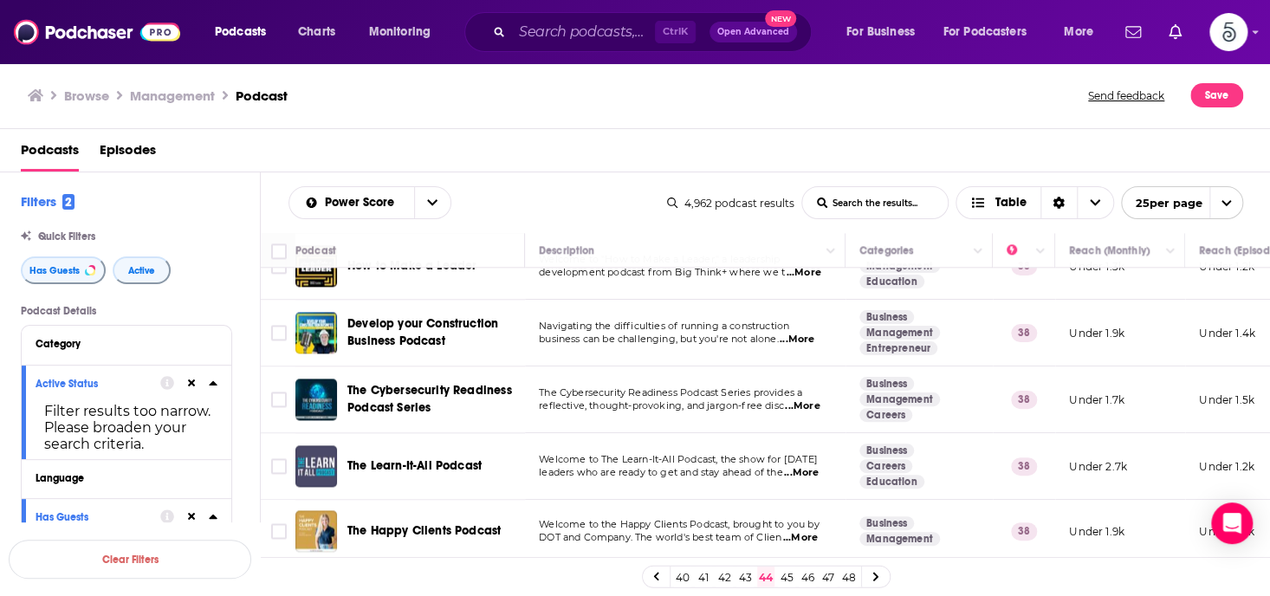
scroll to position [1200, 0]
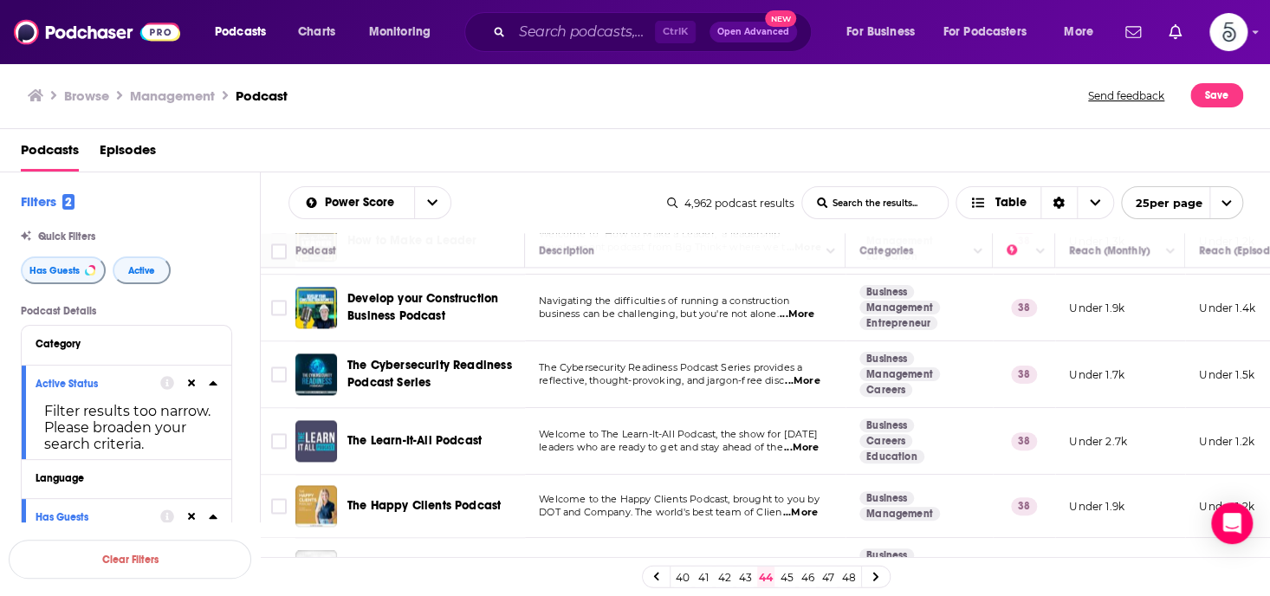
click at [803, 441] on span "...More" at bounding box center [801, 448] width 35 height 14
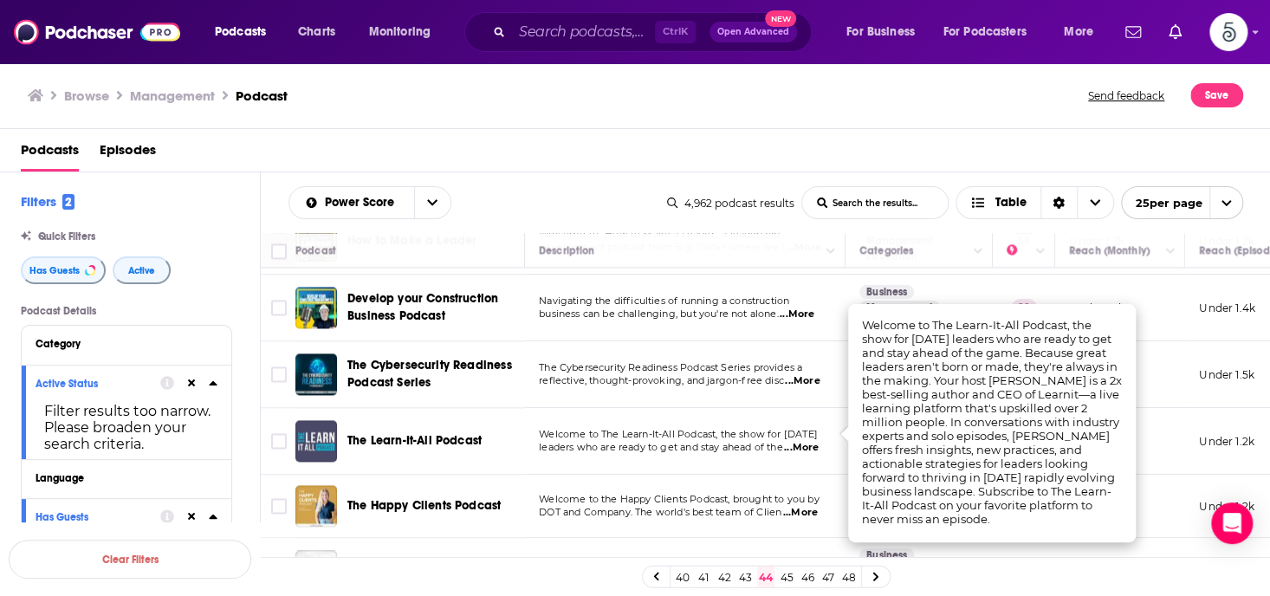
click at [803, 441] on span "...More" at bounding box center [801, 448] width 35 height 14
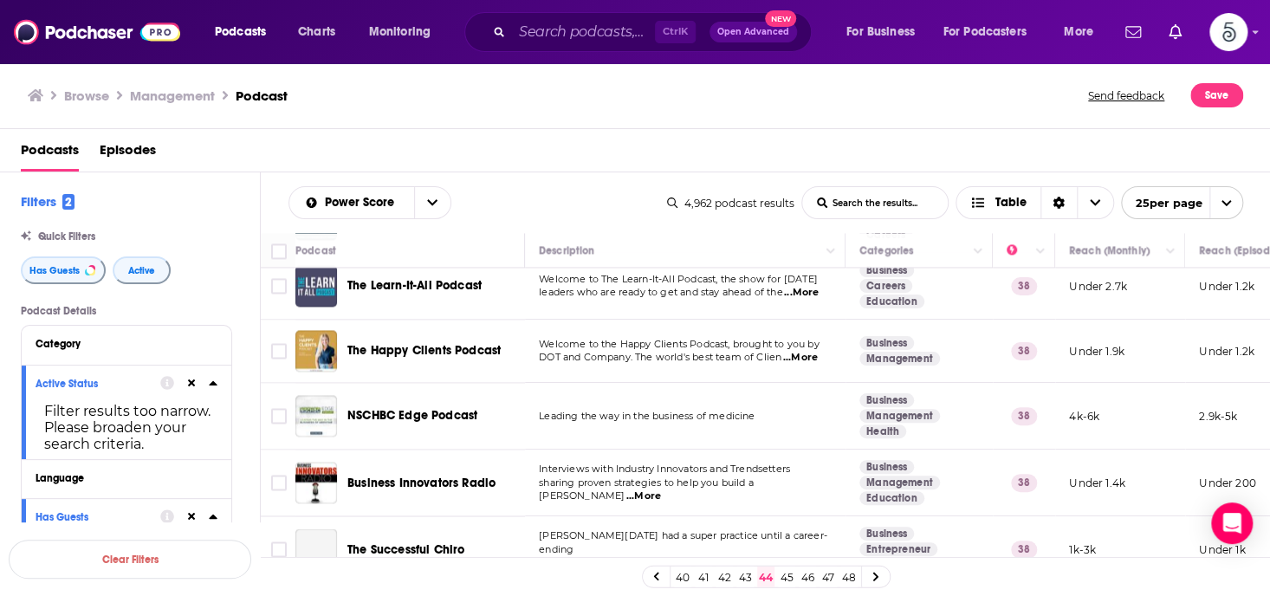
scroll to position [1376, 0]
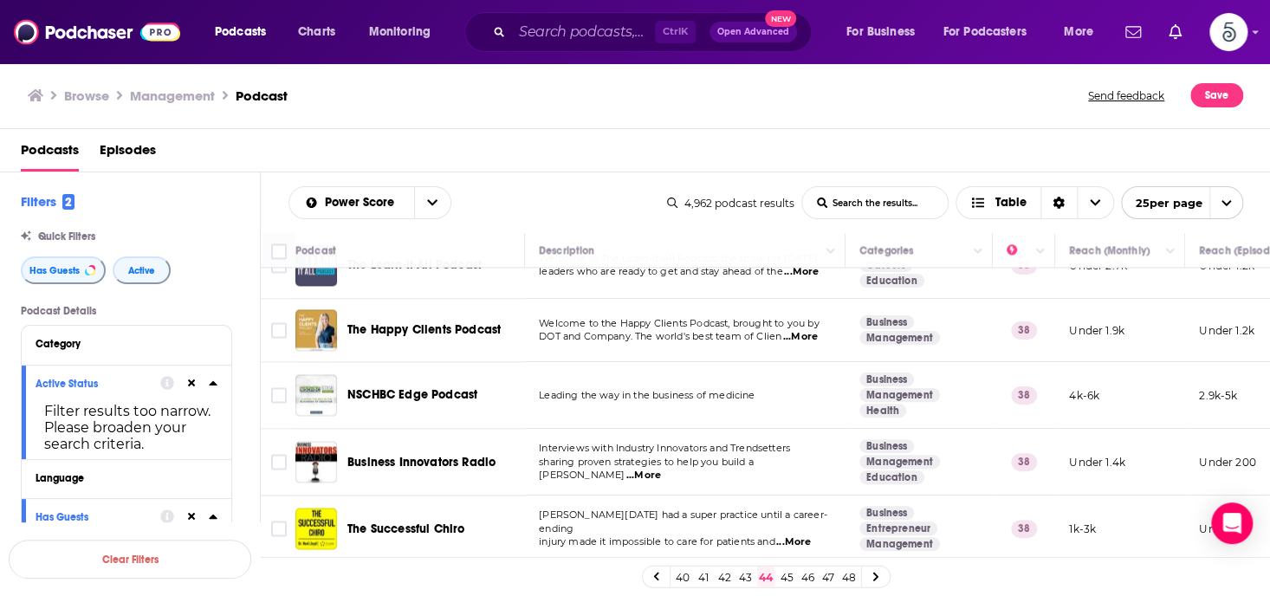
click at [785, 575] on link "45" at bounding box center [786, 577] width 17 height 21
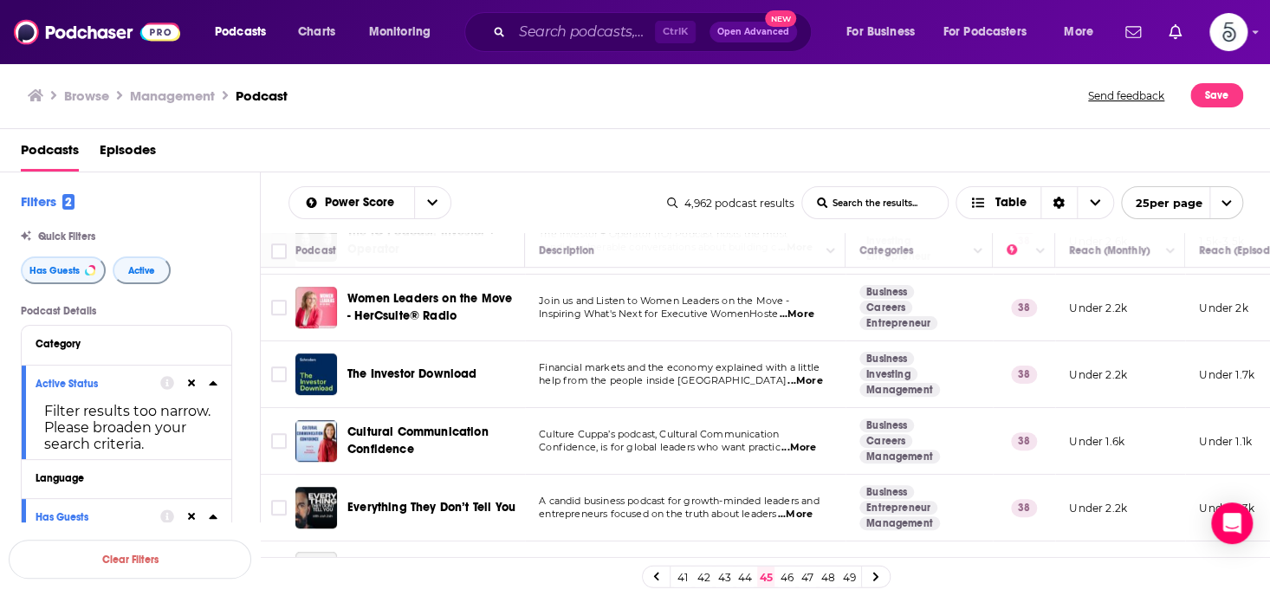
scroll to position [497, 0]
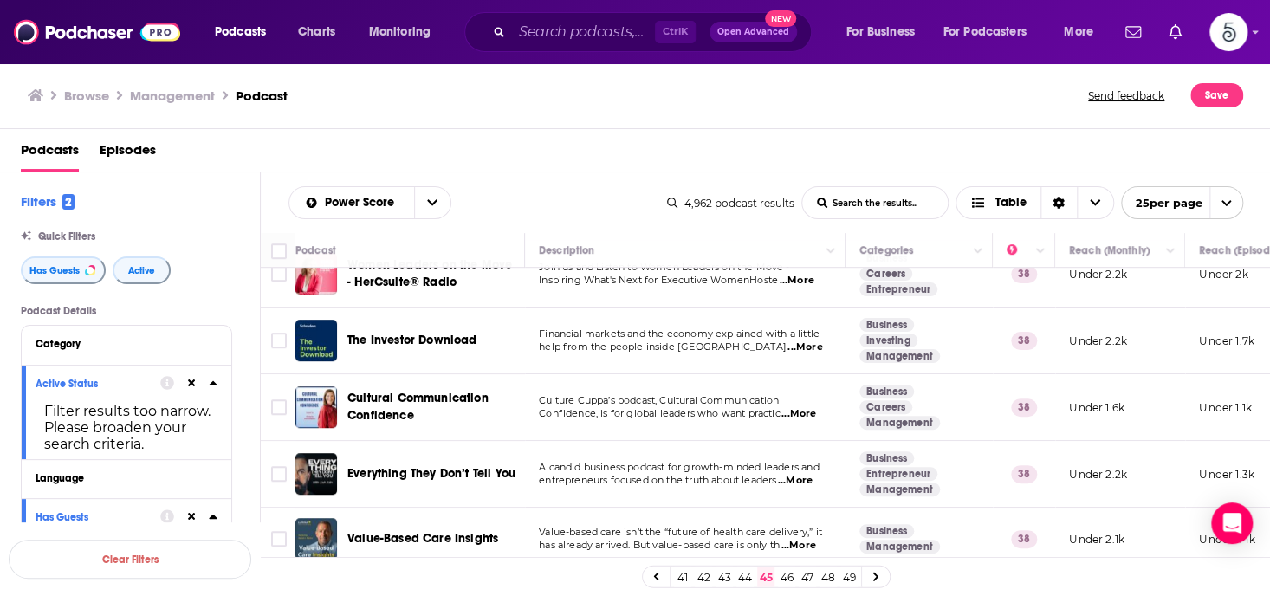
click at [797, 412] on span "...More" at bounding box center [799, 414] width 35 height 14
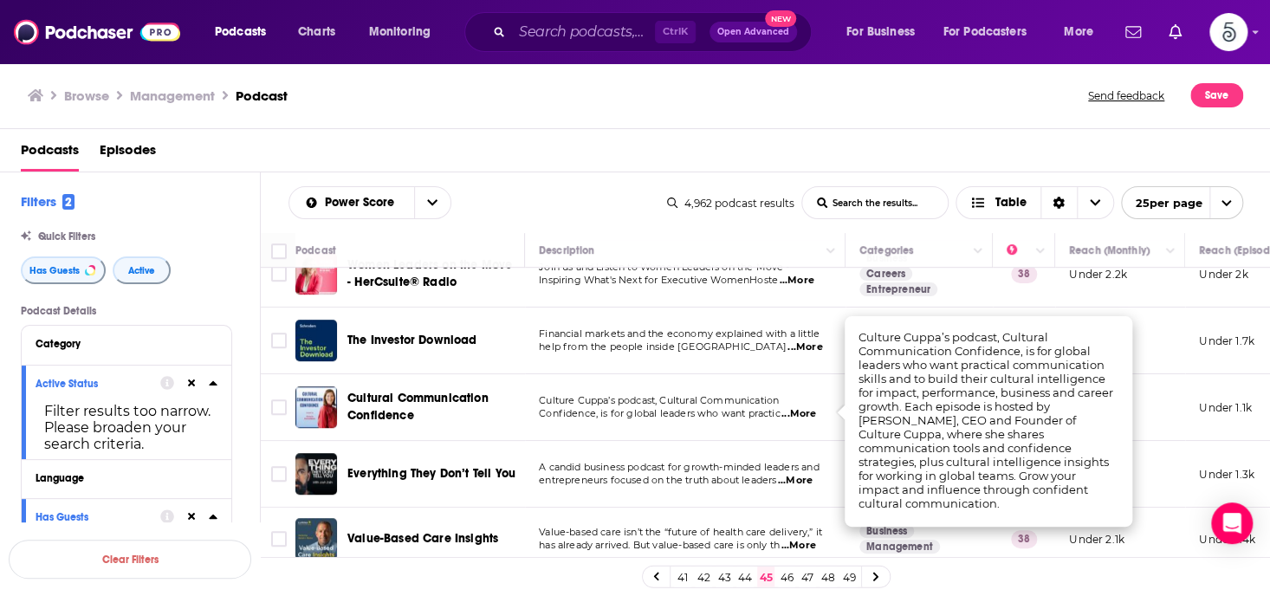
click at [797, 412] on span "...More" at bounding box center [799, 414] width 35 height 14
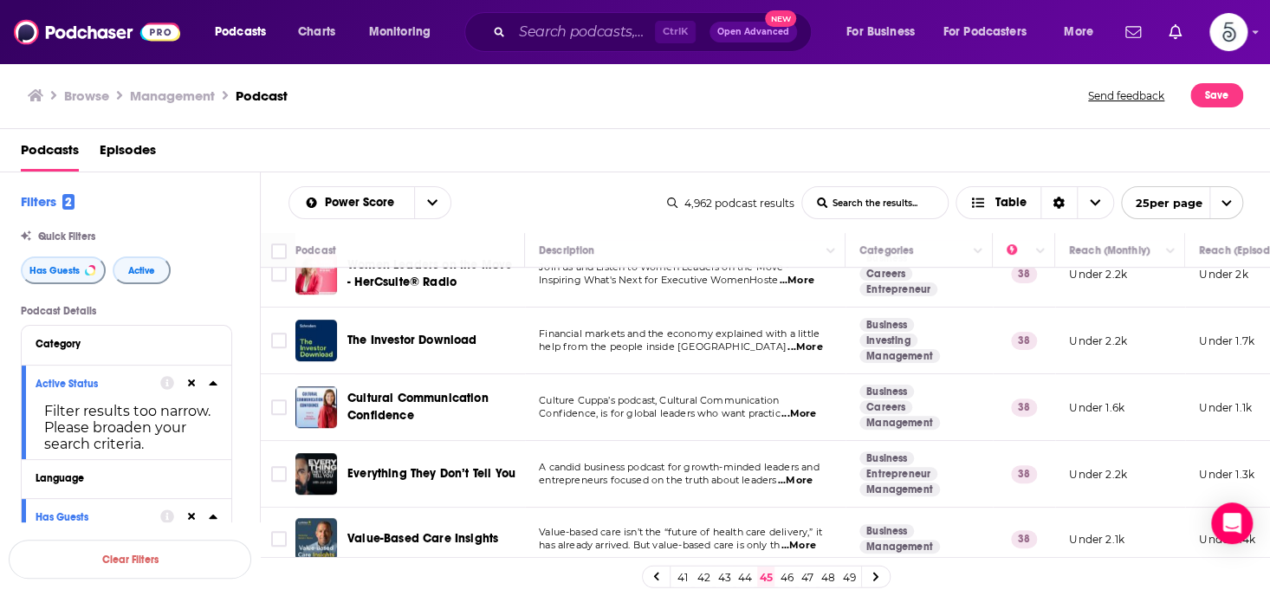
click at [801, 477] on span "...More" at bounding box center [795, 481] width 35 height 14
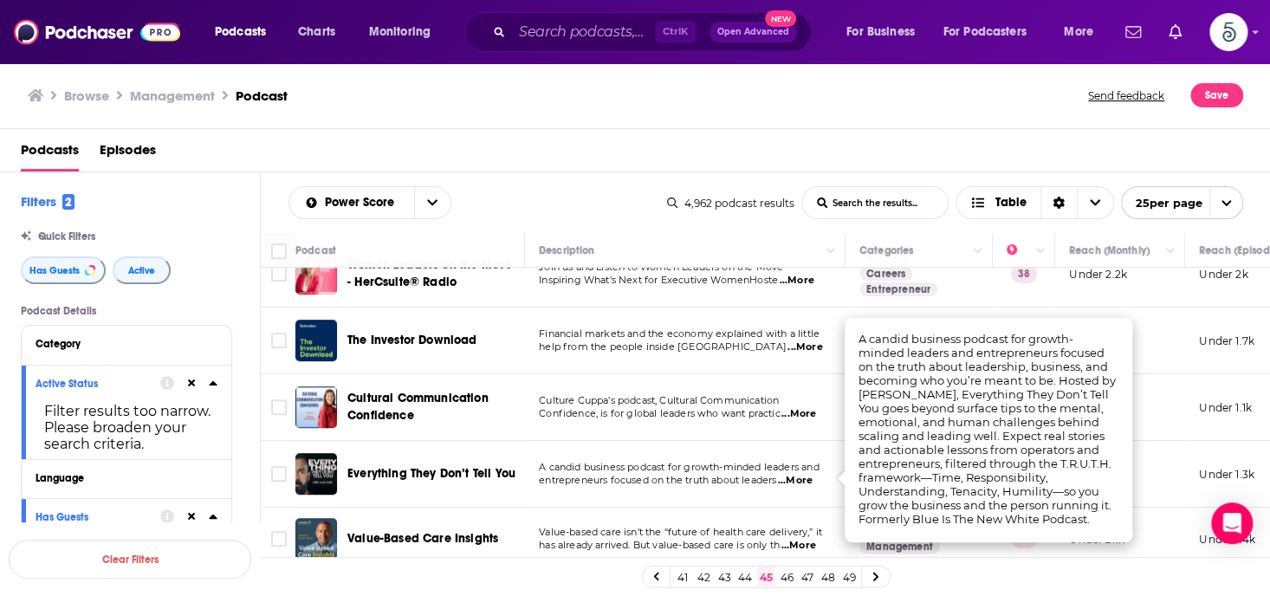
click at [804, 475] on span "...More" at bounding box center [795, 481] width 35 height 14
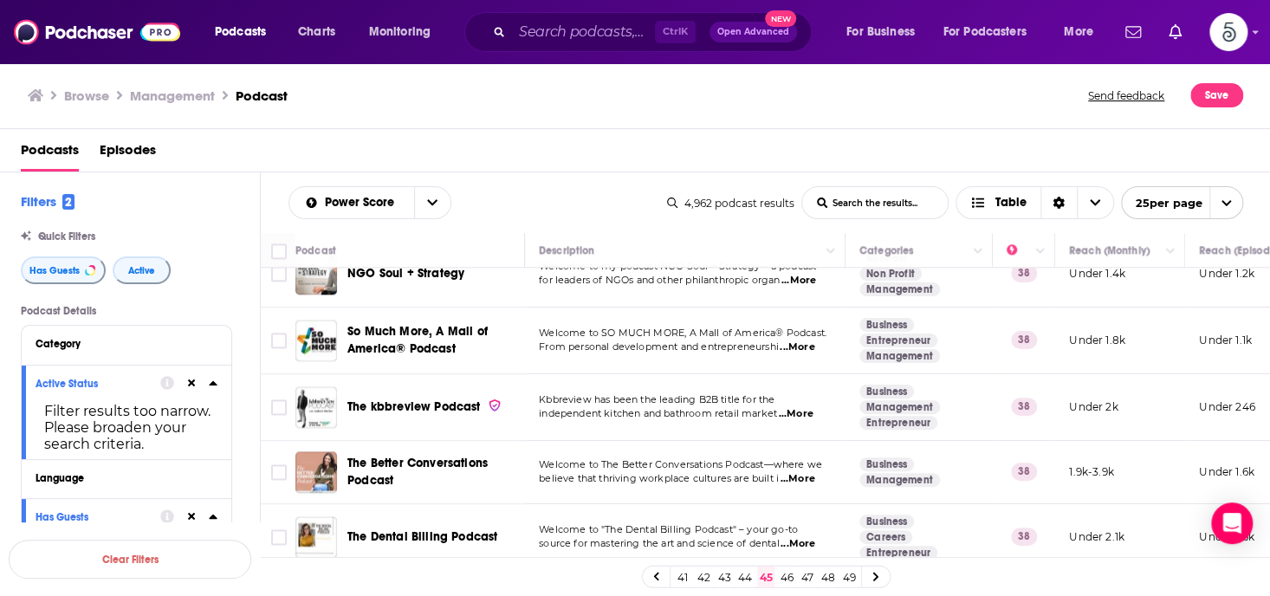
scroll to position [1140, 0]
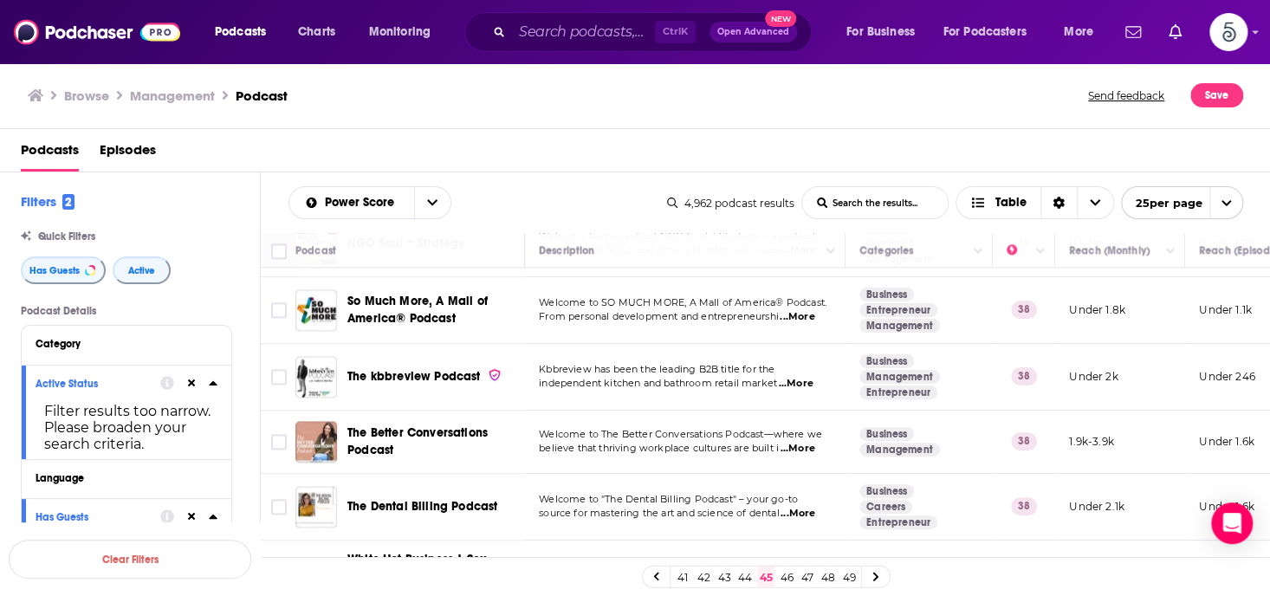
click at [797, 442] on span "...More" at bounding box center [797, 449] width 35 height 14
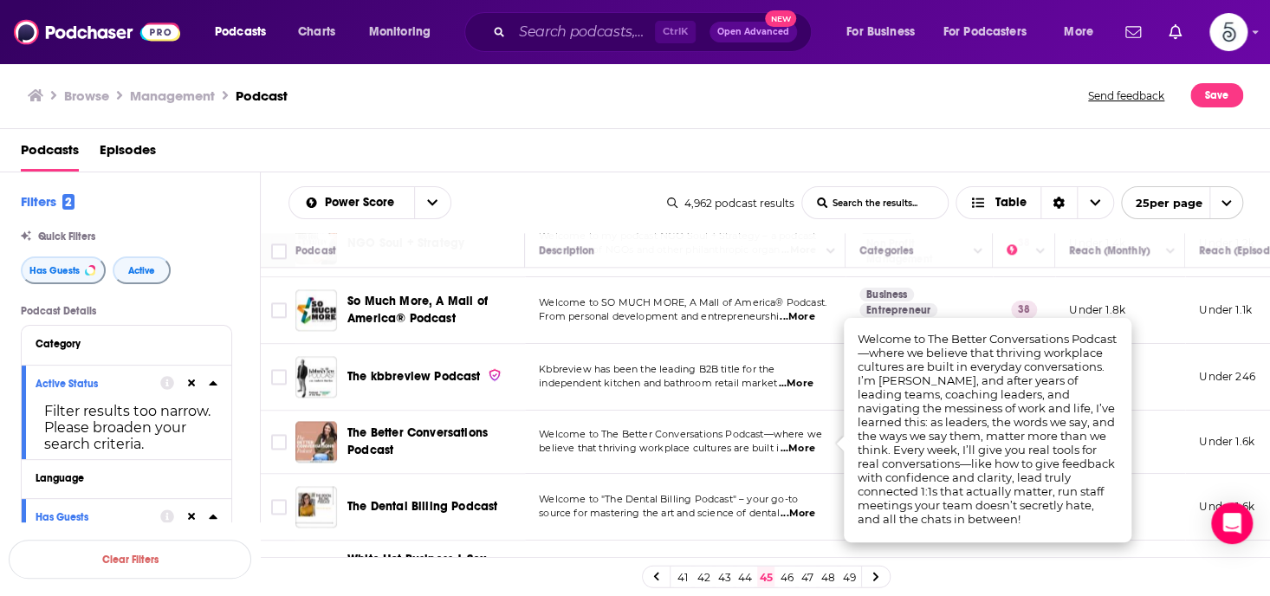
click at [797, 442] on span "...More" at bounding box center [797, 449] width 35 height 14
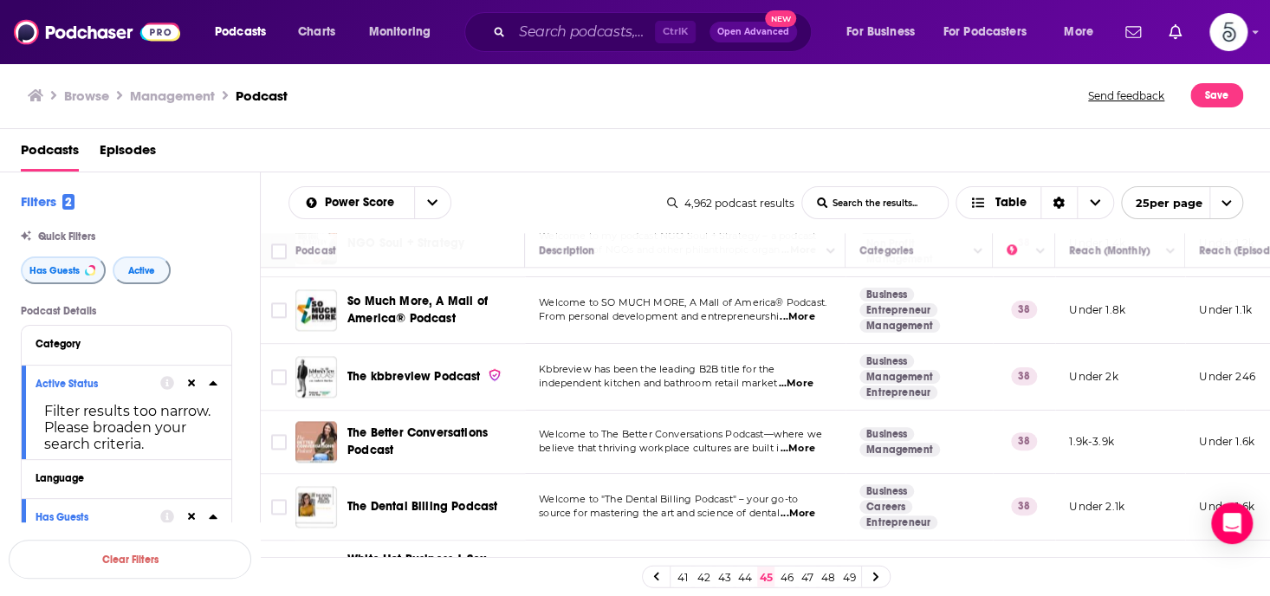
click at [797, 442] on span "...More" at bounding box center [797, 449] width 35 height 14
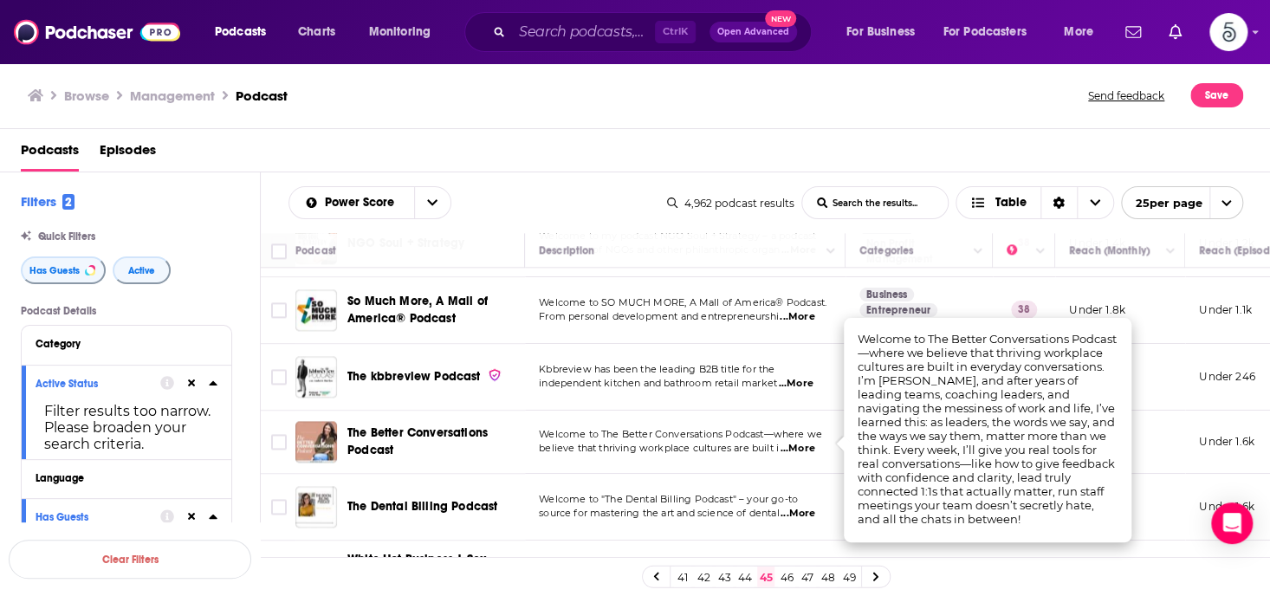
click at [797, 442] on span "...More" at bounding box center [797, 449] width 35 height 14
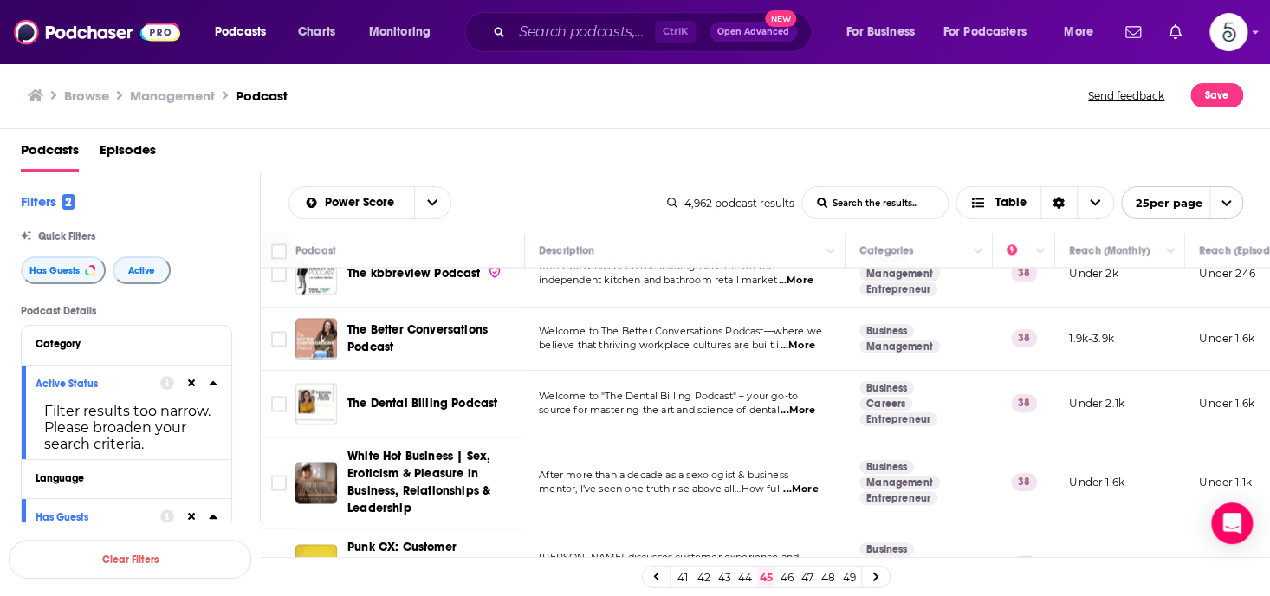
scroll to position [1307, 0]
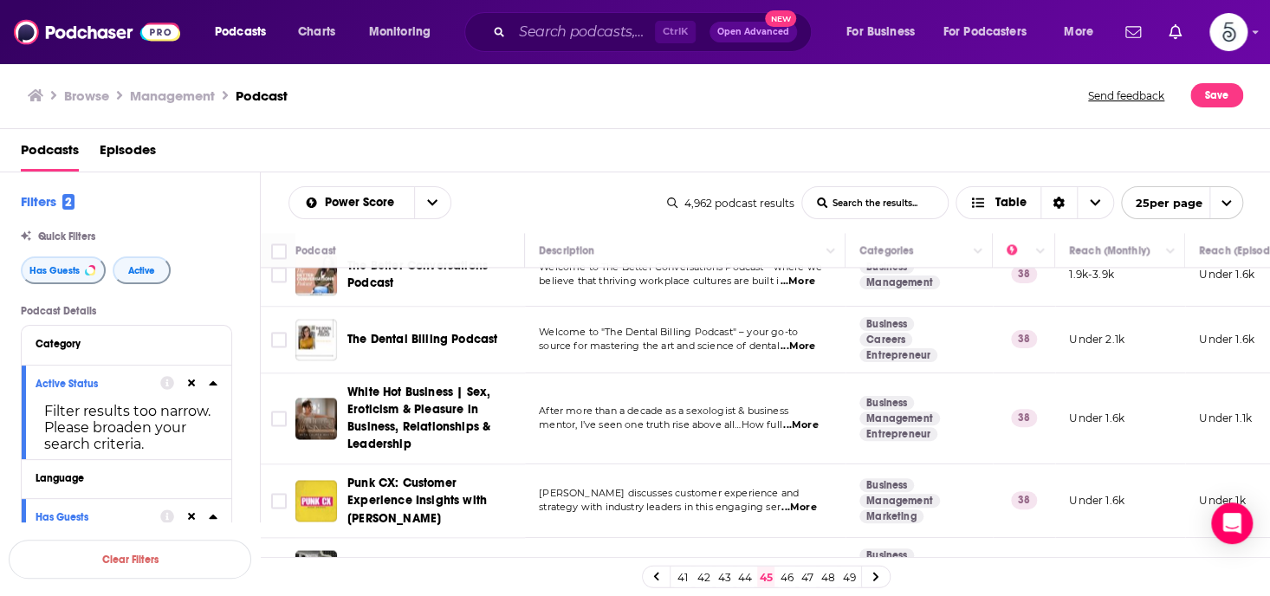
click at [802, 421] on span "...More" at bounding box center [800, 426] width 35 height 14
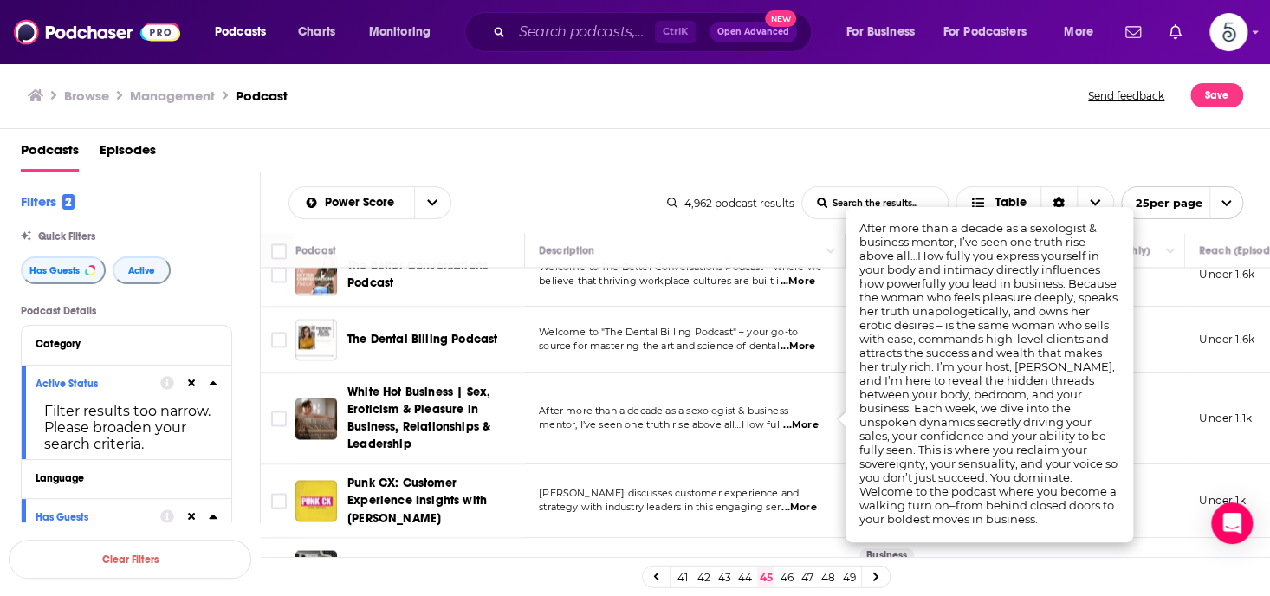
click at [802, 421] on span "...More" at bounding box center [800, 426] width 35 height 14
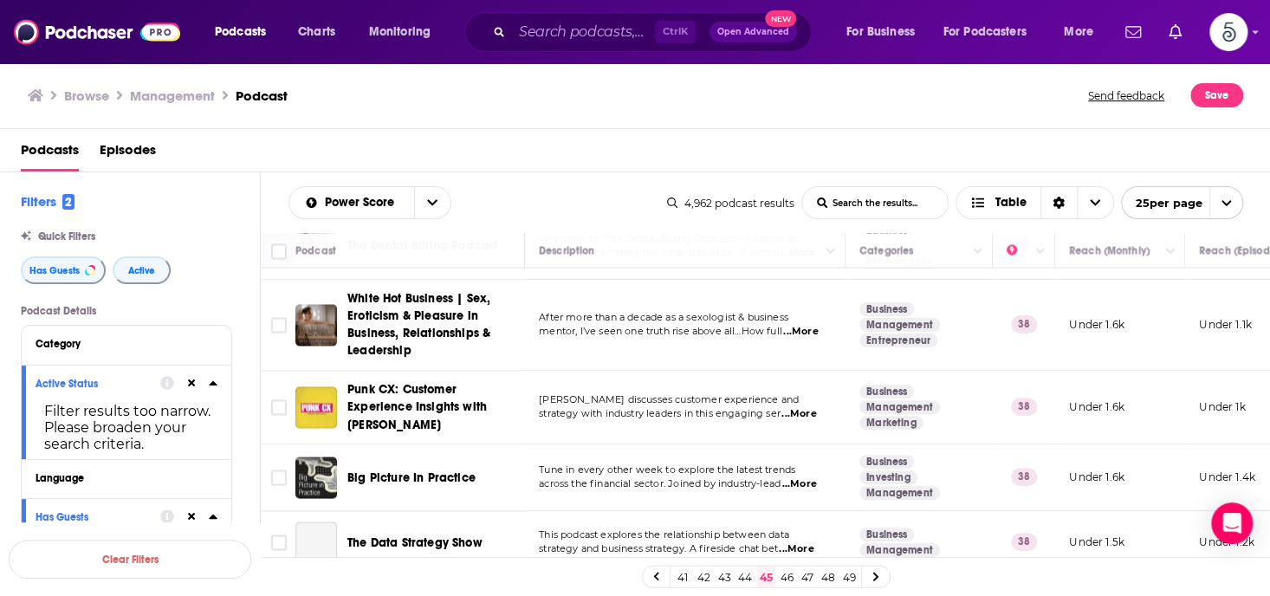
scroll to position [1421, 0]
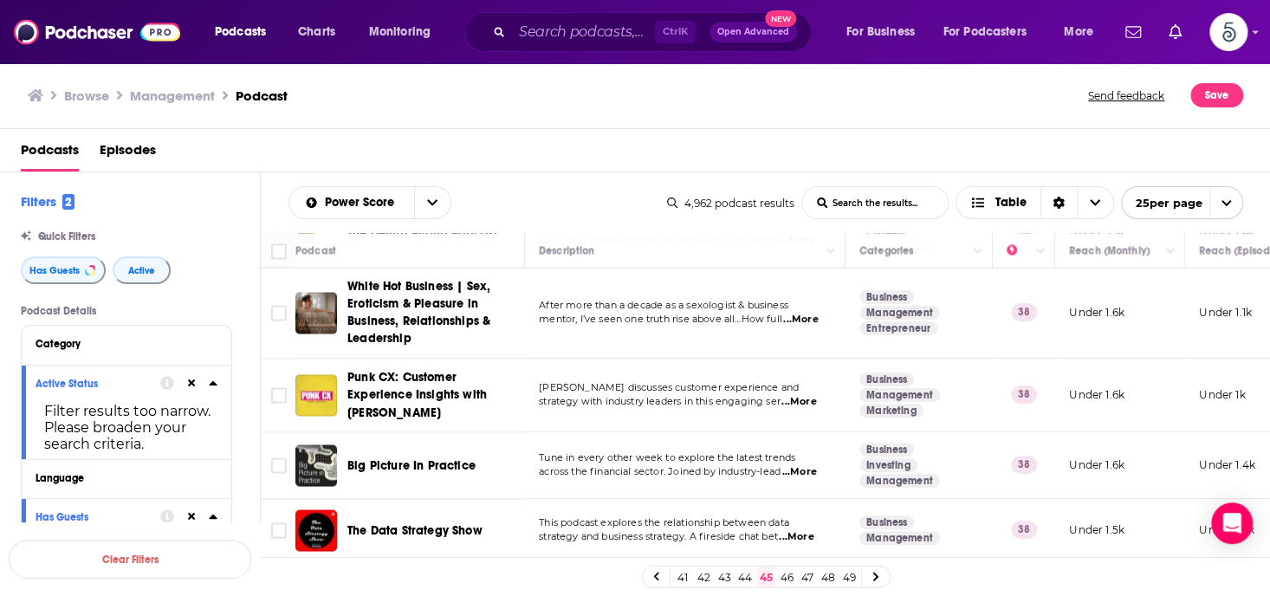
click at [787, 571] on link "46" at bounding box center [786, 577] width 17 height 21
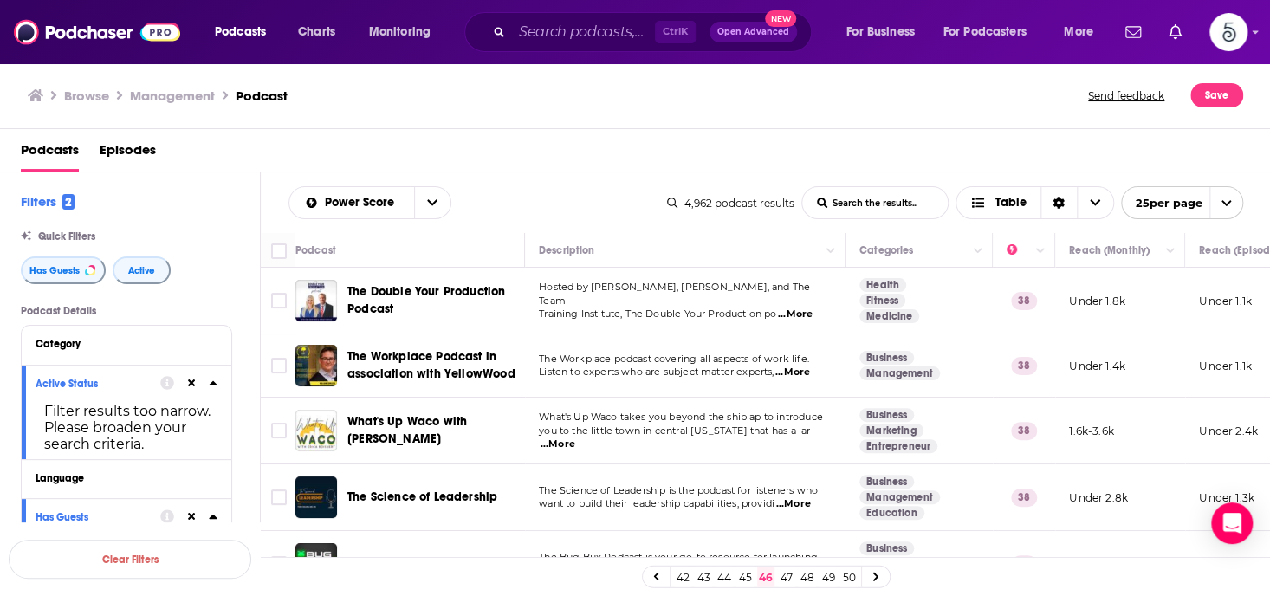
click at [797, 503] on span "...More" at bounding box center [793, 504] width 35 height 14
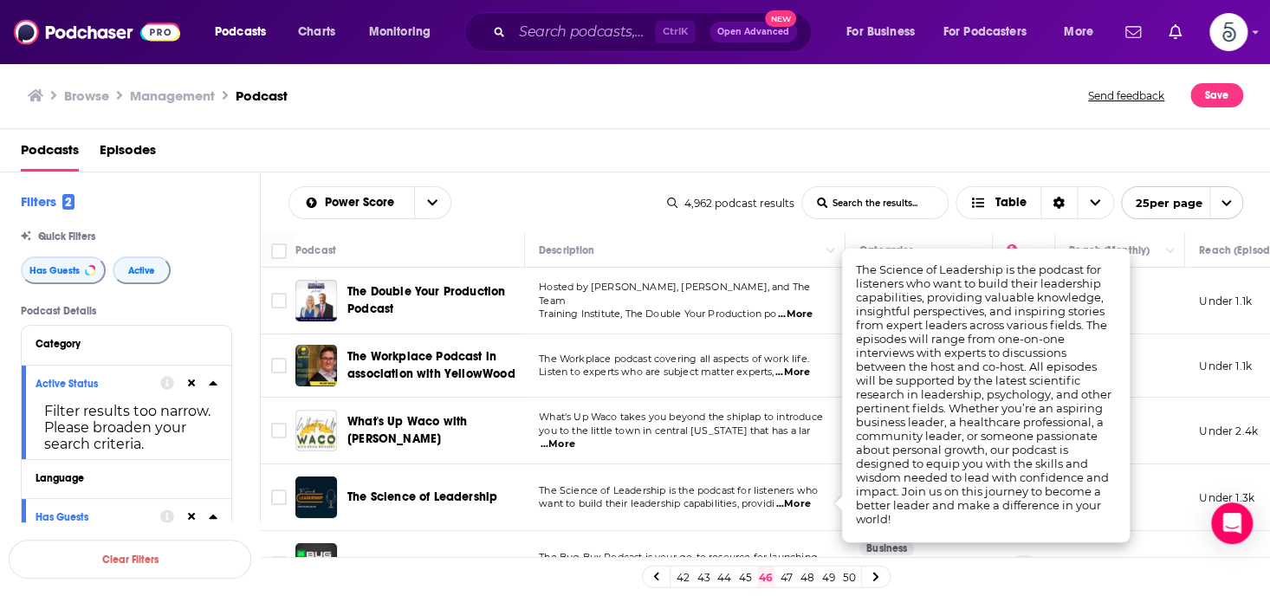
click at [797, 503] on span "...More" at bounding box center [793, 504] width 35 height 14
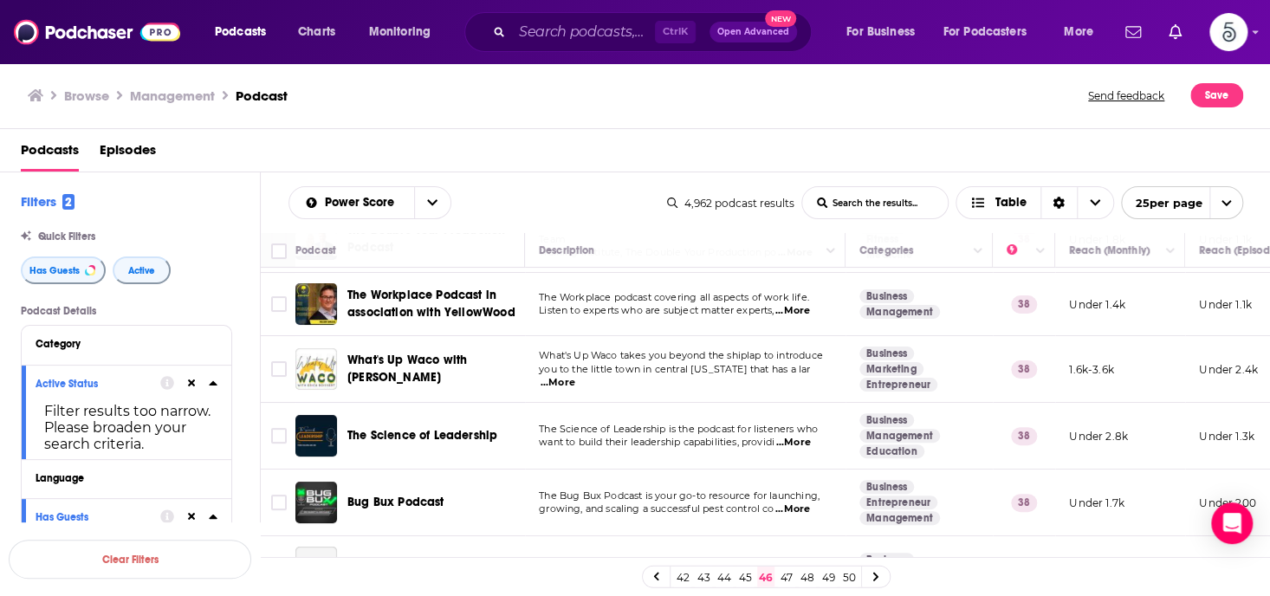
scroll to position [96, 0]
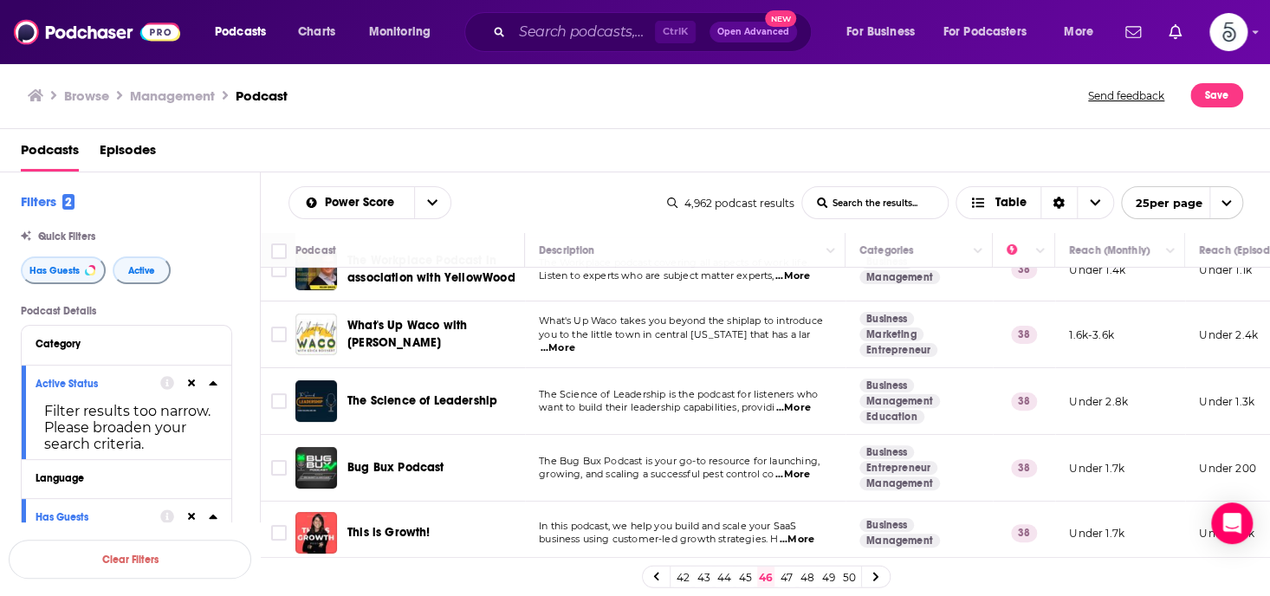
click at [789, 402] on span "...More" at bounding box center [793, 408] width 35 height 14
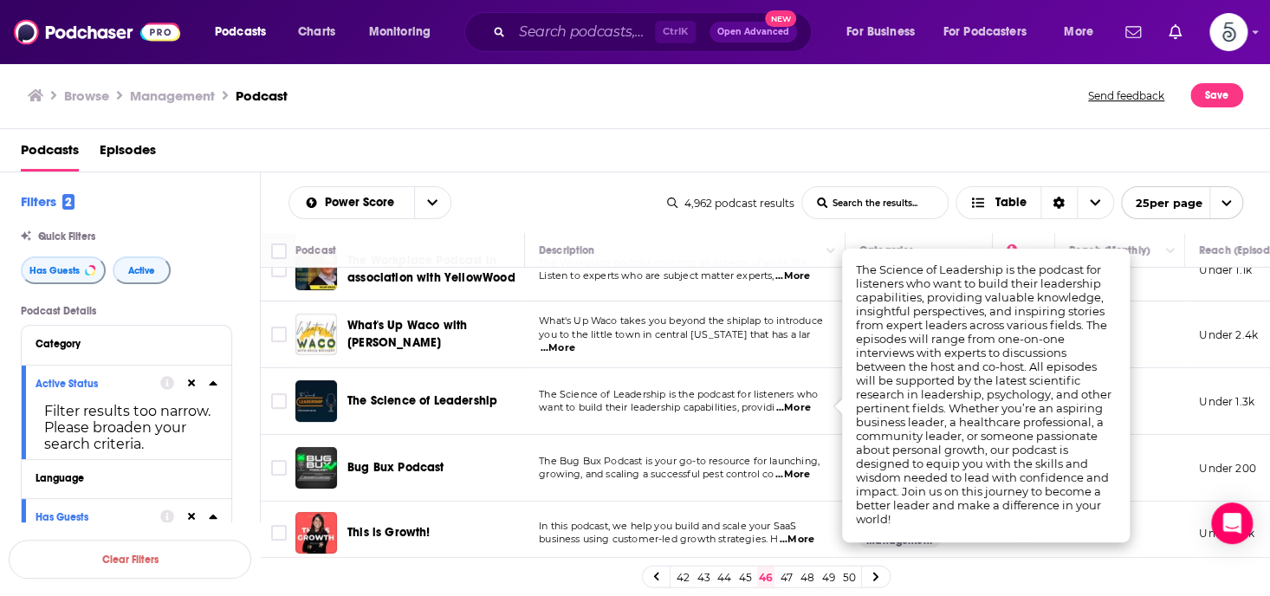
click at [801, 410] on span "...More" at bounding box center [793, 408] width 35 height 14
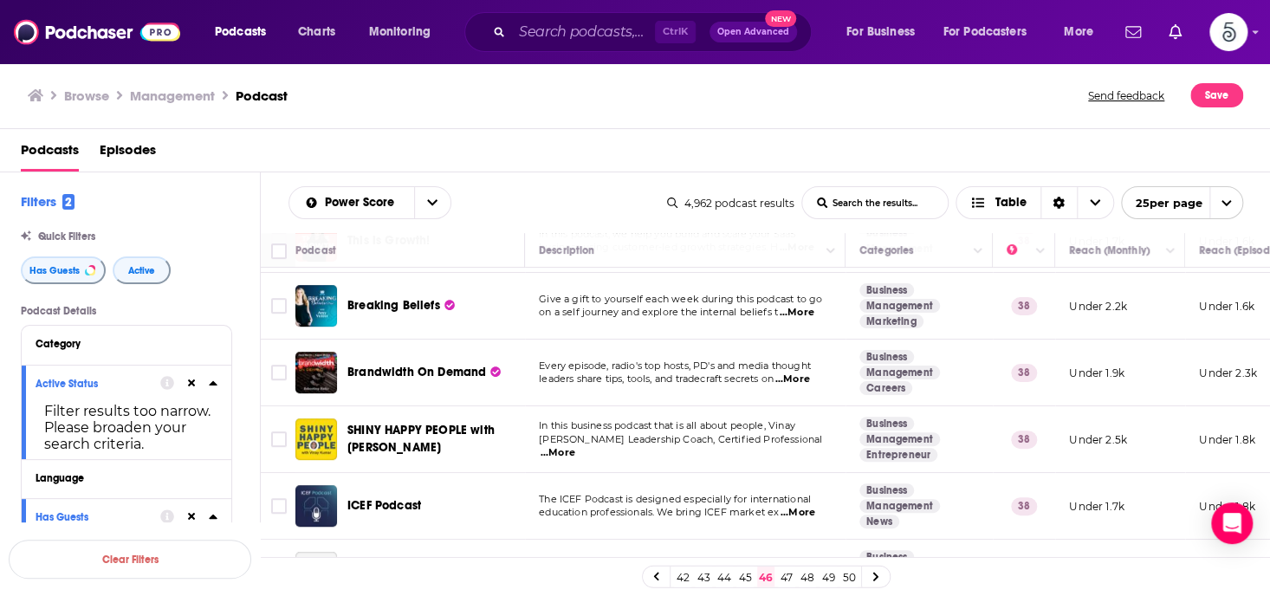
scroll to position [396, 0]
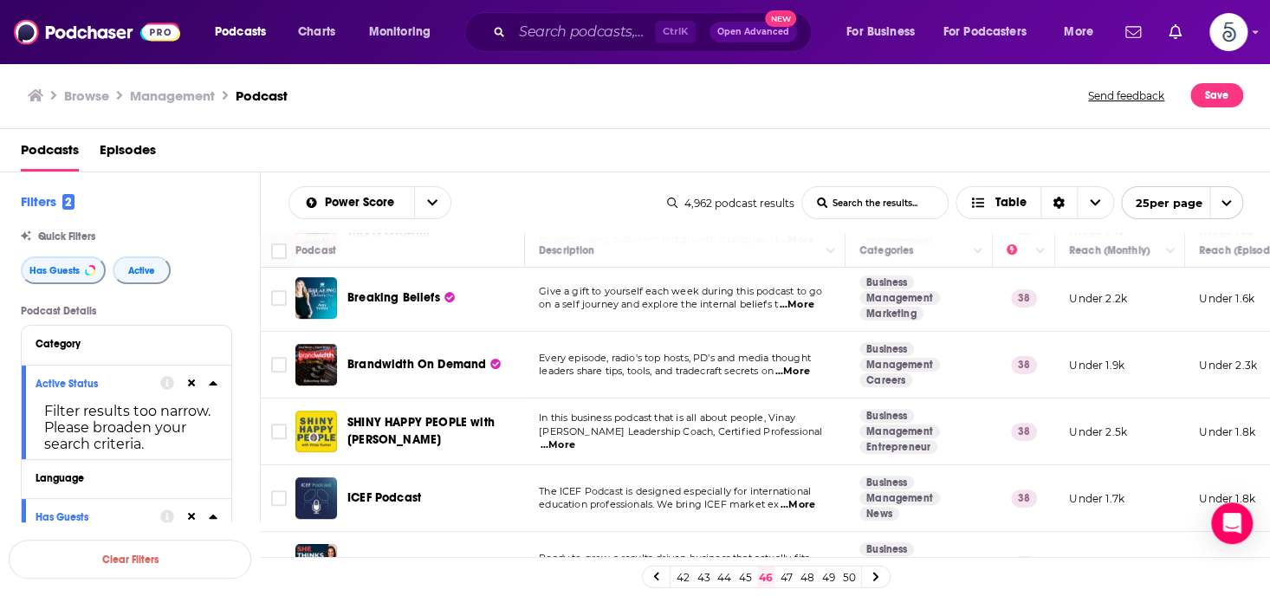
click at [575, 438] on span "...More" at bounding box center [558, 445] width 35 height 14
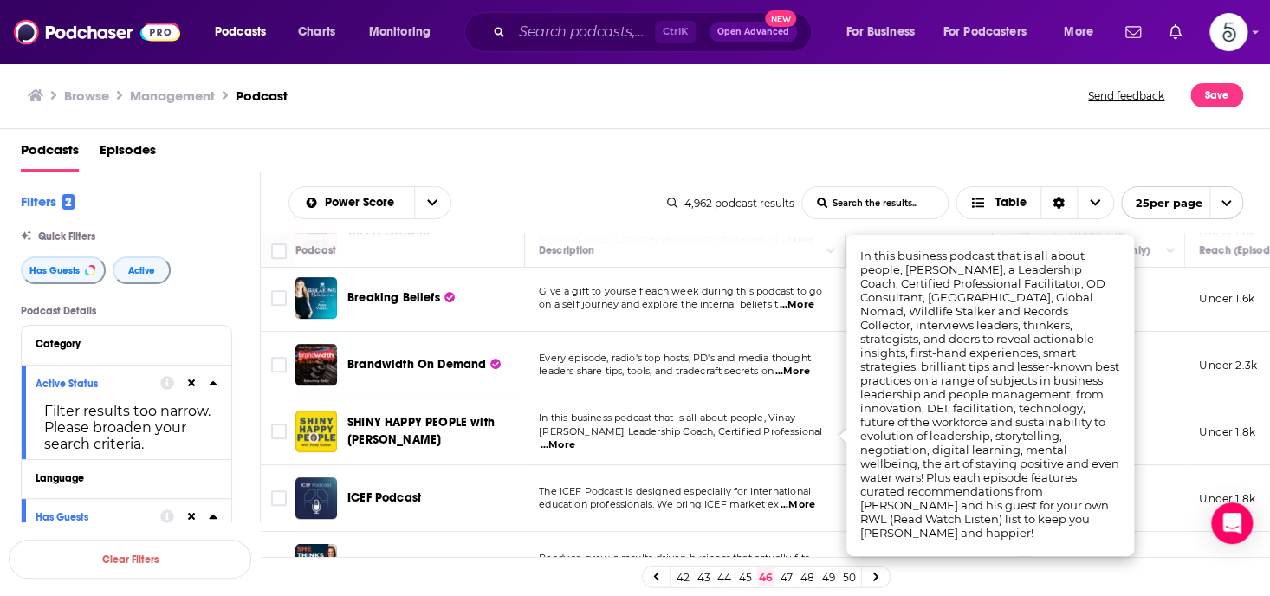
click at [575, 438] on span "...More" at bounding box center [558, 445] width 35 height 14
